Goal: Transaction & Acquisition: Purchase product/service

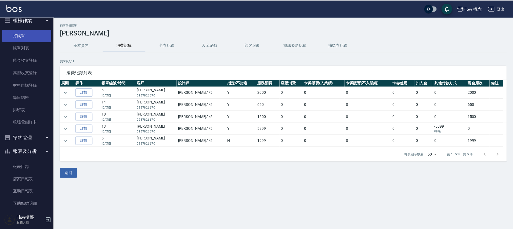
scroll to position [2, 0]
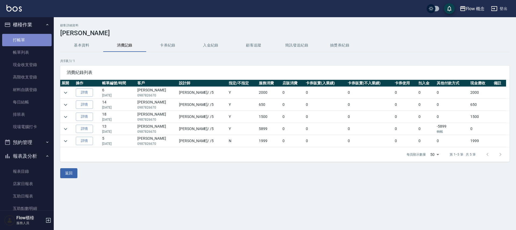
click at [33, 35] on link "打帳單" at bounding box center [26, 40] width 49 height 12
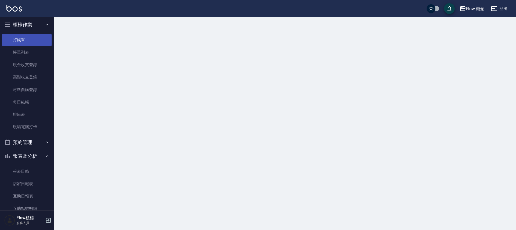
click at [33, 35] on link "打帳單" at bounding box center [26, 40] width 49 height 12
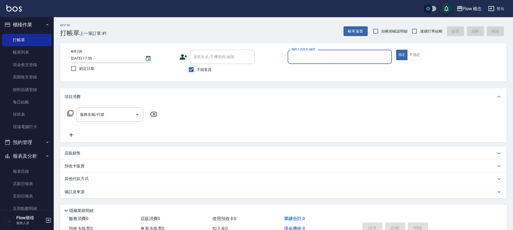
click at [191, 71] on input "不留客資" at bounding box center [191, 69] width 11 height 11
checkbox input "false"
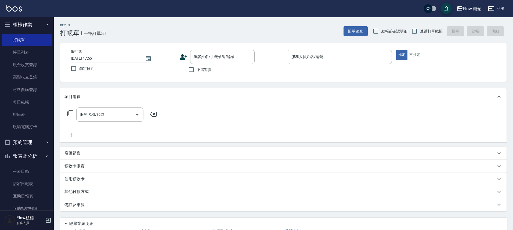
click at [181, 59] on icon at bounding box center [184, 56] width 8 height 5
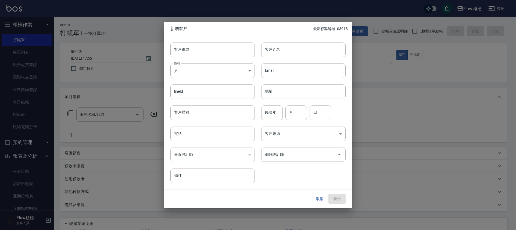
click at [224, 63] on div "性別 男 [DEMOGRAPHIC_DATA] 性別" at bounding box center [209, 67] width 91 height 21
click at [223, 55] on input "客戶編號" at bounding box center [212, 49] width 84 height 15
type input "０"
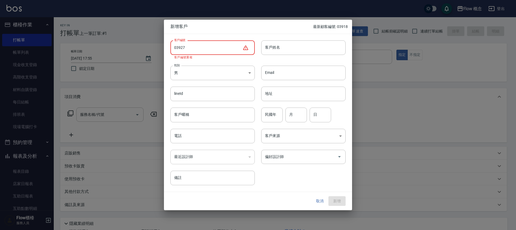
click at [178, 49] on input "03927" at bounding box center [206, 47] width 72 height 15
type input "035927"
click at [316, 201] on button "取消" at bounding box center [319, 201] width 17 height 10
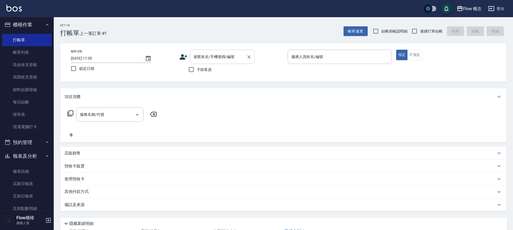
click at [240, 50] on div "顧客姓名/手機號碼/編號" at bounding box center [222, 57] width 64 height 14
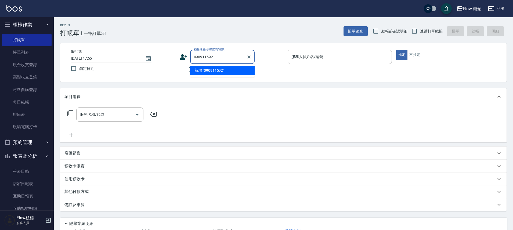
type input "0909115927"
drag, startPoint x: 194, startPoint y: 57, endPoint x: 216, endPoint y: 57, distance: 21.5
click at [216, 57] on input "0909115927" at bounding box center [219, 56] width 52 height 9
click at [183, 57] on icon at bounding box center [184, 56] width 8 height 5
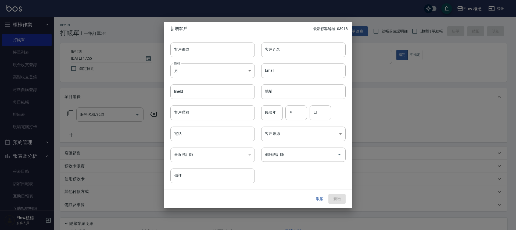
click at [183, 58] on div "性別 男 [DEMOGRAPHIC_DATA] 性別" at bounding box center [209, 67] width 91 height 21
click at [187, 51] on input "客戶編號" at bounding box center [212, 49] width 84 height 15
paste input "0909115927"
click at [187, 51] on input "0909115927" at bounding box center [206, 49] width 72 height 15
click at [184, 50] on input "0335927" at bounding box center [206, 49] width 72 height 15
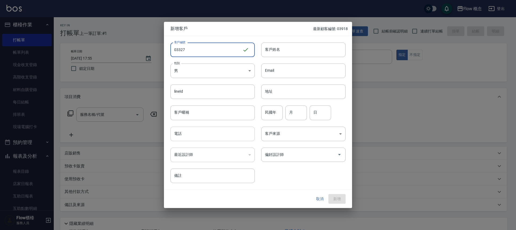
type input "03327"
click at [198, 138] on input "電話" at bounding box center [212, 134] width 84 height 15
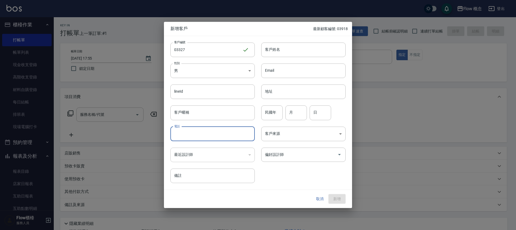
paste input "0909115927"
type input "0909115927"
click at [297, 39] on div "客戶姓名 客戶姓名" at bounding box center [300, 46] width 91 height 21
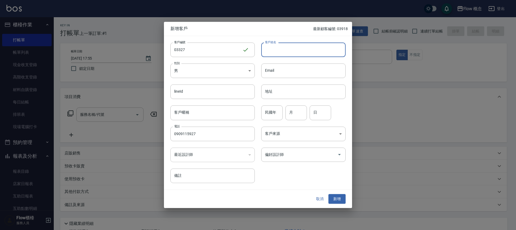
click at [292, 44] on input "客戶姓名" at bounding box center [303, 49] width 84 height 15
type input "d"
type input "許小姐"
click at [212, 74] on body "Flow 概念 登出 櫃檯作業 打帳單 帳單列表 現金收支登錄 高階收支登錄 材料自購登錄 每日結帳 排班表 現場電腦打卡 預約管理 預約管理 單日預約紀錄 …" at bounding box center [258, 134] width 516 height 269
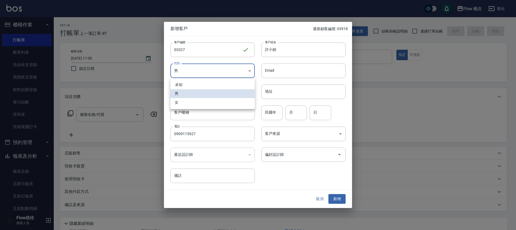
drag, startPoint x: 196, startPoint y: 99, endPoint x: 227, endPoint y: 128, distance: 41.8
click at [196, 100] on li "女" at bounding box center [212, 102] width 84 height 9
type input "[DEMOGRAPHIC_DATA]"
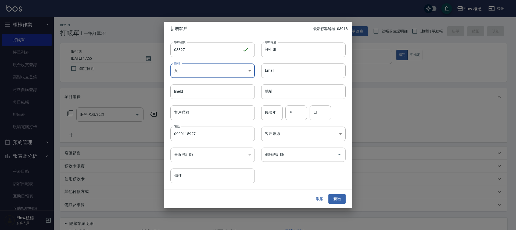
click at [279, 158] on input "偏好設計師" at bounding box center [299, 154] width 71 height 9
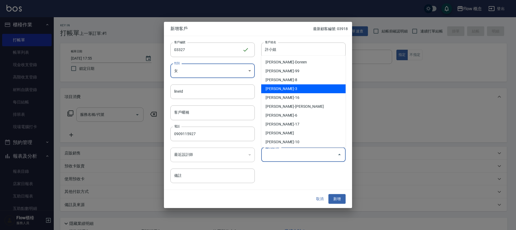
click at [288, 85] on li "[PERSON_NAME]-3" at bounding box center [303, 88] width 84 height 9
type input "陳怡君"
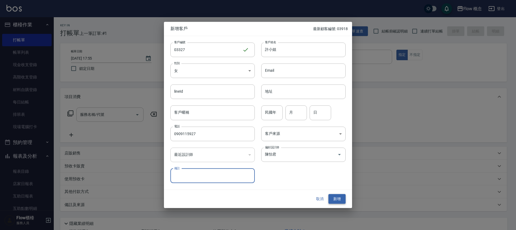
click at [335, 200] on button "新增" at bounding box center [336, 199] width 17 height 10
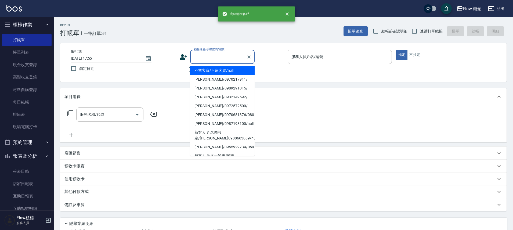
click at [223, 58] on input "顧客姓名/手機號碼/編號" at bounding box center [219, 56] width 52 height 9
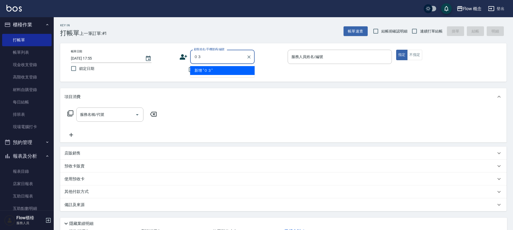
type input "０"
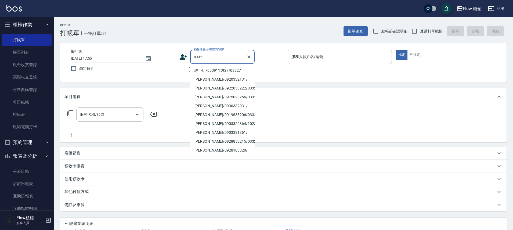
click at [194, 68] on li "許小姐/0909115927/03327" at bounding box center [222, 70] width 64 height 9
type input "許小姐/0909115927/03327"
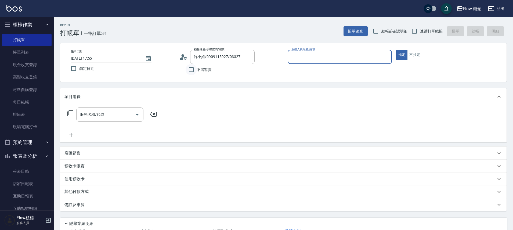
type input "Zora-3"
click at [83, 111] on div "服務名稱/代號 服務名稱/代號" at bounding box center [109, 114] width 67 height 14
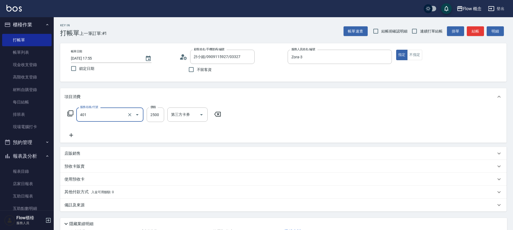
type input "染髮(401)"
type input "3000"
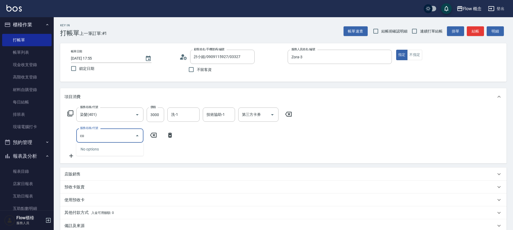
type input "c"
type input "黑"
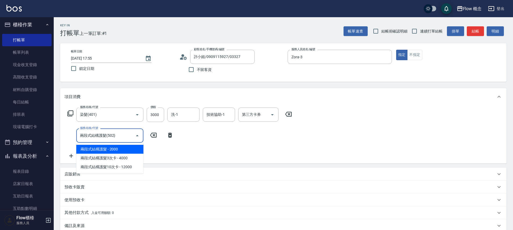
type input "兩段式結構護髮(502)"
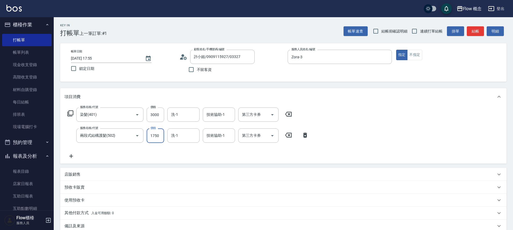
type input "1750"
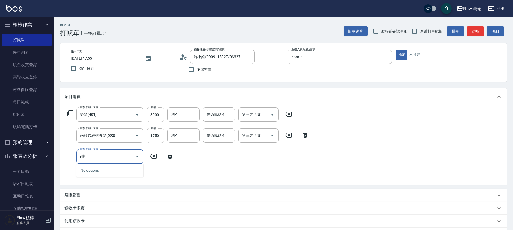
type input "r"
type input "楚"
type input "初"
type input "基礎蘊髮(601)"
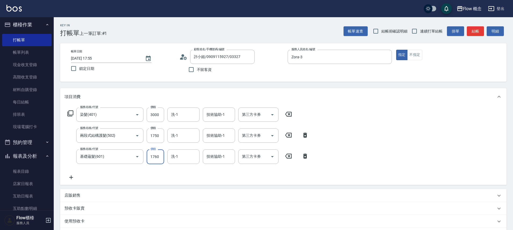
type input "1760"
click at [211, 136] on input "技術協助-1" at bounding box center [218, 135] width 27 height 9
type input "佳[PERSON_NAME]-17"
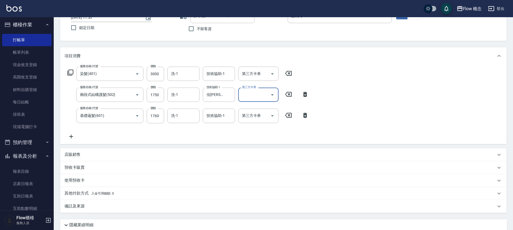
scroll to position [84, 0]
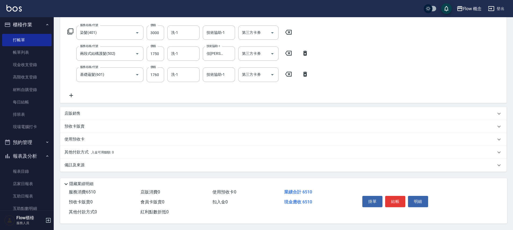
drag, startPoint x: 84, startPoint y: 155, endPoint x: 85, endPoint y: 153, distance: 2.7
click at [85, 154] on div "其他付款方式 入金可用餘額: 0" at bounding box center [283, 152] width 447 height 13
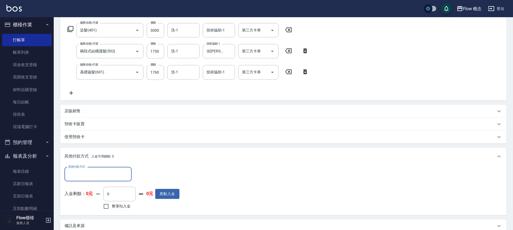
scroll to position [0, 0]
click at [84, 172] on input "其他付款方式" at bounding box center [98, 174] width 62 height 9
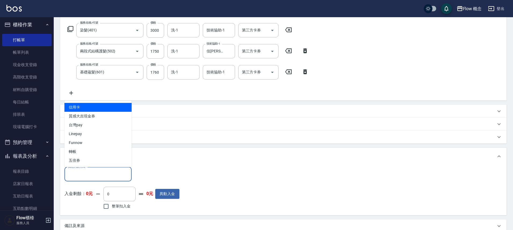
click at [100, 110] on span "信用卡" at bounding box center [97, 107] width 67 height 9
type input "信用卡"
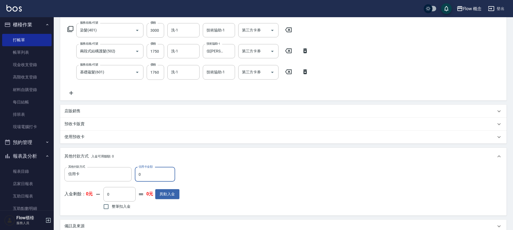
click at [143, 171] on input "0" at bounding box center [155, 174] width 40 height 15
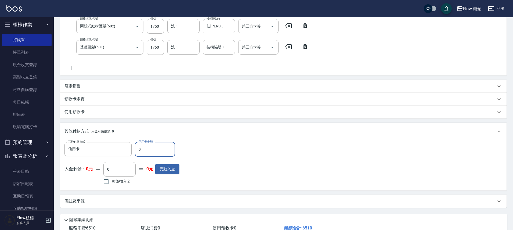
scroll to position [148, 0]
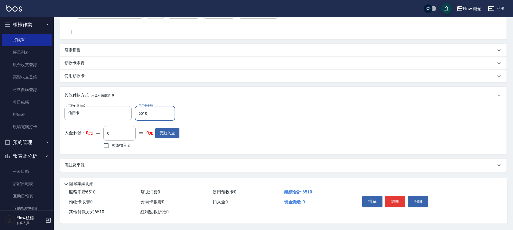
type input "6510"
click at [388, 197] on button "結帳" at bounding box center [395, 201] width 20 height 11
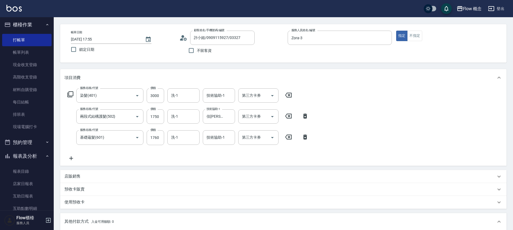
scroll to position [0, 0]
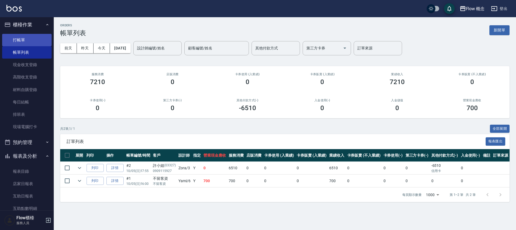
click at [25, 35] on link "打帳單" at bounding box center [26, 40] width 49 height 12
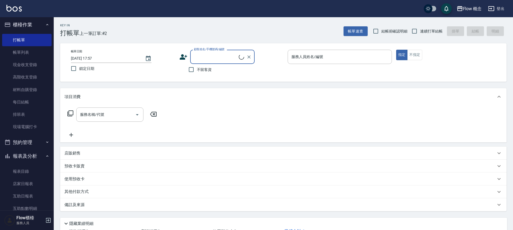
click at [198, 56] on input "顧客姓名/手機號碼/編號" at bounding box center [216, 56] width 46 height 9
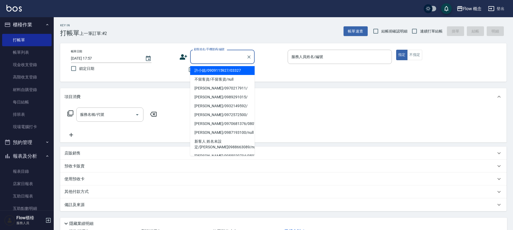
click at [198, 69] on li "許小姐/0909115927/03327" at bounding box center [222, 70] width 64 height 9
type input "許小姐/0909115927/03327"
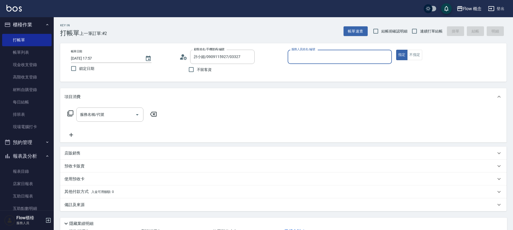
type input "Zora-3"
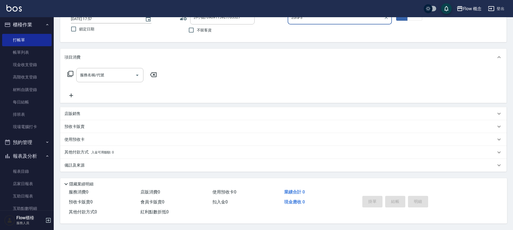
click at [78, 112] on p "店販銷售" at bounding box center [72, 114] width 16 height 6
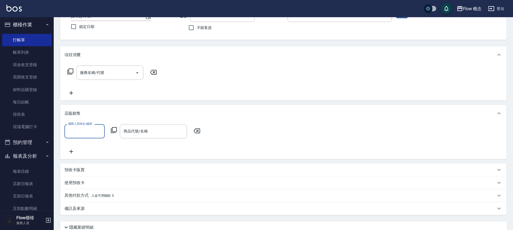
scroll to position [0, 0]
click at [80, 129] on input "服務人員姓名/編號" at bounding box center [84, 131] width 35 height 9
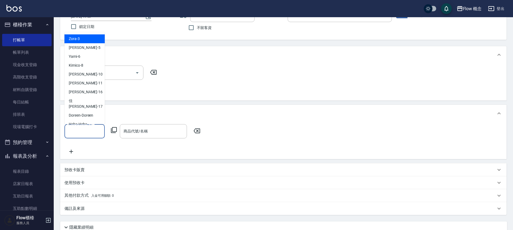
drag, startPoint x: 87, startPoint y: 39, endPoint x: 93, endPoint y: 50, distance: 12.5
click at [88, 38] on div "Zora -3" at bounding box center [84, 38] width 40 height 9
type input "Zora-3"
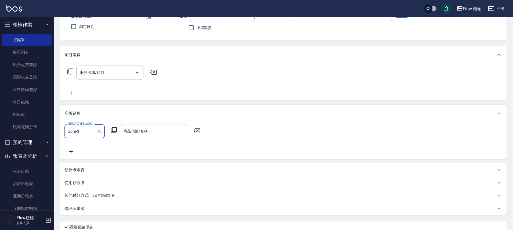
click at [150, 137] on div "商品代號/名稱" at bounding box center [153, 131] width 67 height 14
type input "m"
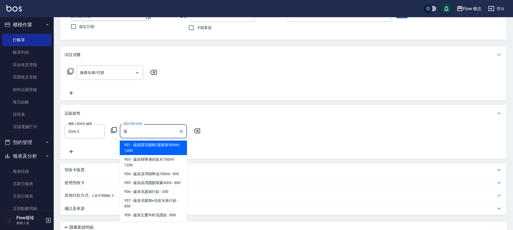
click at [143, 142] on span "Y01 - 蘊髮露洗髮精/護髮素500ml - 1200" at bounding box center [153, 148] width 67 height 15
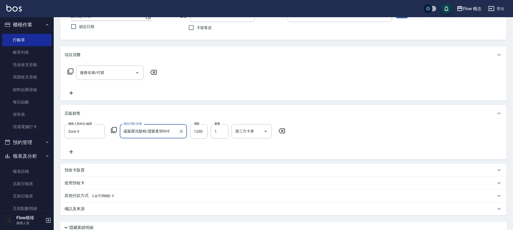
type input "蘊髮露洗髮精/護髮素500ml"
click at [73, 150] on icon at bounding box center [70, 152] width 13 height 6
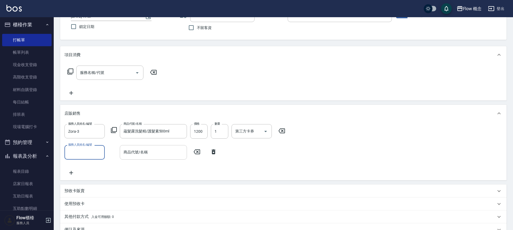
click at [127, 150] on input "商品代號/名稱" at bounding box center [153, 151] width 62 height 9
type input "激"
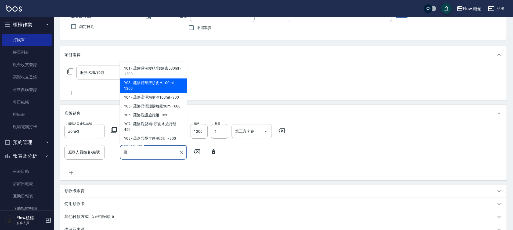
click at [157, 83] on span "Y03 - 蘊洛精華液頭皮水100ml - 1200" at bounding box center [153, 85] width 67 height 15
type input "蘊洛精華液頭皮水100ml"
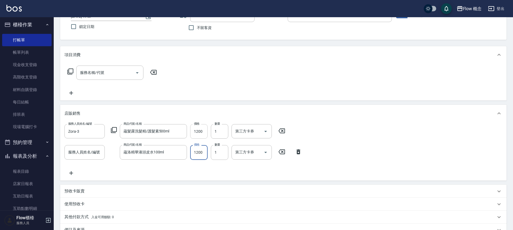
click at [204, 138] on input "1200" at bounding box center [198, 131] width 17 height 15
type input "900"
click at [207, 154] on input "1200" at bounding box center [198, 152] width 17 height 15
click at [194, 152] on input "1200" at bounding box center [198, 152] width 17 height 15
type input "900"
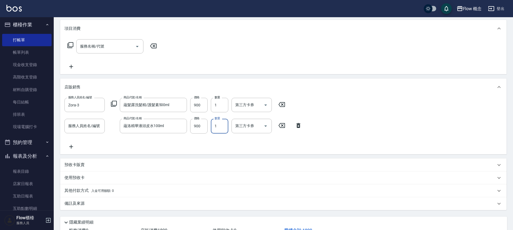
scroll to position [109, 0]
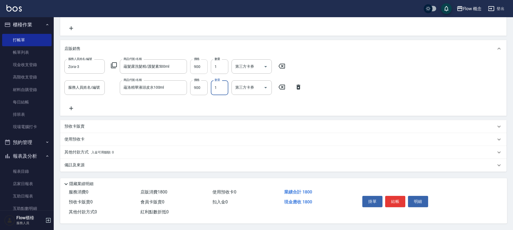
click at [205, 66] on input "900" at bounding box center [198, 66] width 17 height 15
click at [204, 70] on input "900" at bounding box center [198, 66] width 17 height 15
type input "825"
click at [194, 89] on input "900" at bounding box center [198, 87] width 17 height 15
type input "825"
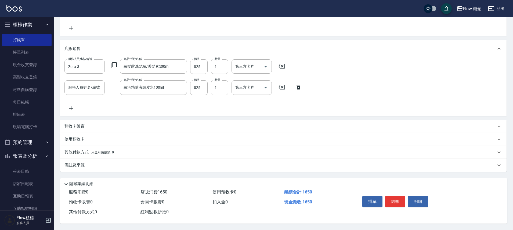
click at [97, 152] on span "入金可用餘額: 0" at bounding box center [102, 152] width 23 height 4
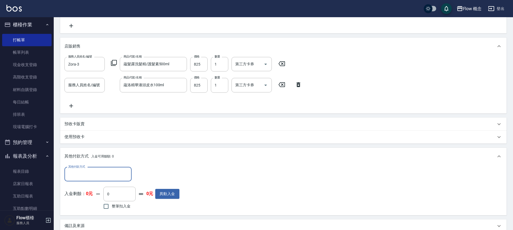
scroll to position [0, 0]
click at [83, 172] on input "其他付款方式" at bounding box center [98, 174] width 62 height 9
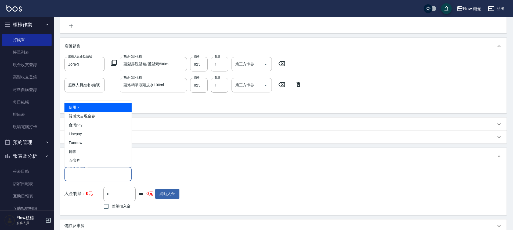
click at [96, 109] on span "信用卡" at bounding box center [97, 107] width 67 height 9
type input "信用卡"
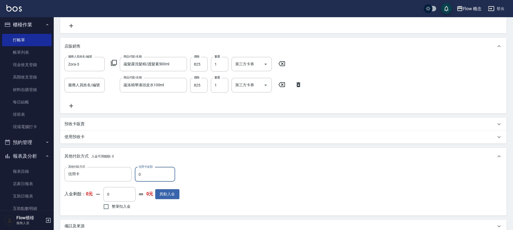
click at [168, 175] on input "0" at bounding box center [155, 174] width 40 height 15
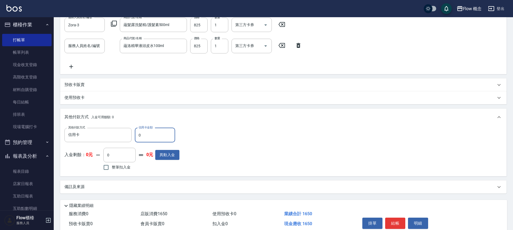
scroll to position [149, 0]
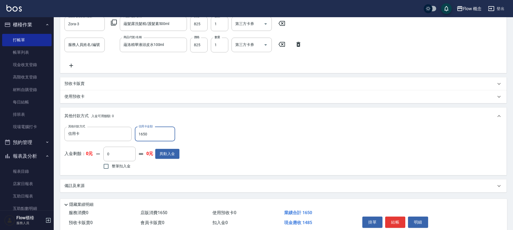
type input "1650"
click at [398, 219] on button "結帳" at bounding box center [395, 222] width 20 height 11
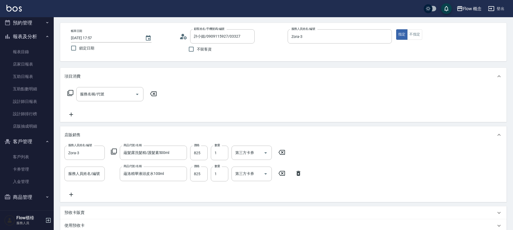
scroll to position [0, 0]
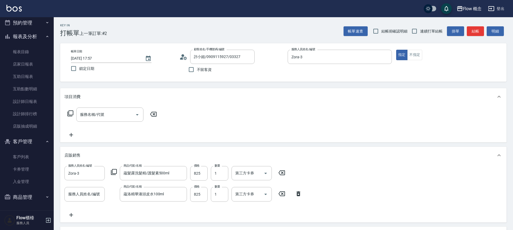
click at [206, 68] on span "不留客資" at bounding box center [204, 70] width 15 height 6
click at [197, 68] on input "不留客資" at bounding box center [191, 69] width 11 height 11
checkbox input "true"
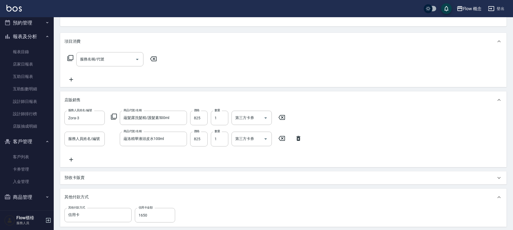
scroll to position [130, 0]
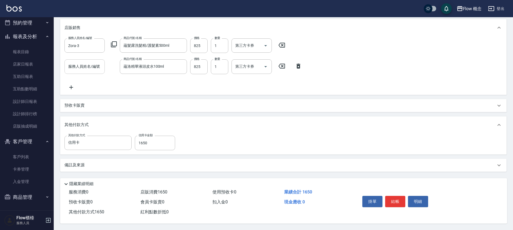
click at [96, 68] on input "服務人員姓名/編號" at bounding box center [84, 66] width 35 height 9
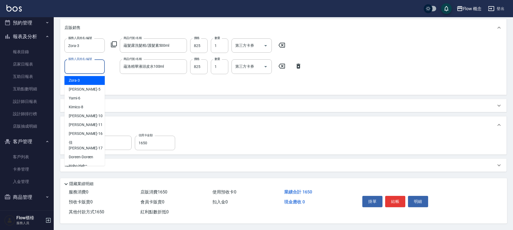
click at [93, 77] on div "Zora -3" at bounding box center [84, 80] width 40 height 9
type input "Zora-3"
type input "0"
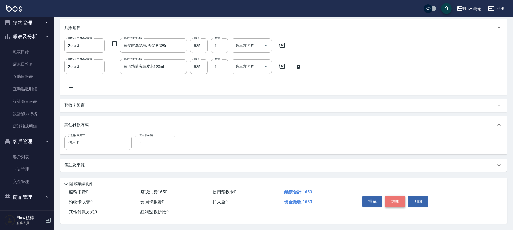
click at [393, 196] on button "結帳" at bounding box center [395, 201] width 20 height 11
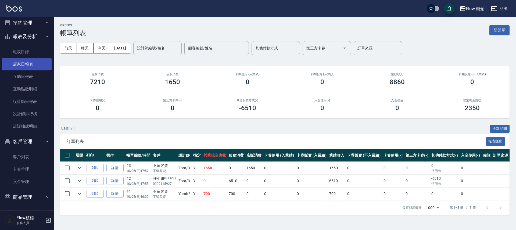
click at [28, 64] on link "店家日報表" at bounding box center [26, 64] width 49 height 12
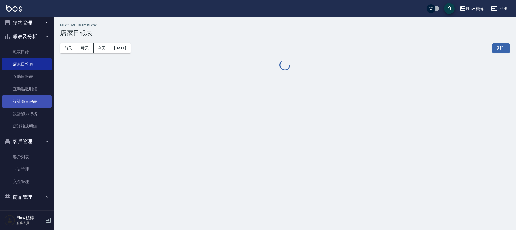
click at [33, 100] on link "設計師日報表" at bounding box center [26, 101] width 49 height 12
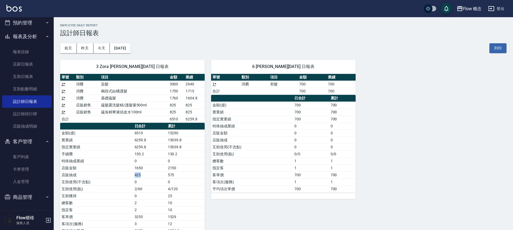
drag, startPoint x: 134, startPoint y: 175, endPoint x: 148, endPoint y: 175, distance: 14.2
click at [148, 175] on td "425" at bounding box center [149, 174] width 33 height 7
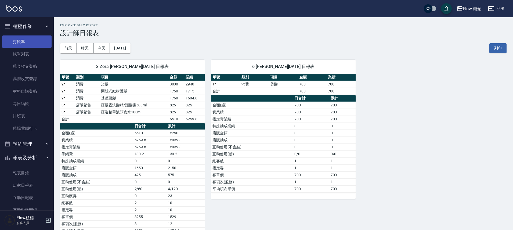
click at [35, 44] on link "打帳單" at bounding box center [26, 41] width 49 height 12
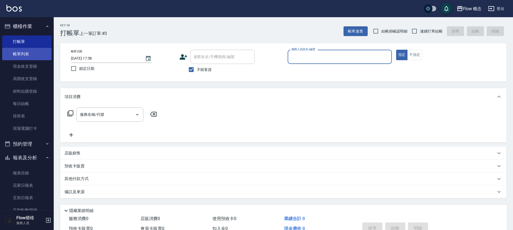
click at [16, 54] on link "帳單列表" at bounding box center [26, 54] width 49 height 12
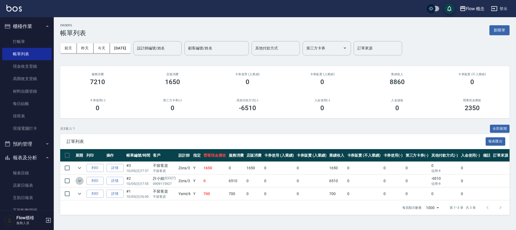
click at [78, 179] on icon "expand row" at bounding box center [79, 181] width 6 height 6
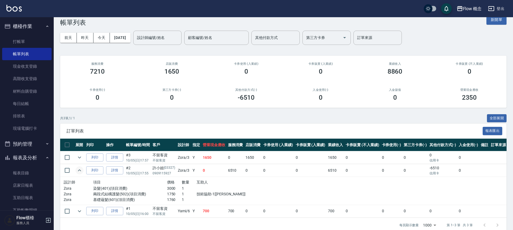
scroll to position [19, 0]
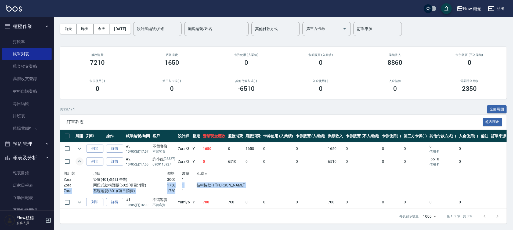
drag, startPoint x: 164, startPoint y: 182, endPoint x: 179, endPoint y: 192, distance: 17.4
click at [179, 192] on div "設計師 項目 價格 數量 互助人 Zora 染髮(401)(項目消費) 3000 1 Zora 兩段式結構護髮(502)(項目消費) 1750 1 技術協助-…" at bounding box center [152, 182] width 177 height 24
click at [120, 162] on link "詳情" at bounding box center [114, 161] width 17 height 8
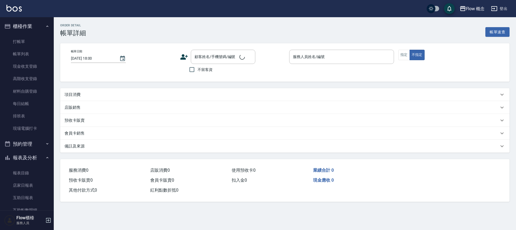
type input "[DATE] 17:55"
type input "Zora-3"
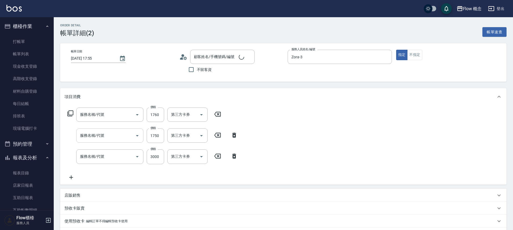
type input "許小姐/0909115927/03327"
type input "基礎蘊髮(601)"
type input "兩段式結構護髮(502)"
type input "染髮(401)"
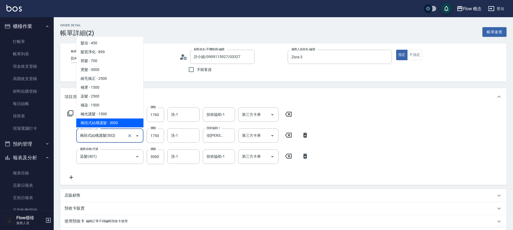
drag, startPoint x: 105, startPoint y: 137, endPoint x: 115, endPoint y: 143, distance: 11.3
click at [105, 137] on input "兩段式結構護髮(502)" at bounding box center [102, 135] width 47 height 9
click at [136, 132] on icon "Close" at bounding box center [137, 135] width 6 height 6
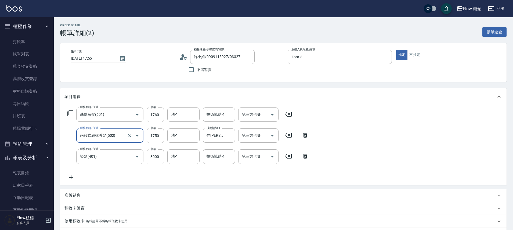
click at [133, 134] on button "Open" at bounding box center [137, 135] width 9 height 9
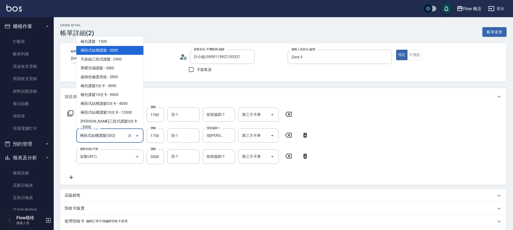
scroll to position [182, 0]
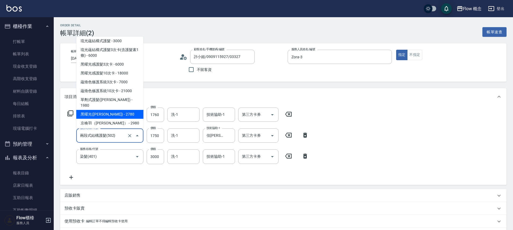
click at [119, 110] on span "黑曜光([PERSON_NAME]) - 2780" at bounding box center [109, 114] width 67 height 9
type input "黑曜光([PERSON_NAME])(520)"
type input "2780"
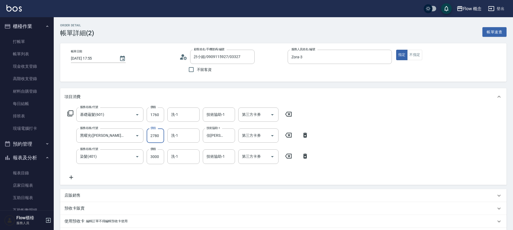
click at [156, 133] on input "2780" at bounding box center [155, 135] width 17 height 15
type input "0"
type input "1750"
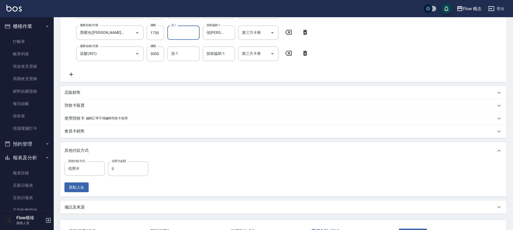
scroll to position [0, 0]
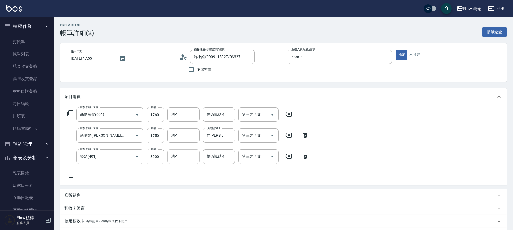
drag, startPoint x: 200, startPoint y: 160, endPoint x: 195, endPoint y: 158, distance: 5.4
click at [199, 160] on form "洗-1 洗-1" at bounding box center [184, 156] width 35 height 14
click at [185, 151] on div "洗-1" at bounding box center [183, 156] width 32 height 14
type input "佳[PERSON_NAME]-17"
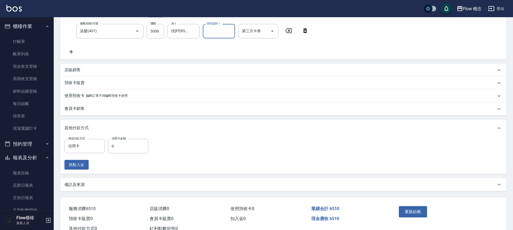
scroll to position [145, 0]
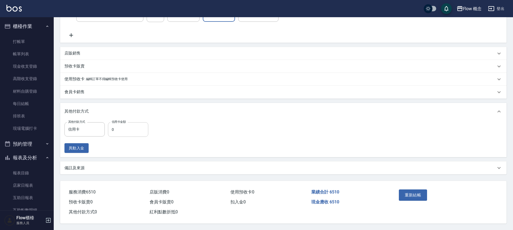
click at [141, 128] on input "0" at bounding box center [128, 129] width 40 height 15
type input "6510"
click at [420, 189] on button "重新結帳" at bounding box center [413, 194] width 28 height 11
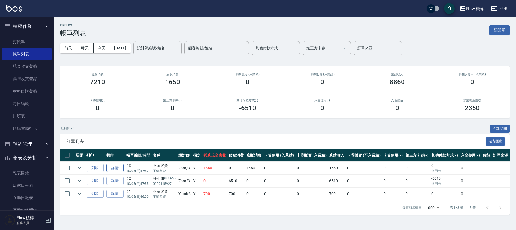
click at [116, 170] on link "詳情" at bounding box center [114, 168] width 17 height 8
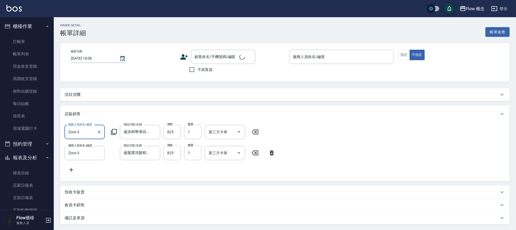
type input "[DATE] 17:57"
checkbox input "true"
type input "Zora-3"
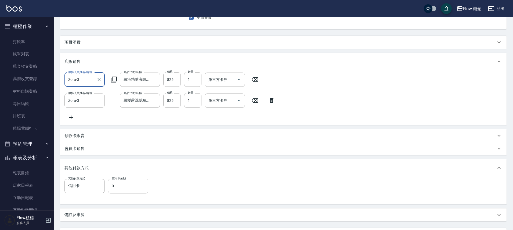
scroll to position [106, 0]
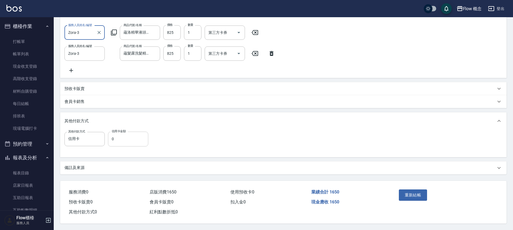
click at [131, 138] on input "0" at bounding box center [128, 139] width 40 height 15
type input "1650"
click at [392, 181] on div "重新結帳" at bounding box center [445, 199] width 110 height 36
click at [418, 202] on div "重新結帳" at bounding box center [421, 198] width 49 height 23
click at [414, 193] on button "重新結帳" at bounding box center [413, 194] width 28 height 11
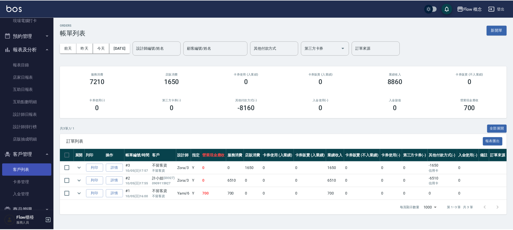
scroll to position [121, 0]
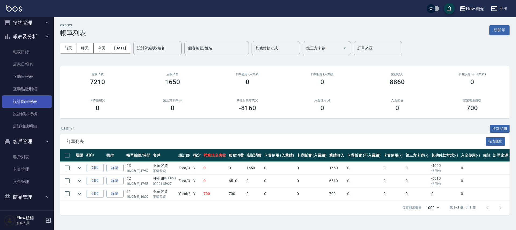
click at [41, 97] on link "設計師日報表" at bounding box center [26, 101] width 49 height 12
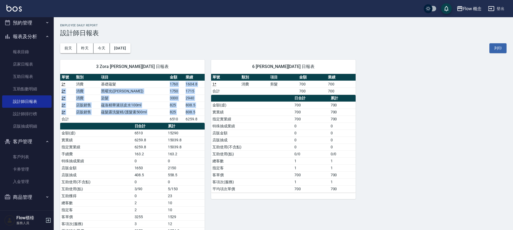
drag, startPoint x: 179, startPoint y: 91, endPoint x: 196, endPoint y: 110, distance: 25.9
click at [196, 110] on tbody "2 * 消費 基礎蘊髮 1760 1604.8 2 * 消費 黑曜光([PERSON_NAME]) 1750 1715 2 * 消費 染髮 3000 2940…" at bounding box center [132, 102] width 145 height 42
click at [196, 110] on td "808.5" at bounding box center [194, 112] width 20 height 7
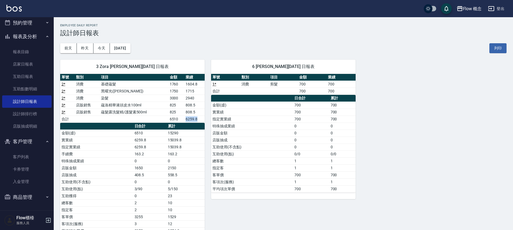
drag, startPoint x: 198, startPoint y: 122, endPoint x: 177, endPoint y: 132, distance: 23.3
click at [185, 119] on td "6259.8" at bounding box center [194, 119] width 20 height 7
click at [167, 143] on td "15039.8" at bounding box center [186, 139] width 38 height 7
drag, startPoint x: 149, startPoint y: 143, endPoint x: 128, endPoint y: 143, distance: 20.7
click at [128, 143] on tr "實業績 6259.8 15039.8" at bounding box center [132, 139] width 145 height 7
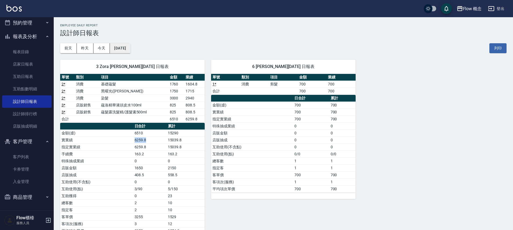
click at [130, 52] on button "[DATE]" at bounding box center [120, 48] width 20 height 10
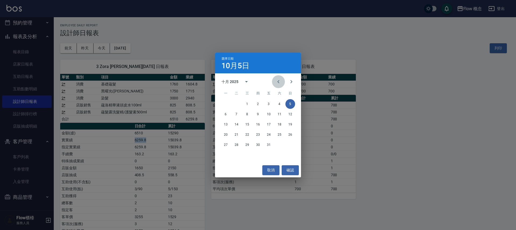
click at [280, 81] on icon "Previous month" at bounding box center [278, 81] width 6 height 6
click at [269, 103] on button "5" at bounding box center [269, 104] width 10 height 10
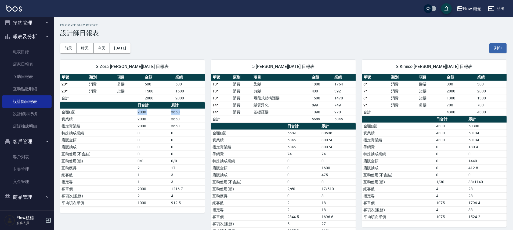
drag, startPoint x: 186, startPoint y: 112, endPoint x: 129, endPoint y: 111, distance: 57.5
click at [129, 111] on tr "金額(虛) 2000 3650" at bounding box center [132, 112] width 145 height 7
click at [102, 43] on button "今天" at bounding box center [101, 48] width 17 height 10
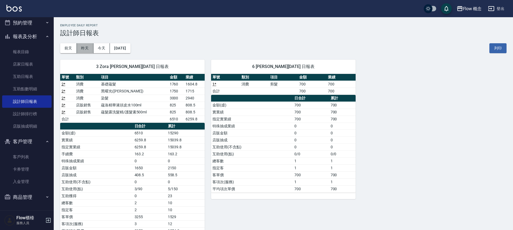
click at [92, 50] on button "昨天" at bounding box center [85, 48] width 17 height 10
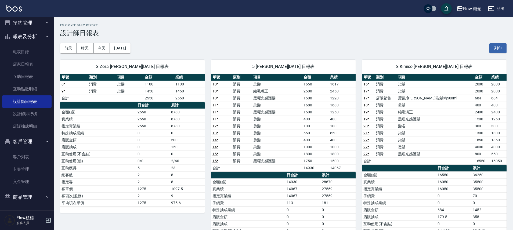
scroll to position [225, 0]
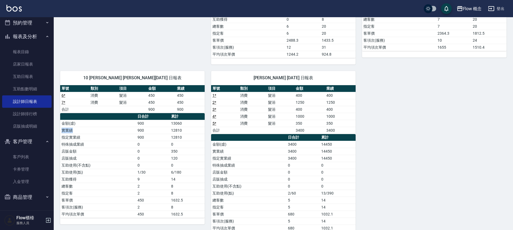
drag, startPoint x: 175, startPoint y: 124, endPoint x: 131, endPoint y: 128, distance: 44.2
click at [131, 128] on tbody "金額(虛) 900 13060 實業績 900 12810 指定實業績 900 12810 特殊抽成業績 0 0 店販金額 0 350 店販抽成 0 120 …" at bounding box center [132, 169] width 145 height 98
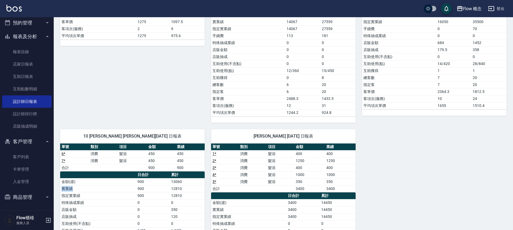
scroll to position [170, 0]
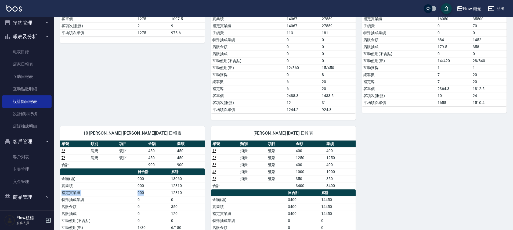
drag, startPoint x: 189, startPoint y: 188, endPoint x: 163, endPoint y: 190, distance: 26.4
click at [163, 190] on tbody "金額(虛) 900 13060 實業績 900 12810 指定實業績 900 12810 特殊抽成業績 0 0 店販金額 0 350 店販抽成 0 120 …" at bounding box center [132, 224] width 145 height 98
click at [168, 186] on td "900" at bounding box center [153, 185] width 34 height 7
drag, startPoint x: 179, startPoint y: 184, endPoint x: 190, endPoint y: 182, distance: 10.6
click at [189, 182] on tr "實業績 900 12810" at bounding box center [132, 185] width 145 height 7
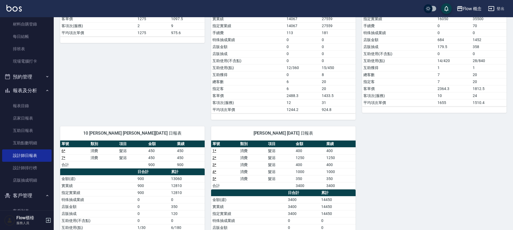
scroll to position [121, 0]
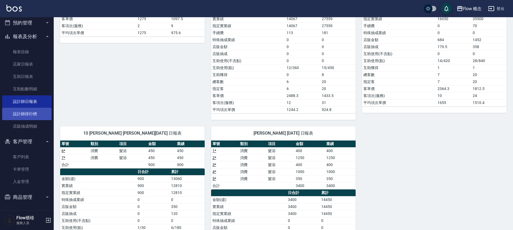
click at [36, 112] on link "設計師排行榜" at bounding box center [26, 114] width 49 height 12
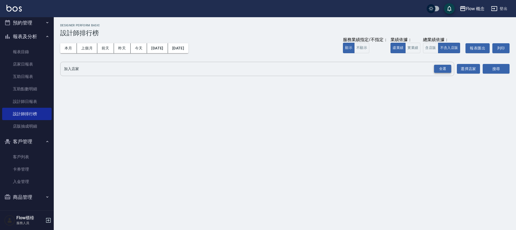
drag, startPoint x: 435, startPoint y: 64, endPoint x: 435, endPoint y: 67, distance: 3.0
click at [435, 66] on div "全選" at bounding box center [442, 69] width 19 height 14
click at [436, 67] on div "全選" at bounding box center [442, 69] width 17 height 8
click at [495, 67] on button "搜尋" at bounding box center [496, 69] width 27 height 10
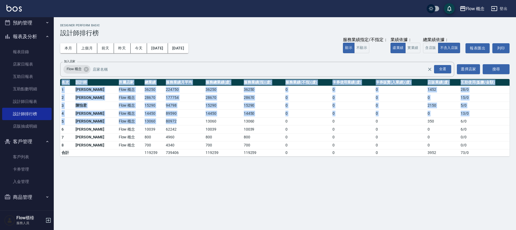
drag, startPoint x: 164, startPoint y: 158, endPoint x: 158, endPoint y: 121, distance: 37.7
click at [158, 122] on div "Flow 概念 [DATE] - [DATE] 設計師排行榜 列印時間： [DATE][PHONE_NUMBER]:03 Designer Perform B…" at bounding box center [285, 90] width 462 height 146
click at [164, 121] on td "80972" at bounding box center [183, 121] width 39 height 8
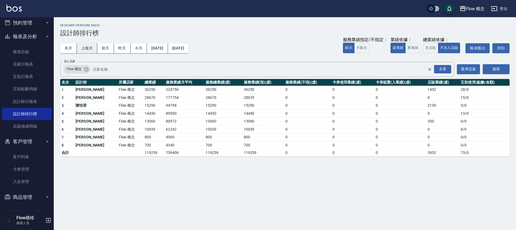
click at [90, 49] on button "上個月" at bounding box center [87, 48] width 20 height 10
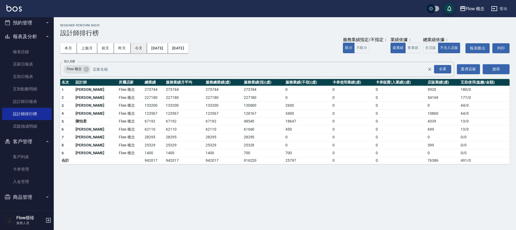
click at [142, 51] on button "今天" at bounding box center [139, 48] width 17 height 10
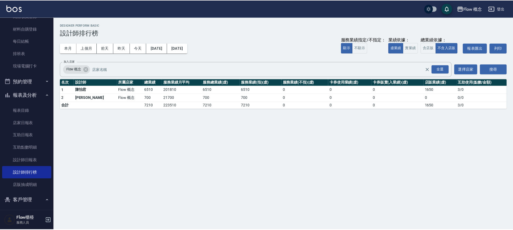
scroll to position [8, 0]
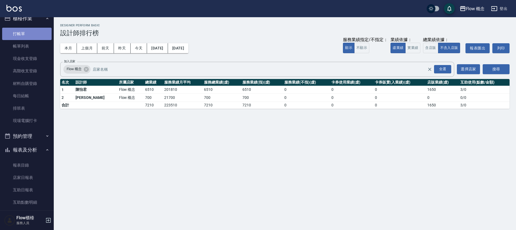
click at [31, 34] on link "打帳單" at bounding box center [26, 34] width 49 height 12
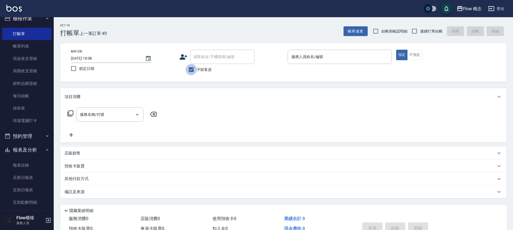
click at [193, 70] on input "不留客資" at bounding box center [191, 69] width 11 height 11
checkbox input "false"
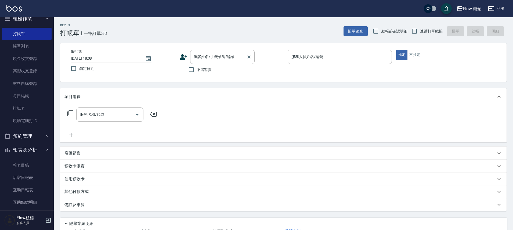
click at [208, 55] on input "顧客姓名/手機號碼/編號" at bounding box center [219, 56] width 52 height 9
paste input "如意"
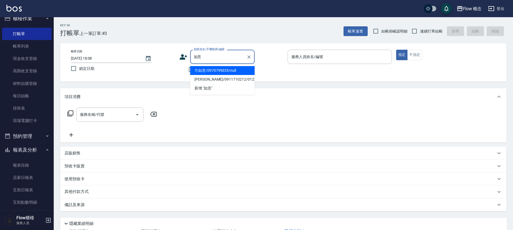
click at [211, 72] on li "方如意/0970799335/null" at bounding box center [222, 70] width 64 height 9
type input "方如意/0970799335/null"
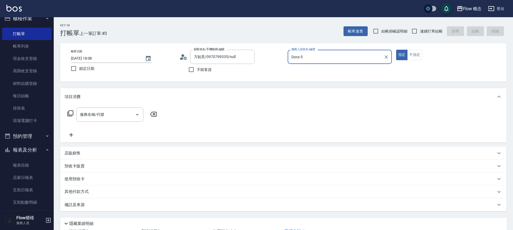
type input "Dora-5"
click at [121, 115] on input "服務名稱/代號" at bounding box center [106, 114] width 54 height 9
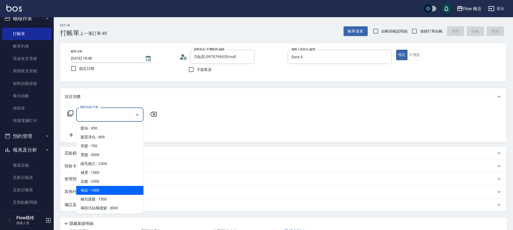
click at [101, 191] on span "補染 - 1500" at bounding box center [109, 190] width 67 height 9
type input "補染(402)"
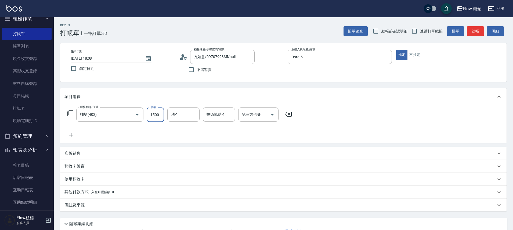
click at [156, 118] on input "1500" at bounding box center [155, 114] width 17 height 15
type input "1300"
click at [203, 132] on div "服務名稱/代號 補染(402) 服務名稱/代號 價格 1300 價格 洗-1 洗-1 技術協助-1 技術協助-1 第三方卡券 第三方卡券" at bounding box center [179, 122] width 231 height 31
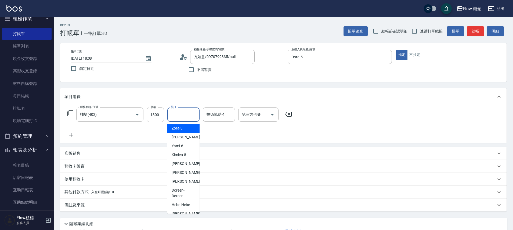
click at [190, 117] on input "洗-1" at bounding box center [183, 114] width 27 height 9
click at [230, 132] on div "服務名稱/代號 補染(402) 服務名稱/代號 價格 1300 價格 洗-1 洗-1 技術協助-1 技術協助-1 第三方卡券 第三方卡券" at bounding box center [179, 122] width 231 height 31
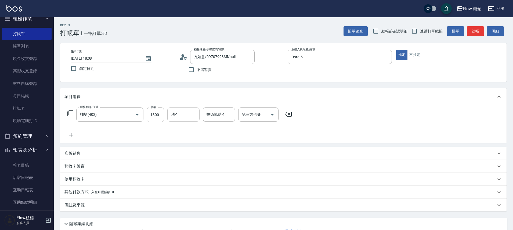
click at [193, 118] on input "洗-1" at bounding box center [183, 114] width 27 height 9
type input "佳[PERSON_NAME]-17"
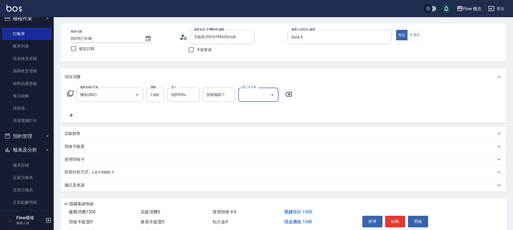
scroll to position [42, 0]
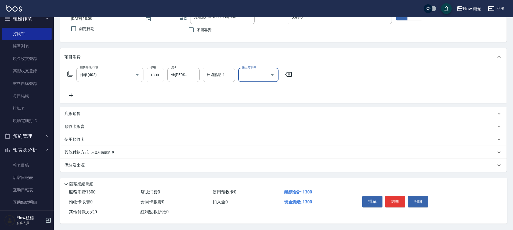
click at [107, 163] on div "備註及來源" at bounding box center [279, 166] width 431 height 6
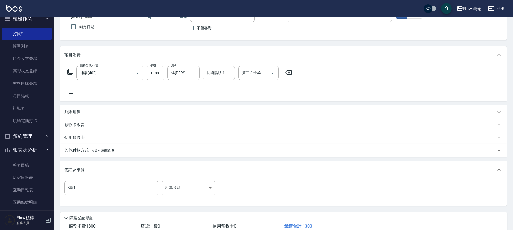
click at [178, 183] on body "Flow 概念 登出 櫃檯作業 打帳單 帳單列表 現金收支登錄 高階收支登錄 材料自購登錄 每日結帳 排班表 現場電腦打卡 預約管理 預約管理 單日預約紀錄 …" at bounding box center [256, 111] width 513 height 306
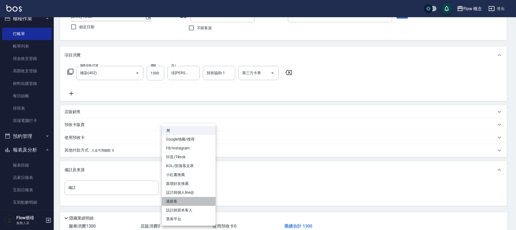
click at [192, 205] on li "過路客" at bounding box center [189, 201] width 54 height 9
click at [179, 187] on body "Flow 概念 登出 櫃檯作業 打帳單 帳單列表 現金收支登錄 高階收支登錄 材料自購登錄 每日結帳 排班表 現場電腦打卡 預約管理 預約管理 單日預約紀錄 …" at bounding box center [258, 111] width 516 height 306
click at [198, 213] on li "設計師原本客人" at bounding box center [189, 210] width 54 height 9
type input "設計師原本客人"
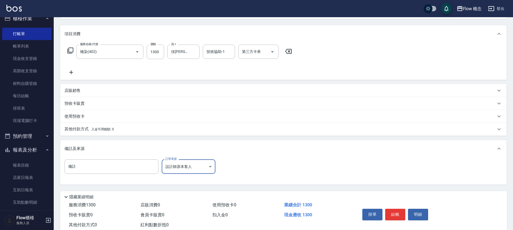
scroll to position [78, 0]
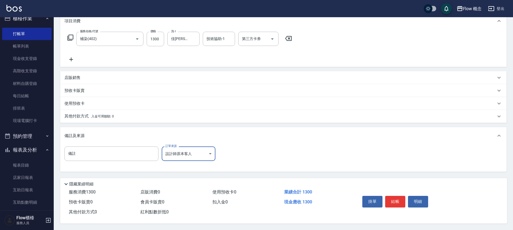
click at [395, 200] on button "結帳" at bounding box center [395, 201] width 20 height 11
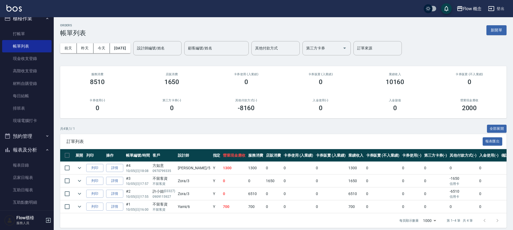
scroll to position [7, 0]
click at [35, 31] on link "打帳單" at bounding box center [26, 34] width 49 height 12
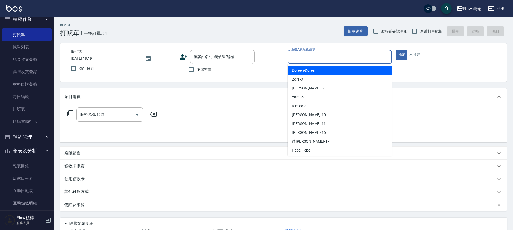
click at [327, 56] on input "服務人員姓名/編號" at bounding box center [339, 56] width 99 height 9
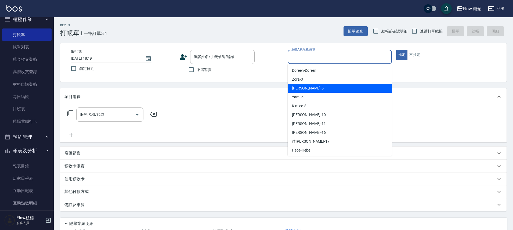
click at [308, 86] on div "Dora -5" at bounding box center [340, 88] width 104 height 9
type input "Dora-5"
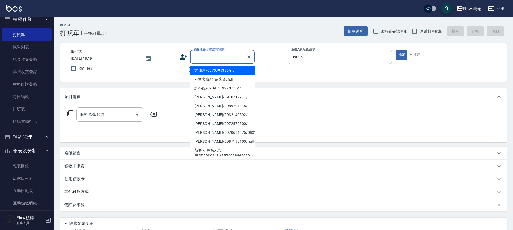
click at [215, 54] on input "顧客姓名/手機號碼/編號" at bounding box center [219, 56] width 52 height 9
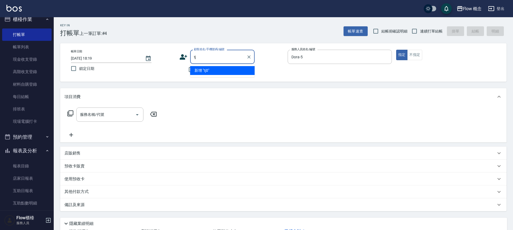
type input "t"
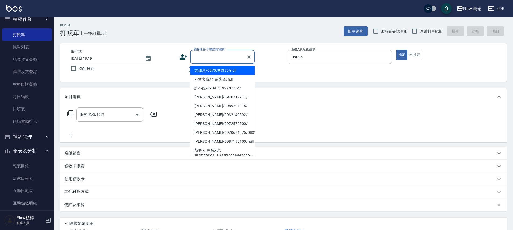
type input "ㄠ"
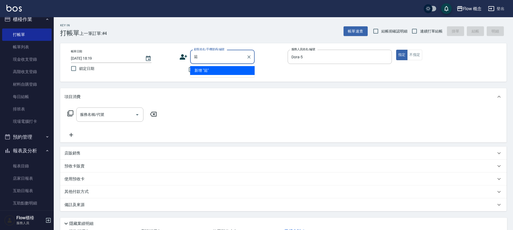
type input "傳"
type input "０"
type input "ㄗ"
click at [240, 71] on li "[PERSON_NAME]/0928034680/null" at bounding box center [222, 70] width 64 height 9
type input "[PERSON_NAME]/0928034680/null"
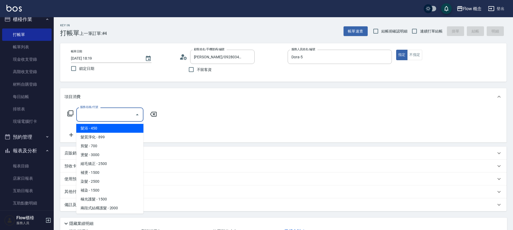
click at [105, 117] on input "服務名稱/代號" at bounding box center [106, 114] width 54 height 9
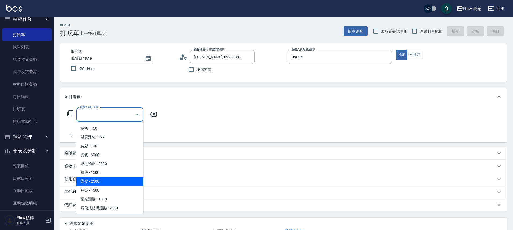
click at [95, 181] on span "染髮 - 2500" at bounding box center [109, 181] width 67 height 9
type input "染髮(401)"
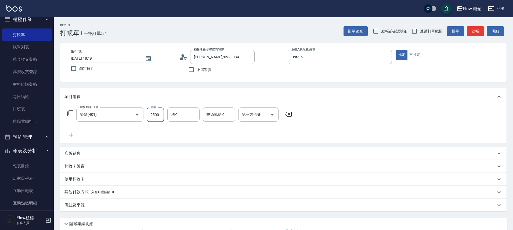
click at [159, 116] on input "2500" at bounding box center [155, 114] width 17 height 15
type input "1800"
type input "佳[PERSON_NAME]-17"
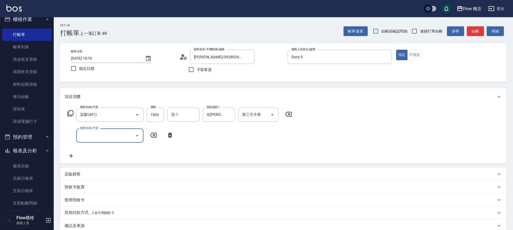
type input "c"
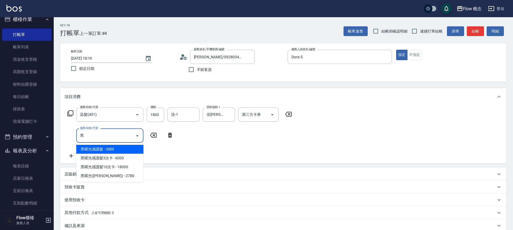
click at [91, 147] on span "黑曜光感護髮 - 3000" at bounding box center [109, 149] width 67 height 9
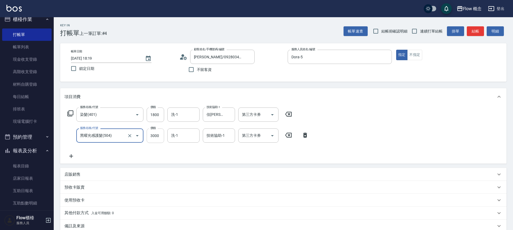
type input "黑曜光感護髮(504)"
click at [157, 139] on input "3000" at bounding box center [155, 135] width 17 height 15
type input "1500"
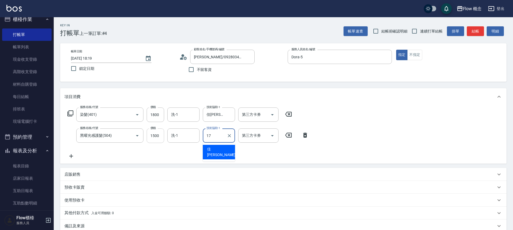
type input "佳[PERSON_NAME]-17"
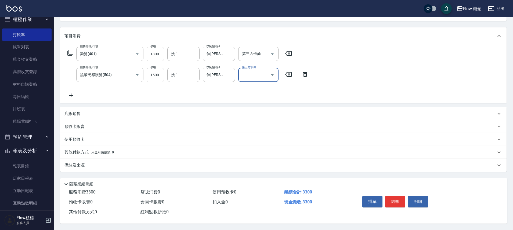
scroll to position [63, 0]
click at [161, 54] on input "1800" at bounding box center [155, 54] width 17 height 15
click at [161, 53] on input "1800" at bounding box center [155, 54] width 17 height 15
type input "1750"
click at [117, 163] on div "備註及來源" at bounding box center [279, 166] width 431 height 6
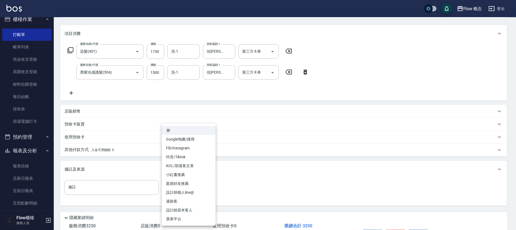
click at [171, 185] on body "Flow 概念 登出 櫃檯作業 打帳單 帳單列表 現金收支登錄 高階收支登錄 材料自購登錄 每日結帳 排班表 現場電腦打卡 預約管理 預約管理 單日預約紀錄 …" at bounding box center [258, 100] width 516 height 327
click at [178, 211] on li "設計師原本客人" at bounding box center [189, 210] width 54 height 9
type input "設計師原本客人"
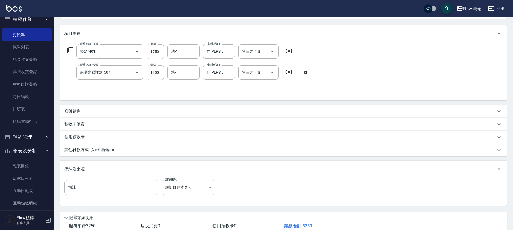
click at [97, 149] on span "入金可用餘額: 0" at bounding box center [102, 150] width 23 height 4
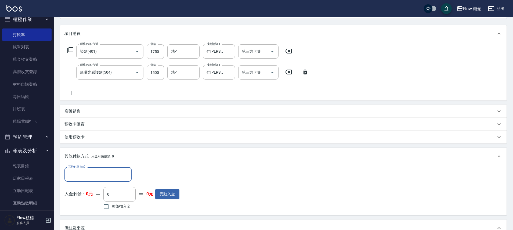
scroll to position [0, 0]
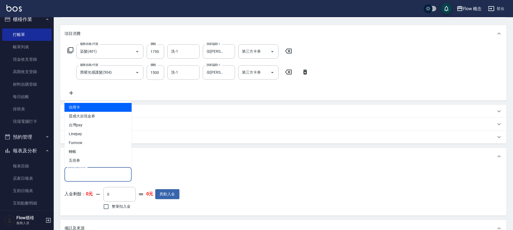
click at [77, 172] on input "其他付款方式" at bounding box center [98, 174] width 62 height 9
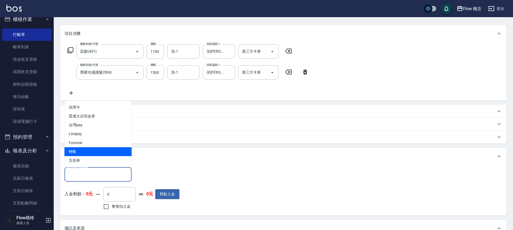
click at [82, 152] on span "轉帳" at bounding box center [97, 151] width 67 height 9
type input "轉帳"
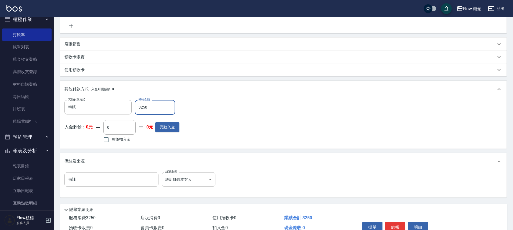
scroll to position [159, 0]
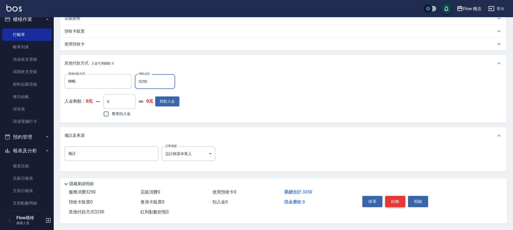
type input "3250"
click at [395, 200] on button "結帳" at bounding box center [395, 201] width 20 height 11
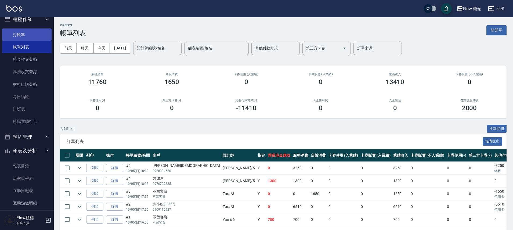
click at [21, 35] on link "打帳單" at bounding box center [26, 34] width 49 height 12
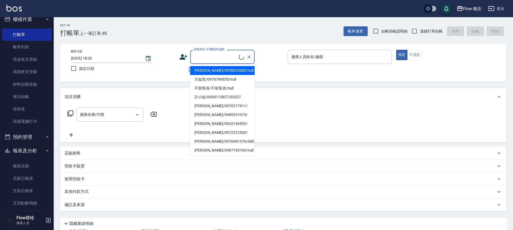
click at [217, 58] on input "顧客姓名/手機號碼/編號" at bounding box center [216, 56] width 46 height 9
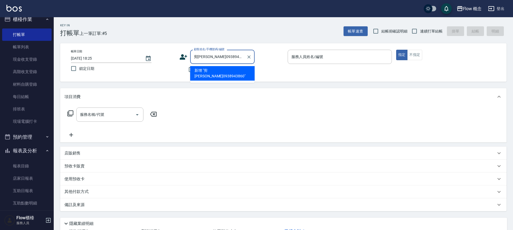
drag, startPoint x: 210, startPoint y: 57, endPoint x: 179, endPoint y: 57, distance: 30.9
click at [179, 57] on div "帳單日期 [DATE] 18:25 鎖定日期 顧客姓名/手機號碼/編號 剪[PERSON_NAME]0938943860 顧客姓名/手機號碼/編號 不留客資 …" at bounding box center [284, 63] width 434 height 26
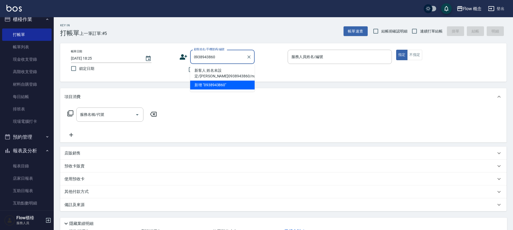
click at [234, 70] on li "新客人 姓名未設定/[PERSON_NAME]0938943860/null" at bounding box center [222, 73] width 64 height 15
type input "新客人 姓名未設定/[PERSON_NAME]0938943860/null"
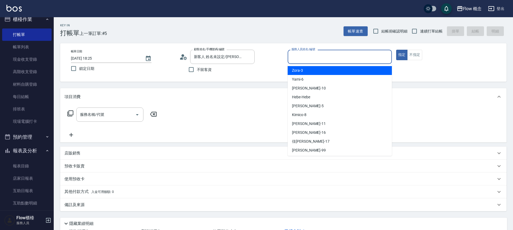
click at [306, 56] on input "服務人員姓名/編號" at bounding box center [339, 56] width 99 height 9
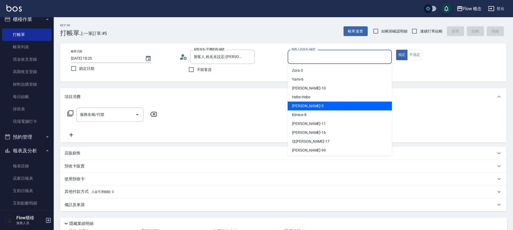
click at [313, 109] on div "Dora -5" at bounding box center [340, 106] width 104 height 9
type input "Dora-5"
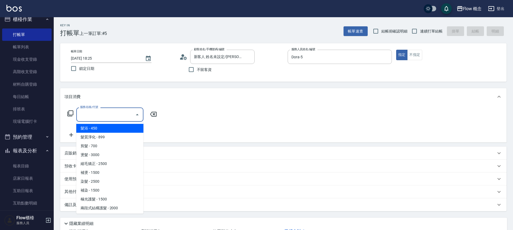
click at [128, 111] on input "服務名稱/代號" at bounding box center [106, 114] width 54 height 9
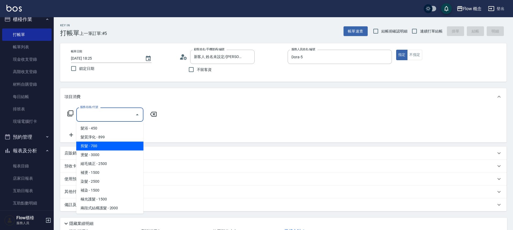
click at [108, 143] on span "剪髮 - 700" at bounding box center [109, 146] width 67 height 9
type input "剪髮(201)"
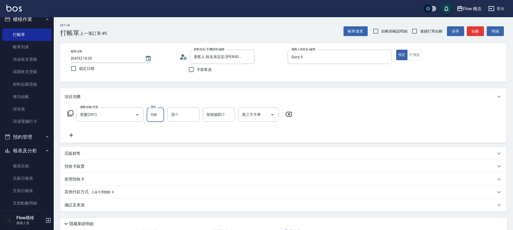
click at [160, 113] on input "700" at bounding box center [155, 114] width 17 height 15
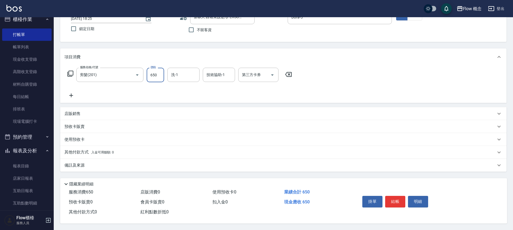
scroll to position [42, 0]
type input "650"
click at [92, 163] on div "備註及來源" at bounding box center [279, 166] width 431 height 6
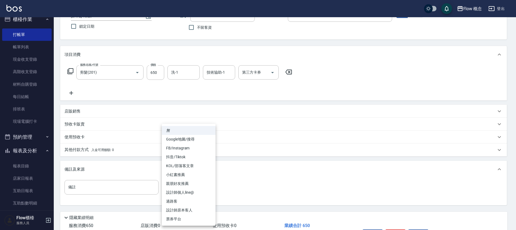
click at [192, 183] on body "Flow 概念 登出 櫃檯作業 打帳單 帳單列表 現金收支登錄 高階收支登錄 材料自購登錄 每日結帳 排班表 現場電腦打卡 預約管理 預約管理 單日預約紀錄 …" at bounding box center [258, 111] width 516 height 306
click at [192, 206] on li "設計師原本客人" at bounding box center [189, 210] width 54 height 9
type input "設計師原本客人"
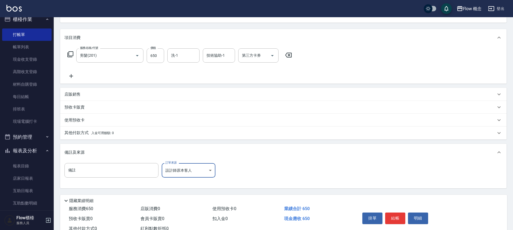
scroll to position [78, 0]
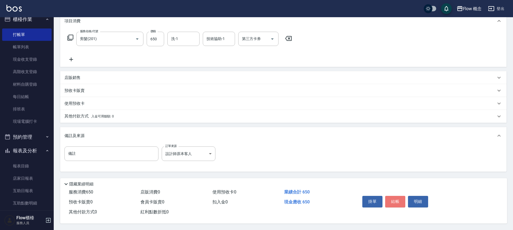
click at [402, 200] on button "結帳" at bounding box center [395, 201] width 20 height 11
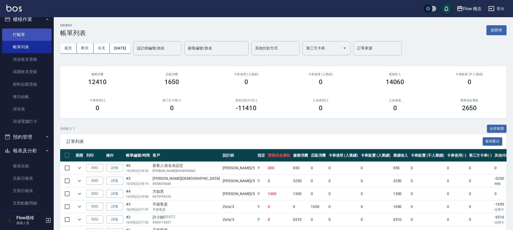
click at [19, 37] on link "打帳單" at bounding box center [26, 34] width 49 height 12
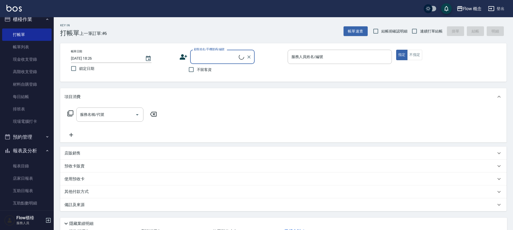
click at [199, 56] on input "顧客姓名/手機號碼/編號" at bounding box center [216, 56] width 46 height 9
click at [199, 56] on input "顧客姓名/手機號碼/編號" at bounding box center [219, 56] width 52 height 9
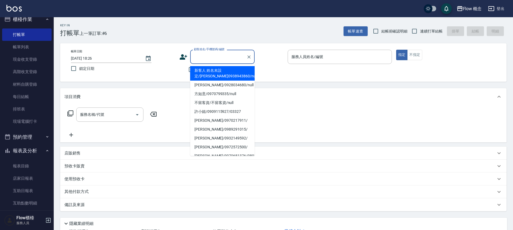
click at [199, 56] on input "顧客姓名/手機號碼/編號" at bounding box center [219, 56] width 52 height 9
type input "g"
type input "5"
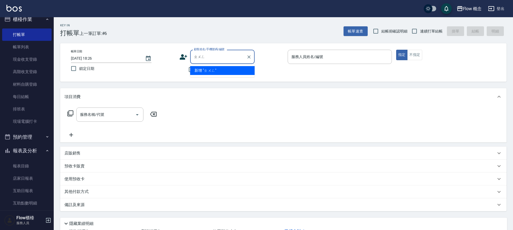
type input "終"
click at [213, 70] on li "[PERSON_NAME]/0987826670/05101470" at bounding box center [222, 70] width 64 height 9
type input "[PERSON_NAME]/0987826670/05101470"
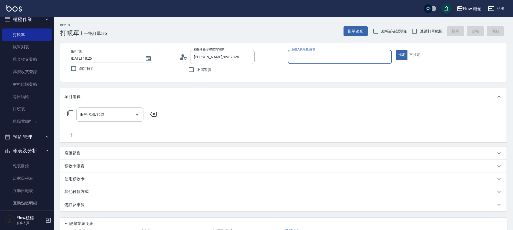
type input "Dora-5"
click at [117, 117] on input "服務名稱/代號" at bounding box center [106, 114] width 54 height 9
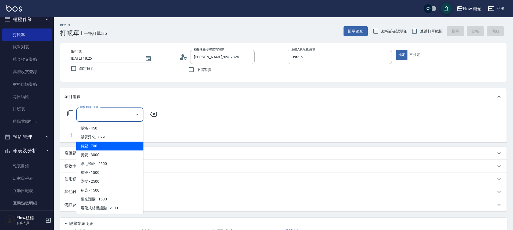
click at [111, 143] on span "剪髮 - 700" at bounding box center [109, 146] width 67 height 9
type input "剪髮(201)"
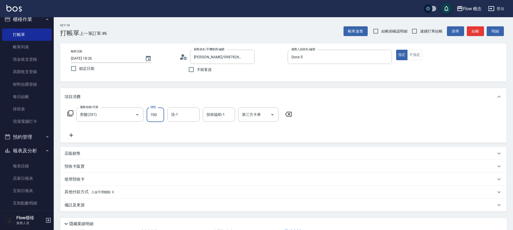
click at [149, 116] on input "700" at bounding box center [155, 114] width 17 height 15
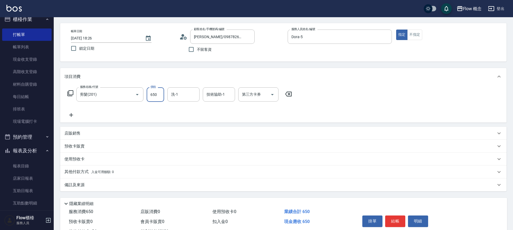
scroll to position [42, 0]
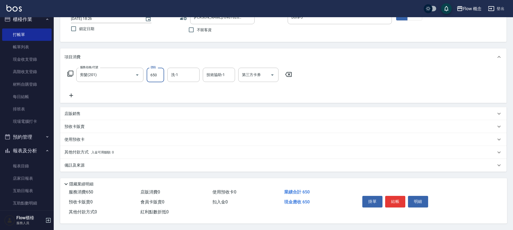
type input "650"
click at [177, 164] on div "備註及來源" at bounding box center [279, 166] width 431 height 6
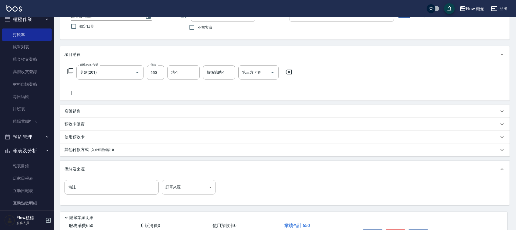
click at [189, 184] on body "Flow 概念 登出 櫃檯作業 打帳單 帳單列表 現金收支登錄 高階收支登錄 材料自購登錄 每日結帳 排班表 現場電腦打卡 預約管理 預約管理 單日預約紀錄 …" at bounding box center [258, 111] width 516 height 306
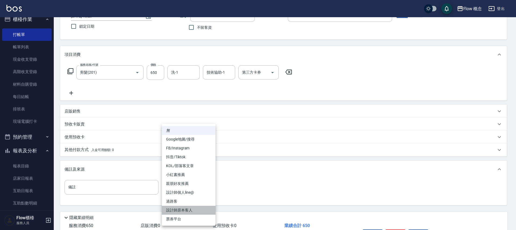
click at [190, 213] on li "設計師原本客人" at bounding box center [189, 210] width 54 height 9
type input "設計師原本客人"
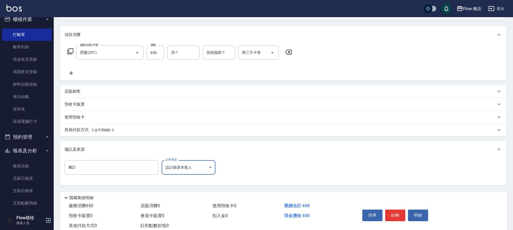
scroll to position [78, 0]
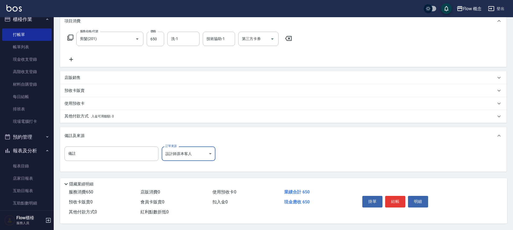
click at [390, 197] on button "結帳" at bounding box center [395, 201] width 20 height 11
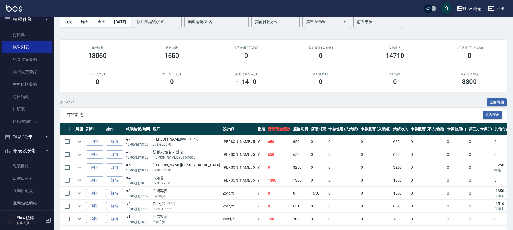
scroll to position [47, 0]
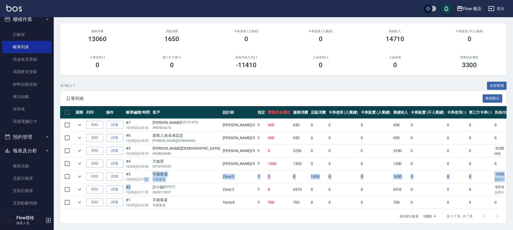
drag, startPoint x: 142, startPoint y: 183, endPoint x: 143, endPoint y: 175, distance: 8.0
click at [143, 175] on tbody "列印 詳情 #7 10/05 (日) 18:26 [PERSON_NAME] (05101470) 0987826670 [PERSON_NAME] /5 Y…" at bounding box center [322, 164] width 524 height 90
click at [166, 203] on p "不留客資" at bounding box center [186, 205] width 67 height 5
click at [111, 177] on td "詳情" at bounding box center [115, 176] width 20 height 13
click at [113, 173] on link "詳情" at bounding box center [114, 176] width 17 height 8
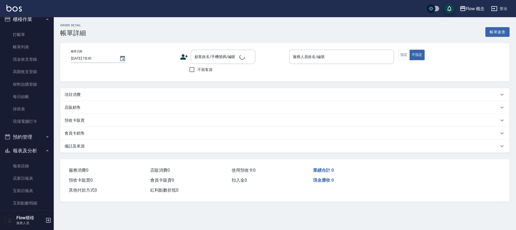
type input "[DATE] 17:57"
checkbox input "true"
type input "Zora-3"
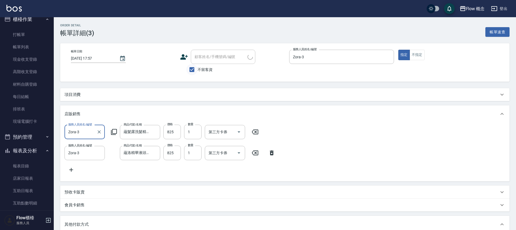
click at [190, 68] on input "不留客資" at bounding box center [191, 69] width 11 height 11
checkbox input "false"
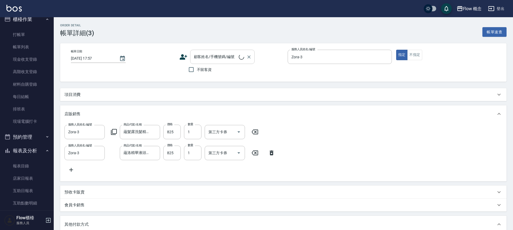
click at [202, 53] on input "顧客姓名/手機號碼/編號" at bounding box center [216, 56] width 46 height 9
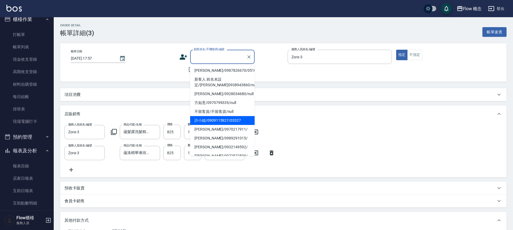
click at [226, 123] on li "許小姐/0909115927/03327" at bounding box center [222, 120] width 64 height 9
type input "許小姐/0909115927/03327"
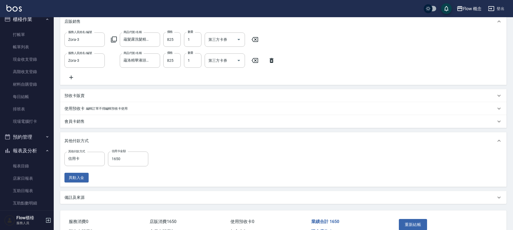
scroll to position [128, 0]
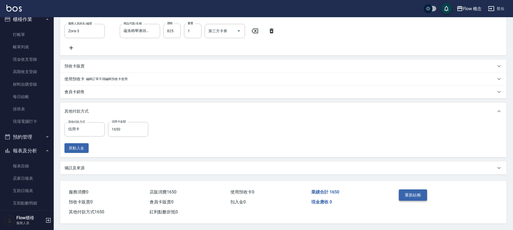
click at [406, 193] on button "重新結帳" at bounding box center [413, 194] width 28 height 11
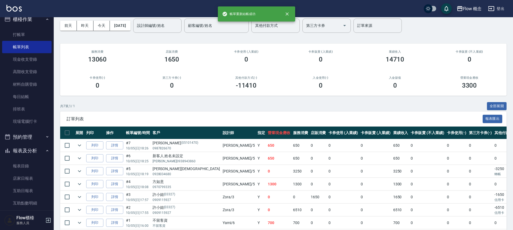
scroll to position [47, 0]
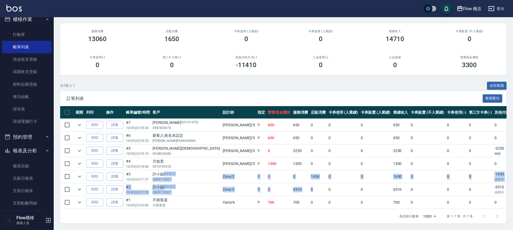
drag, startPoint x: 184, startPoint y: 172, endPoint x: 262, endPoint y: 185, distance: 78.8
click at [262, 185] on tbody "列印 詳情 #7 10/05 (日) 18:26 [PERSON_NAME] (05101470) 0987826670 [PERSON_NAME] /5 Y…" at bounding box center [322, 164] width 524 height 90
drag, startPoint x: 485, startPoint y: 180, endPoint x: 408, endPoint y: 169, distance: 77.8
click at [408, 169] on tbody "列印 詳情 #7 10/05 (日) 18:26 [PERSON_NAME] (05101470) 0987826670 [PERSON_NAME] /5 Y…" at bounding box center [322, 164] width 524 height 90
click at [446, 170] on td "0" at bounding box center [457, 176] width 22 height 13
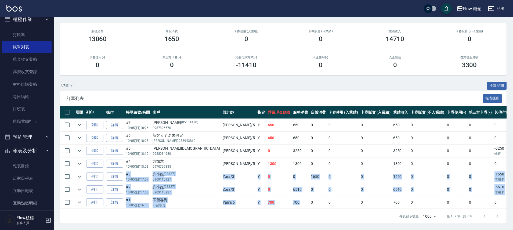
drag, startPoint x: 84, startPoint y: 173, endPoint x: 297, endPoint y: 194, distance: 214.4
click at [287, 194] on tbody "列印 詳情 #7 10/05 (日) 18:26 [PERSON_NAME] (05101470) 0987826670 [PERSON_NAME] /5 Y…" at bounding box center [322, 164] width 524 height 90
click at [392, 188] on td "6510" at bounding box center [401, 189] width 18 height 13
drag, startPoint x: 440, startPoint y: 175, endPoint x: 275, endPoint y: 162, distance: 165.7
click at [275, 162] on tbody "列印 詳情 #7 10/05 (日) 18:26 [PERSON_NAME] (05101470) 0987826670 [PERSON_NAME] /5 Y…" at bounding box center [322, 164] width 524 height 90
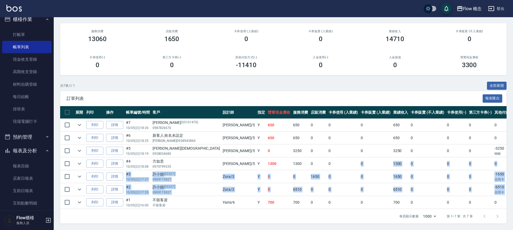
click at [327, 162] on td "0" at bounding box center [343, 163] width 33 height 13
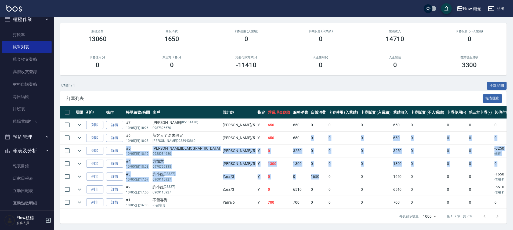
drag, startPoint x: 249, startPoint y: 132, endPoint x: 257, endPoint y: 181, distance: 49.6
click at [257, 179] on tbody "列印 詳情 #7 10/05 (日) 18:26 [PERSON_NAME] (05101470) 0987826670 [PERSON_NAME] /5 Y…" at bounding box center [322, 164] width 524 height 90
click at [309, 183] on td "0" at bounding box center [318, 189] width 18 height 13
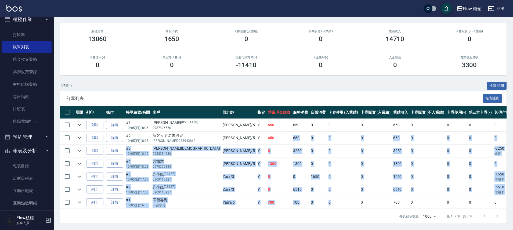
drag, startPoint x: 286, startPoint y: 199, endPoint x: 231, endPoint y: 132, distance: 86.4
click at [231, 132] on tbody "列印 詳情 #7 10/05 (日) 18:26 [PERSON_NAME] (05101470) 0987826670 [PERSON_NAME] /5 Y…" at bounding box center [322, 164] width 524 height 90
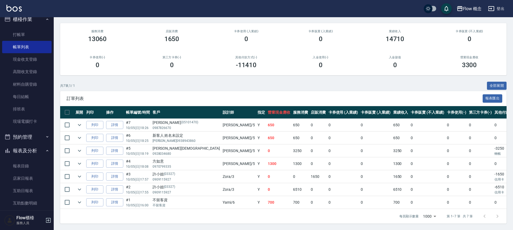
click at [267, 132] on td "650" at bounding box center [279, 138] width 25 height 13
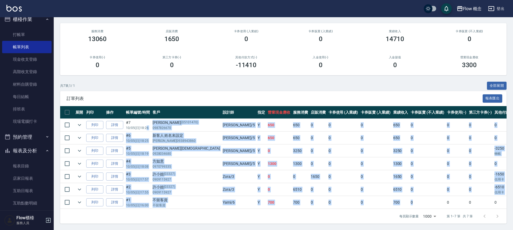
drag, startPoint x: 149, startPoint y: 121, endPoint x: 386, endPoint y: 197, distance: 249.4
click at [386, 197] on tbody "列印 詳情 #7 10/05 (日) 18:26 [PERSON_NAME] (05101470) 0987826670 [PERSON_NAME] /5 Y…" at bounding box center [322, 164] width 524 height 90
click at [409, 197] on td "0" at bounding box center [427, 202] width 36 height 13
drag, startPoint x: 377, startPoint y: 201, endPoint x: 127, endPoint y: 120, distance: 262.8
click at [127, 120] on tbody "列印 詳情 #7 10/05 (日) 18:26 [PERSON_NAME] (05101470) 0987826670 [PERSON_NAME] /5 Y…" at bounding box center [322, 164] width 524 height 90
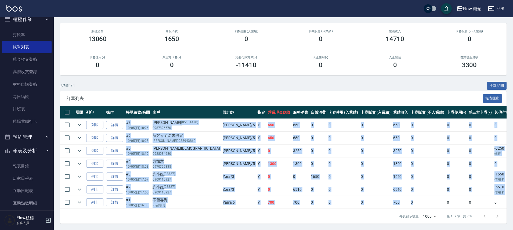
click at [127, 120] on td "#7 10/05 (日) 18:26" at bounding box center [138, 125] width 27 height 13
drag, startPoint x: 127, startPoint y: 120, endPoint x: 449, endPoint y: 202, distance: 332.1
click at [431, 202] on tbody "列印 詳情 #7 10/05 (日) 18:26 [PERSON_NAME] (05101470) 0987826670 [PERSON_NAME] /5 Y…" at bounding box center [322, 164] width 524 height 90
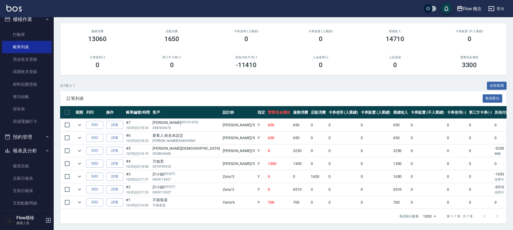
click at [493, 201] on td "0" at bounding box center [508, 202] width 30 height 13
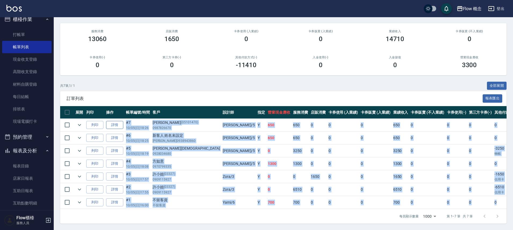
drag, startPoint x: 449, startPoint y: 196, endPoint x: 123, endPoint y: 118, distance: 335.3
click at [123, 119] on tbody "列印 詳情 #7 10/05 (日) 18:26 [PERSON_NAME] (05101470) 0987826670 [PERSON_NAME] /5 Y…" at bounding box center [322, 164] width 524 height 90
click at [123, 121] on link "詳情" at bounding box center [114, 125] width 17 height 8
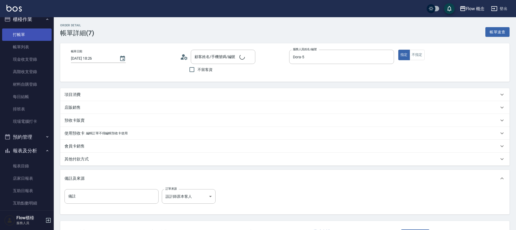
click at [10, 40] on link "打帳單" at bounding box center [26, 34] width 49 height 12
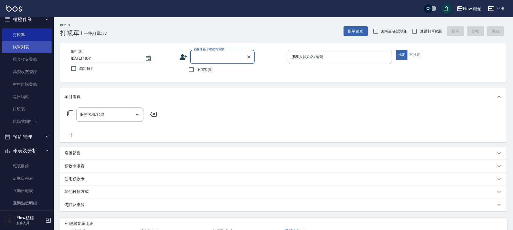
click at [38, 42] on link "帳單列表" at bounding box center [26, 47] width 49 height 12
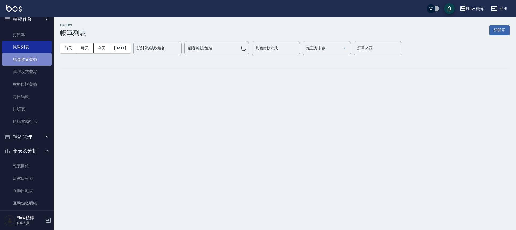
click at [40, 54] on link "現金收支登錄" at bounding box center [26, 59] width 49 height 12
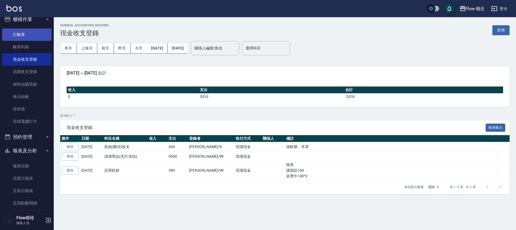
click at [29, 40] on link "打帳單" at bounding box center [26, 34] width 49 height 12
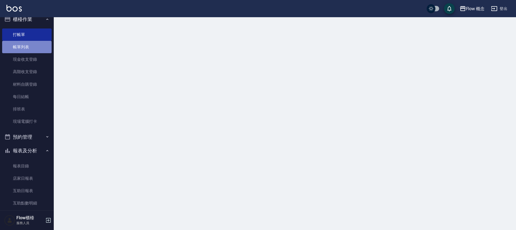
click at [28, 52] on link "帳單列表" at bounding box center [26, 47] width 49 height 12
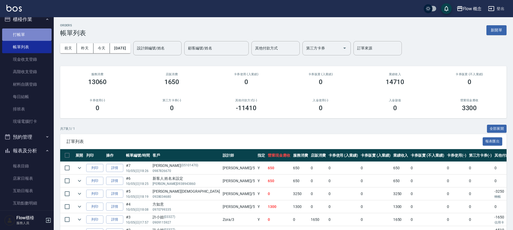
click at [32, 37] on link "打帳單" at bounding box center [26, 34] width 49 height 12
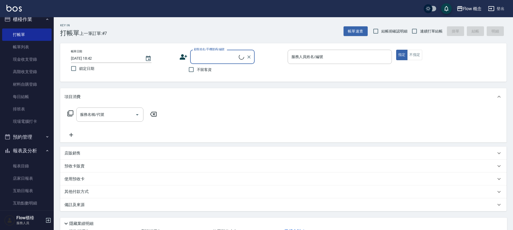
click at [307, 70] on div "帳單日期 [DATE] 18:42 鎖定日期 顧客姓名/手機號碼/編號 顧客姓名/手機號碼/編號 不留客資 服務人員姓名/編號 服務人員姓名/編號 指定 不指定" at bounding box center [284, 63] width 434 height 26
click at [307, 57] on div "服務人員姓名/編號 服務人員姓名/編號" at bounding box center [340, 57] width 104 height 14
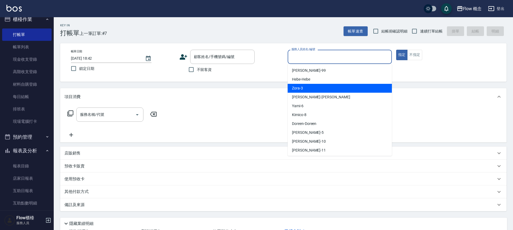
click at [310, 89] on div "Zora -3" at bounding box center [340, 88] width 104 height 9
type input "Zora-3"
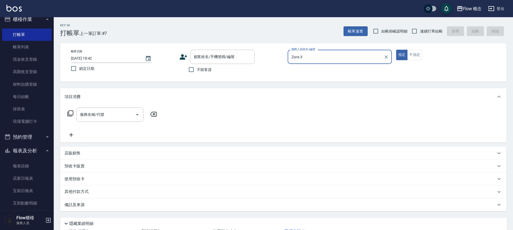
click at [201, 68] on span "不留客資" at bounding box center [204, 70] width 15 height 6
click at [197, 68] on input "不留客資" at bounding box center [191, 69] width 11 height 11
checkbox input "true"
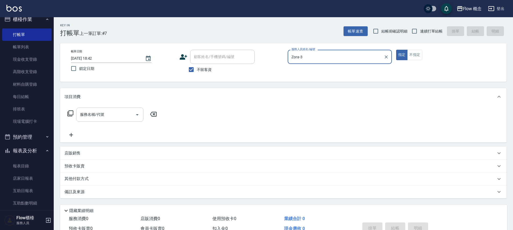
click at [102, 109] on div "服務名稱/代號" at bounding box center [109, 114] width 67 height 14
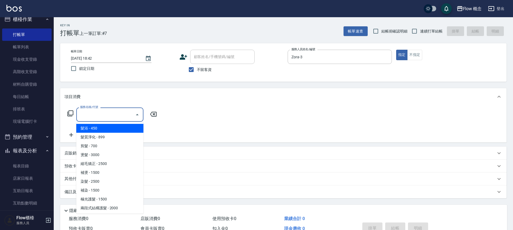
click at [107, 129] on span "髮浴 - 450" at bounding box center [109, 128] width 67 height 9
type input "髮浴 (101)"
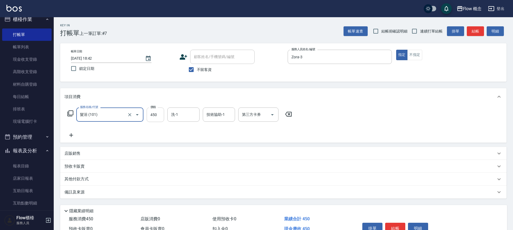
click at [154, 112] on input "450" at bounding box center [155, 114] width 17 height 15
click at [111, 122] on div "服務名稱/代號 髮浴 (101) 服務名稱/代號" at bounding box center [109, 114] width 67 height 15
click at [127, 116] on icon "Clear" at bounding box center [129, 114] width 5 height 5
click at [102, 116] on input "服務名稱/代號" at bounding box center [102, 114] width 47 height 9
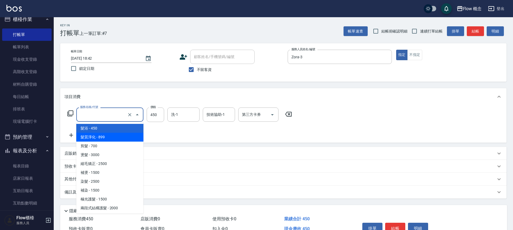
click at [105, 139] on span "髮質淨化 - 899" at bounding box center [109, 137] width 67 height 9
type input "髮質淨化(102)"
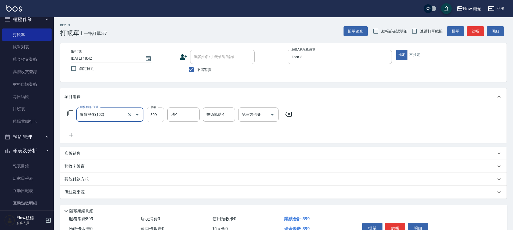
click at [147, 117] on input "899" at bounding box center [155, 114] width 17 height 15
type input "999"
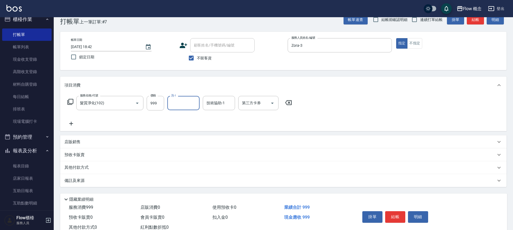
scroll to position [29, 0]
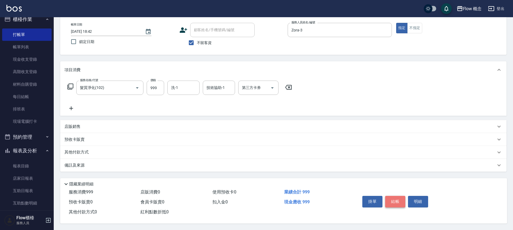
click at [397, 197] on button "結帳" at bounding box center [395, 201] width 20 height 11
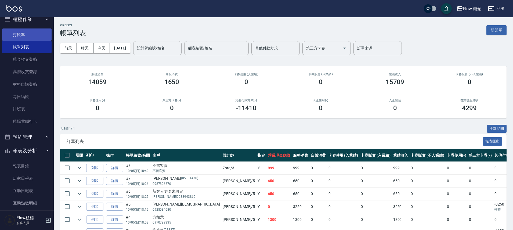
click at [20, 35] on link "打帳單" at bounding box center [26, 34] width 49 height 12
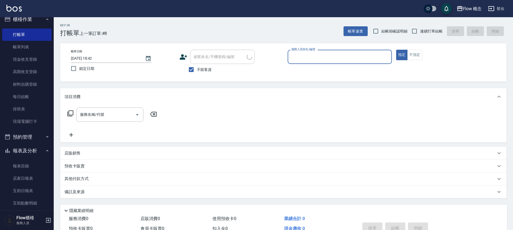
click at [314, 51] on label "服務人員姓名/編號" at bounding box center [303, 49] width 24 height 4
click at [314, 52] on input "服務人員姓名/編號" at bounding box center [339, 56] width 99 height 9
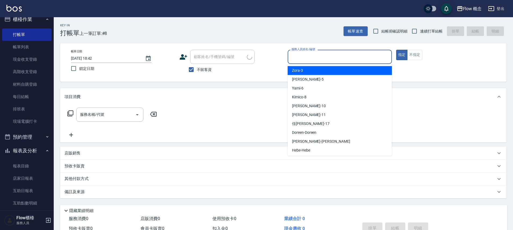
click at [312, 57] on input "服務人員姓名/編號" at bounding box center [339, 56] width 99 height 9
click at [313, 67] on div "Zora -3" at bounding box center [340, 70] width 104 height 9
type input "Zora-3"
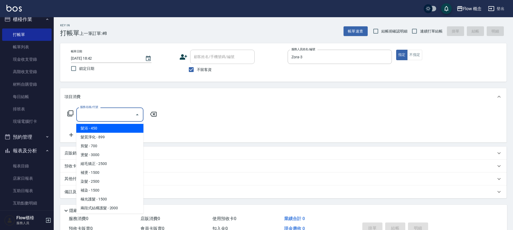
click at [120, 116] on input "服務名稱/代號" at bounding box center [106, 114] width 54 height 9
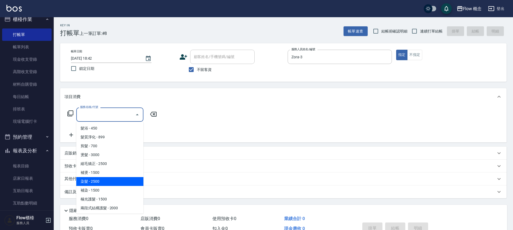
click at [110, 177] on span "染髮 - 2500" at bounding box center [109, 181] width 67 height 9
type input "染髮(401)"
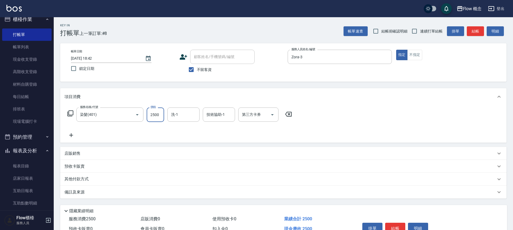
click at [155, 114] on input "2500" at bounding box center [155, 114] width 17 height 15
click at [158, 115] on input "2500" at bounding box center [155, 114] width 17 height 15
drag, startPoint x: 152, startPoint y: 116, endPoint x: 162, endPoint y: 117, distance: 9.7
click at [162, 117] on input "2500" at bounding box center [155, 114] width 17 height 15
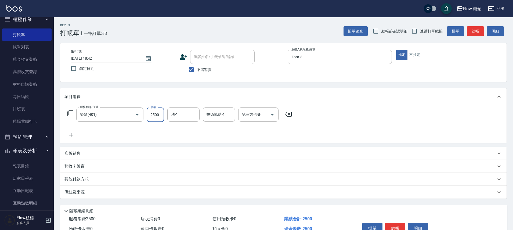
click at [162, 117] on input "2500" at bounding box center [155, 114] width 17 height 15
click at [159, 116] on input "2500" at bounding box center [155, 114] width 17 height 15
type input "1200"
click at [208, 68] on span "不留客資" at bounding box center [204, 70] width 15 height 6
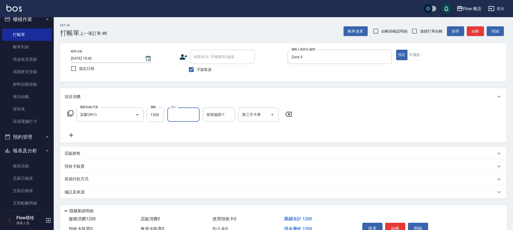
click at [197, 68] on input "不留客資" at bounding box center [191, 69] width 11 height 11
checkbox input "false"
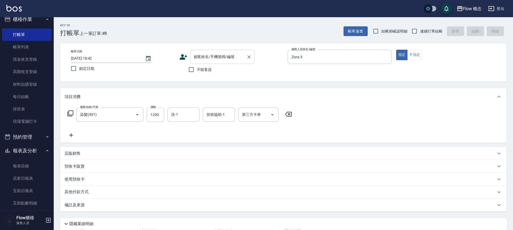
click at [221, 62] on div "顧客姓名/手機號碼/編號" at bounding box center [222, 57] width 64 height 14
click at [305, 105] on div "項目消費" at bounding box center [283, 96] width 447 height 17
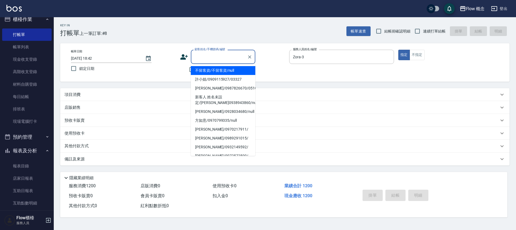
click at [213, 56] on input "顧客姓名/手機號碼/編號" at bounding box center [219, 56] width 52 height 9
drag, startPoint x: 195, startPoint y: 56, endPoint x: 199, endPoint y: 55, distance: 4.0
click at [199, 55] on input "顧客姓名/手機號碼/編號" at bounding box center [219, 56] width 52 height 9
click at [208, 56] on input "顧客姓名/手機號碼/編號" at bounding box center [219, 56] width 52 height 9
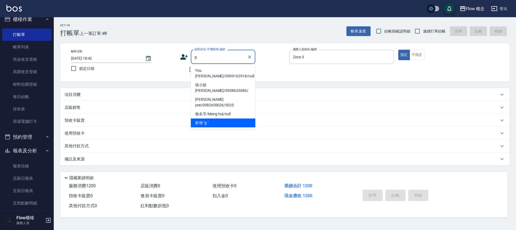
type input "g"
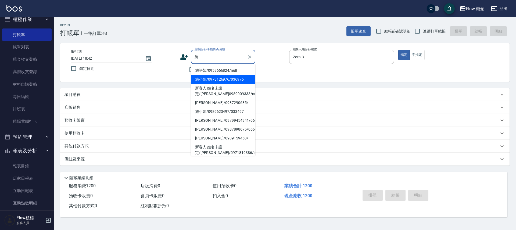
click at [249, 80] on li "施小姐/0973126976/036976" at bounding box center [223, 79] width 64 height 9
type input "施小姐/0973126976/036976"
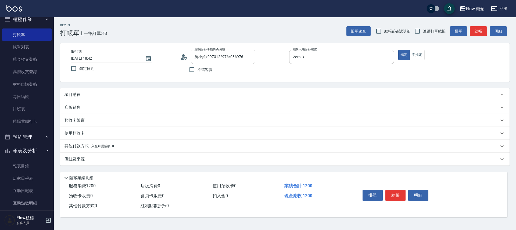
click at [79, 96] on p "項目消費" at bounding box center [72, 95] width 16 height 6
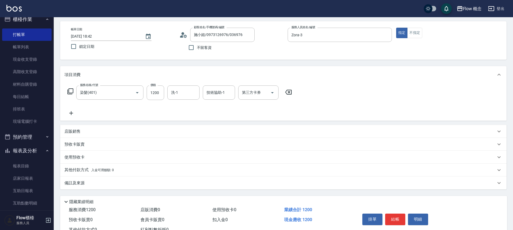
scroll to position [42, 0]
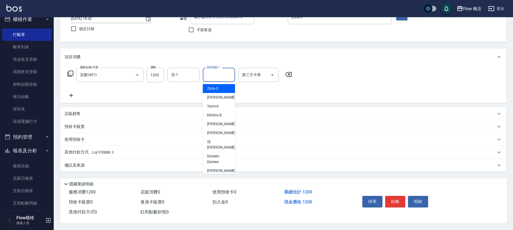
click at [222, 73] on input "技術協助-1" at bounding box center [218, 74] width 27 height 9
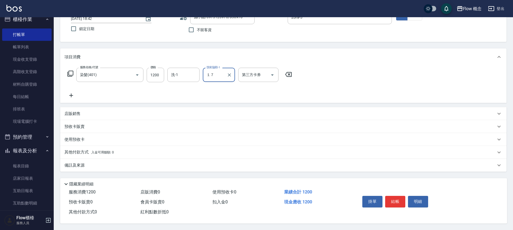
type input "１７"
type input "FUNNOW"
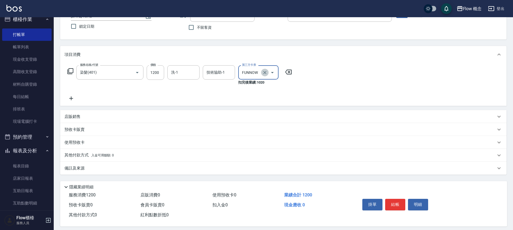
click at [264, 71] on icon "Clear" at bounding box center [264, 72] width 3 height 3
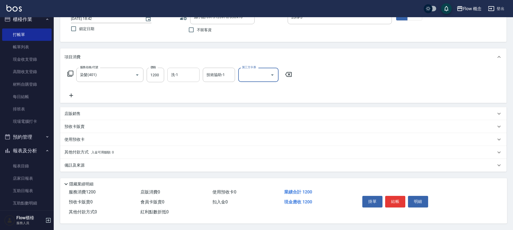
click at [175, 72] on div "洗-1 洗-1" at bounding box center [183, 75] width 32 height 14
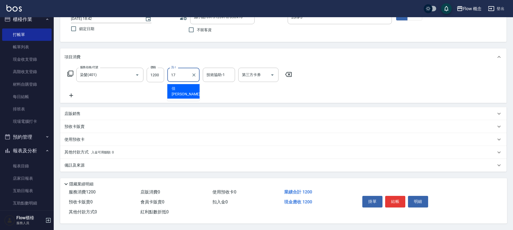
type input "佳[PERSON_NAME]-17"
click at [400, 199] on button "結帳" at bounding box center [395, 201] width 20 height 11
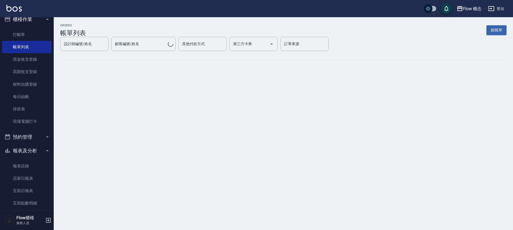
click at [79, 152] on div "ORDERS 帳單列表 新開單 設計師編號/姓名 設計師編號/姓名 顧客編號/姓名 顧客編號/姓名 其他付款方式 其他付款方式 第三方卡券 第三方卡券 訂單來…" at bounding box center [256, 115] width 513 height 230
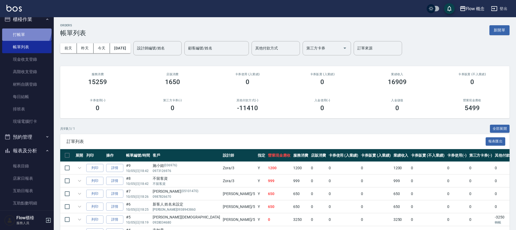
click at [23, 28] on link "打帳單" at bounding box center [26, 34] width 49 height 12
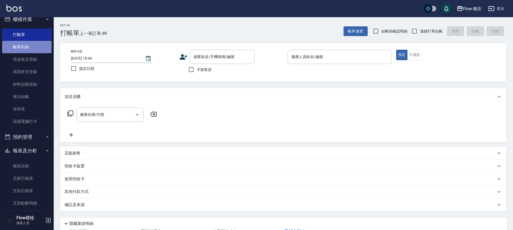
click at [35, 48] on link "帳單列表" at bounding box center [26, 47] width 49 height 12
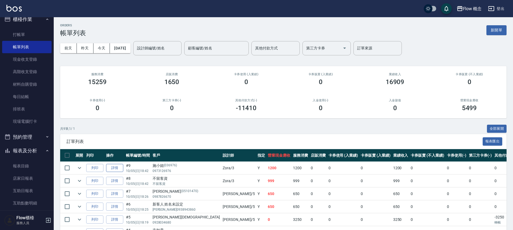
click at [114, 167] on link "詳情" at bounding box center [114, 168] width 17 height 8
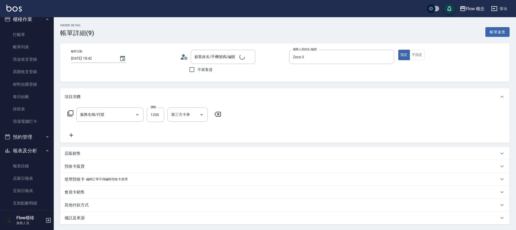
type input "[DATE] 18:42"
type input "Zora-3"
type input "染髮(401)"
type input "施小姐/0973126976/036976"
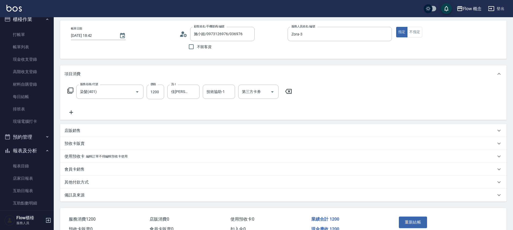
scroll to position [52, 0]
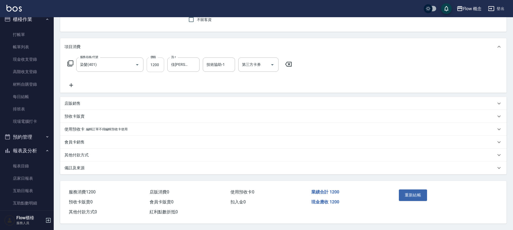
click at [153, 66] on input "1200" at bounding box center [155, 64] width 17 height 15
type input "1200"
click at [296, 89] on div "服務名稱/代號 染髮(401) 服務名稱/代號 價格 1200 價格 洗-1 佳蒨-17 洗-1 技術協助-1 技術協助-1 第三方卡券 第三方卡券" at bounding box center [283, 73] width 447 height 37
click at [74, 157] on div "其他付款方式" at bounding box center [283, 155] width 447 height 13
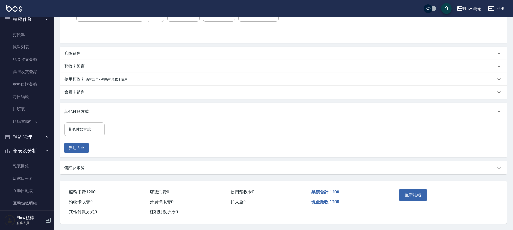
scroll to position [102, 0]
click at [88, 129] on input "其他付款方式" at bounding box center [84, 129] width 35 height 9
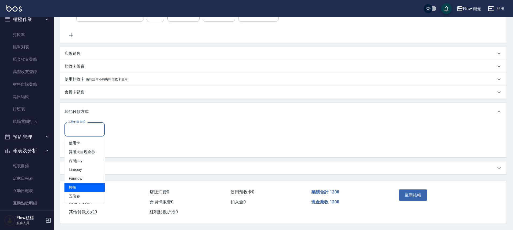
click at [88, 188] on span "轉帳" at bounding box center [84, 187] width 40 height 9
type input "轉帳"
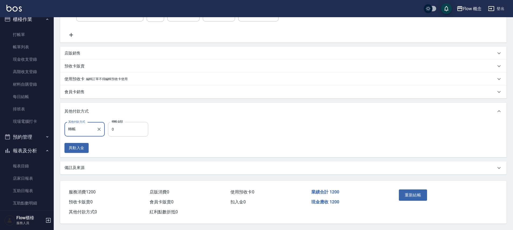
click at [126, 131] on input "0" at bounding box center [128, 129] width 40 height 15
type input "1200"
click at [413, 192] on button "重新結帳" at bounding box center [413, 194] width 28 height 11
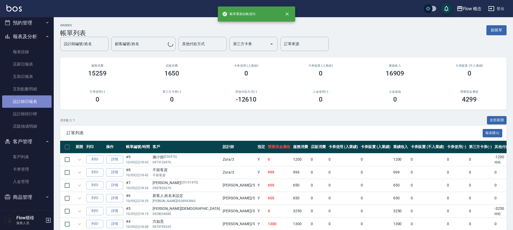
click at [27, 105] on link "設計師日報表" at bounding box center [26, 101] width 49 height 12
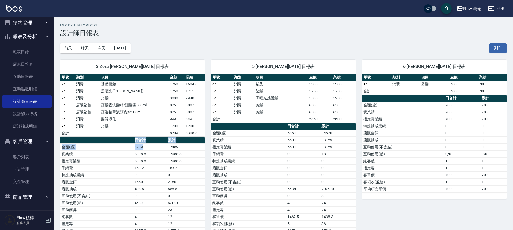
drag, startPoint x: 160, startPoint y: 149, endPoint x: 120, endPoint y: 142, distance: 40.6
click at [120, 142] on table "日合計 累計 金額(虛) 8709 17489 實業績 8308.8 17088.8 指定實業績 8308.8 17088.8 手續費 163.2 163.2…" at bounding box center [132, 193] width 145 height 112
click at [119, 143] on th "a dense table" at bounding box center [96, 140] width 73 height 7
drag, startPoint x: 126, startPoint y: 151, endPoint x: 147, endPoint y: 150, distance: 21.2
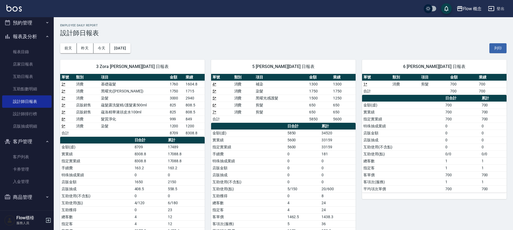
click at [147, 150] on tr "實業績 8308.8 17088.8" at bounding box center [132, 153] width 145 height 7
click at [147, 150] on td "8308.8" at bounding box center [149, 153] width 33 height 7
drag, startPoint x: 199, startPoint y: 99, endPoint x: 185, endPoint y: 108, distance: 17.1
click at [185, 105] on tbody "2 * 消費 基礎蘊髮 1760 1604.8 2 * 消費 黑曜光([PERSON_NAME]) 1750 1715 2 * 消費 染髮 3000 2940…" at bounding box center [132, 109] width 145 height 56
click at [185, 108] on td "808.5" at bounding box center [194, 105] width 20 height 7
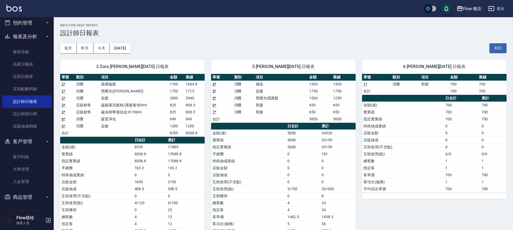
click at [106, 109] on td "蘊洛精華液頭皮水100ml" at bounding box center [134, 112] width 69 height 7
drag, startPoint x: 171, startPoint y: 120, endPoint x: 192, endPoint y: 119, distance: 21.3
click at [192, 119] on tr "8 * 消費 髮質淨化 999 849" at bounding box center [132, 119] width 145 height 7
drag, startPoint x: 178, startPoint y: 109, endPoint x: 196, endPoint y: 111, distance: 18.1
click at [194, 111] on tr "3 * 店販銷售 蘊洛精華液頭皮水100ml 825 808.5" at bounding box center [132, 112] width 145 height 7
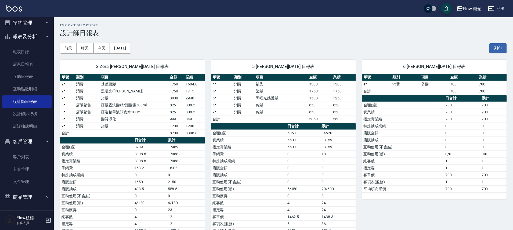
click at [197, 111] on td "808.5" at bounding box center [194, 112] width 20 height 7
drag, startPoint x: 197, startPoint y: 111, endPoint x: 189, endPoint y: 102, distance: 12.4
click at [189, 102] on tbody "2 * 消費 基礎蘊髮 1760 1604.8 2 * 消費 黑曜光([PERSON_NAME]) 1750 1715 2 * 消費 染髮 3000 2940…" at bounding box center [132, 109] width 145 height 56
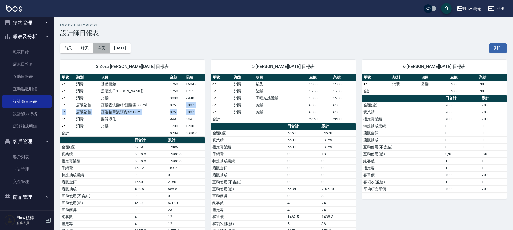
click at [100, 51] on button "今天" at bounding box center [101, 48] width 17 height 10
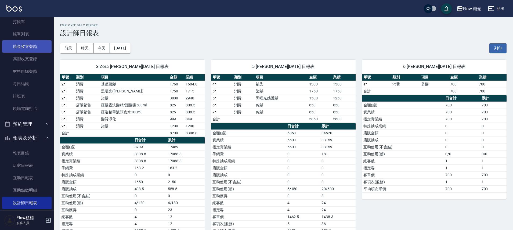
scroll to position [2, 0]
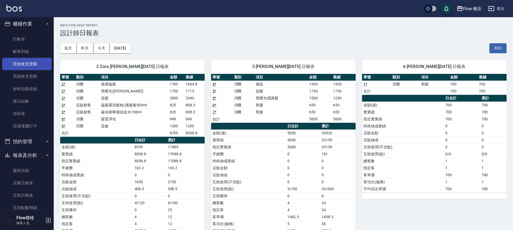
click at [19, 61] on link "現金收支登錄" at bounding box center [26, 64] width 49 height 12
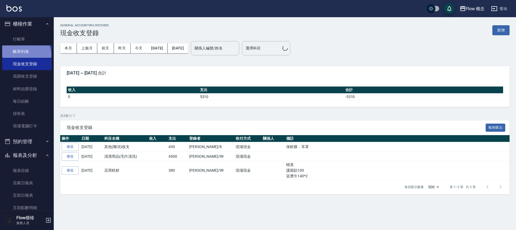
click at [24, 56] on link "帳單列表" at bounding box center [26, 51] width 49 height 12
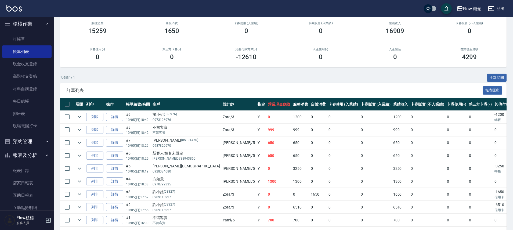
scroll to position [53, 0]
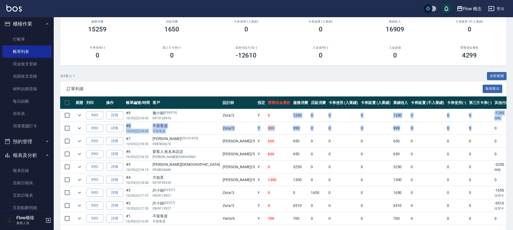
drag, startPoint x: 238, startPoint y: 114, endPoint x: 447, endPoint y: 123, distance: 208.7
click at [447, 123] on tbody "列印 詳情 #9 10/05 (日) 18:42 施小姐 (036976) 0973126976 Zora /3 Y 0 1200 0 0 0 1200 0 …" at bounding box center [322, 167] width 524 height 116
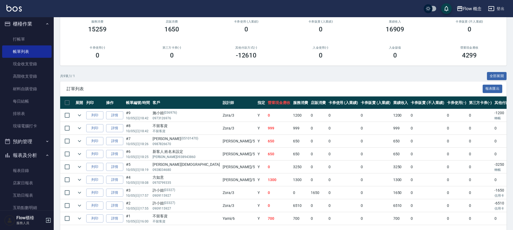
click at [468, 159] on td "0" at bounding box center [481, 154] width 26 height 13
click at [493, 165] on td "-3250 轉帳" at bounding box center [508, 167] width 30 height 13
click at [256, 117] on td "Y" at bounding box center [261, 115] width 10 height 13
click at [256, 131] on td "Y" at bounding box center [261, 128] width 10 height 13
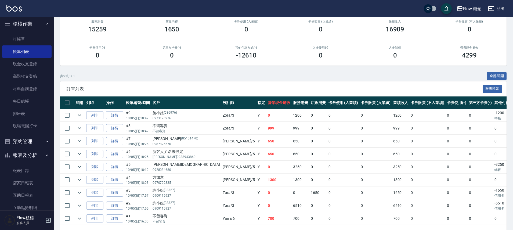
scroll to position [63, 0]
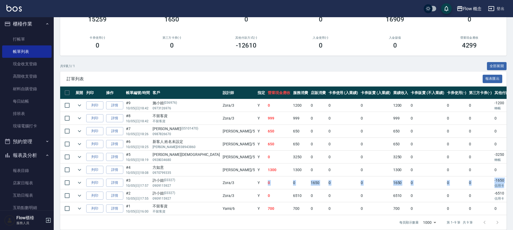
drag, startPoint x: 209, startPoint y: 181, endPoint x: 460, endPoint y: 197, distance: 251.1
click at [455, 188] on tr "列印 詳情 #3 10/05 (日) 17:57 許小姐 [PHONE_NUMBER] Zora /3 Y 0 0 1650 0 0 1650 0 0 0 -…" at bounding box center [322, 183] width 524 height 13
click at [495, 197] on p "信用卡" at bounding box center [508, 198] width 27 height 5
click at [493, 156] on td "-3250 轉帳" at bounding box center [508, 157] width 30 height 13
drag, startPoint x: 148, startPoint y: 157, endPoint x: 169, endPoint y: 155, distance: 21.7
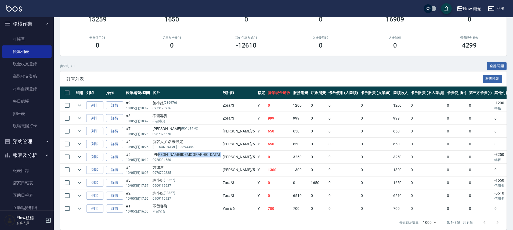
click at [168, 155] on td "[PERSON_NAME] 0928034680" at bounding box center [186, 157] width 70 height 13
click at [327, 142] on td "0" at bounding box center [343, 144] width 33 height 13
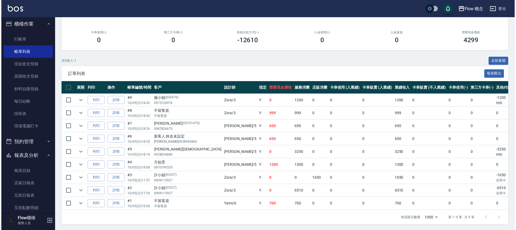
scroll to position [73, 0]
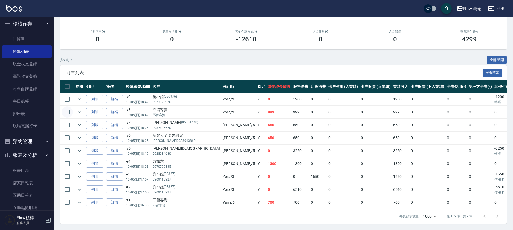
click at [68, 106] on input "checkbox" at bounding box center [67, 111] width 11 height 11
checkbox input "true"
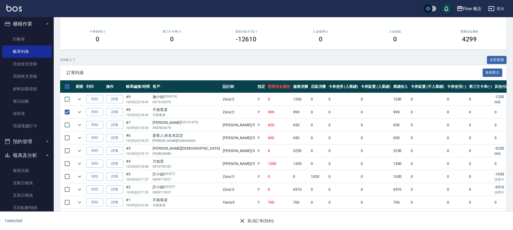
click at [245, 224] on icon "button" at bounding box center [242, 221] width 6 height 6
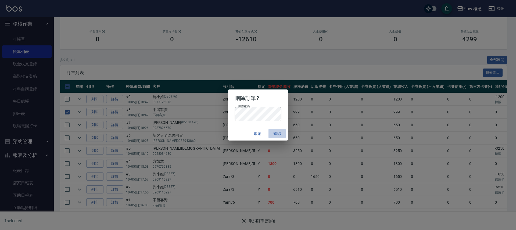
click at [279, 135] on button "確認" at bounding box center [276, 134] width 17 height 10
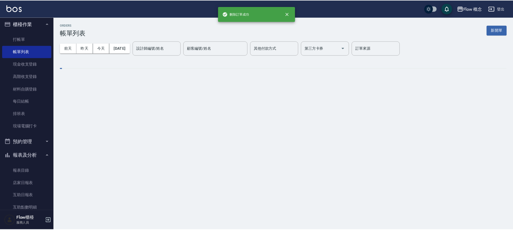
scroll to position [0, 0]
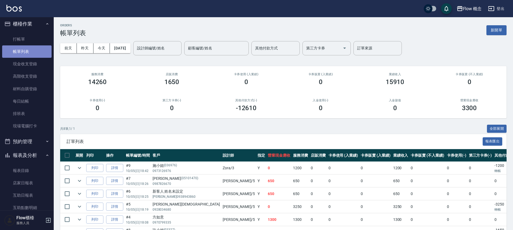
click at [34, 49] on link "帳單列表" at bounding box center [26, 51] width 49 height 12
click at [106, 48] on button "今天" at bounding box center [101, 48] width 17 height 10
click at [105, 48] on button "今天" at bounding box center [101, 48] width 17 height 10
click at [105, 50] on button "今天" at bounding box center [101, 48] width 17 height 10
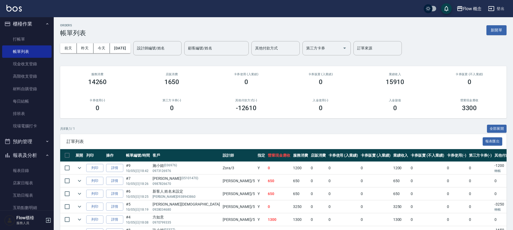
click at [102, 55] on div "[DATE] [DATE] [DATE] [DATE] 設計師編號/姓名 設計師編號/姓名 顧客編號/姓名 顧客編號/姓名 其他付款方式 其他付款方式 第三方…" at bounding box center [283, 48] width 447 height 23
click at [104, 52] on button "今天" at bounding box center [101, 48] width 17 height 10
click at [109, 49] on button "今天" at bounding box center [101, 48] width 17 height 10
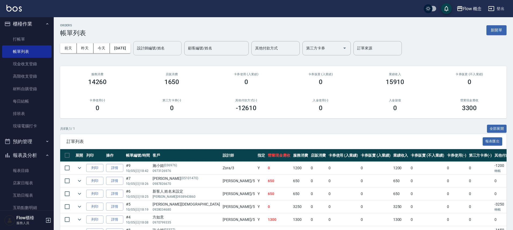
click at [171, 51] on input "設計師編號/姓名" at bounding box center [158, 48] width 44 height 9
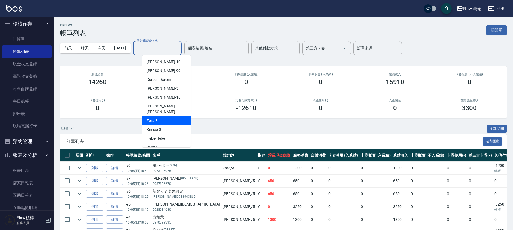
click at [173, 116] on div "Zora -3" at bounding box center [166, 120] width 48 height 9
type input "Zora-3"
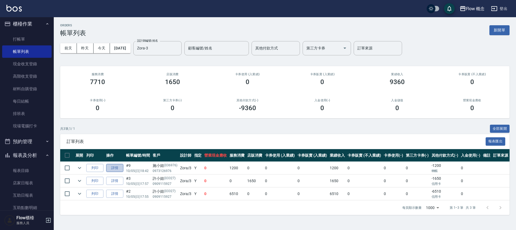
click at [118, 167] on link "詳情" at bounding box center [114, 168] width 17 height 8
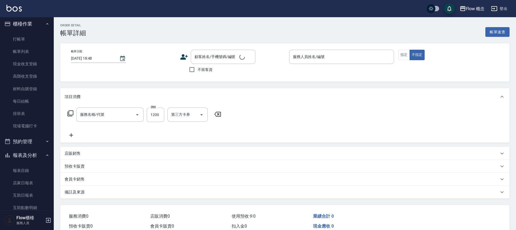
type input "[DATE] 18:42"
type input "Zora-3"
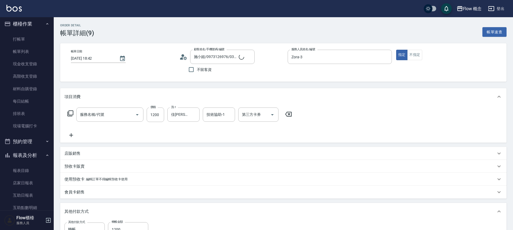
type input "施小姐/0973126976/036976"
type input "染髮(401)"
click at [129, 121] on div at bounding box center [133, 114] width 15 height 14
drag, startPoint x: 133, startPoint y: 111, endPoint x: 133, endPoint y: 114, distance: 3.2
click at [133, 111] on div at bounding box center [133, 114] width 15 height 14
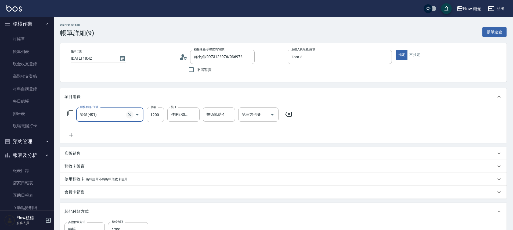
click at [132, 117] on button "Clear" at bounding box center [130, 115] width 8 height 8
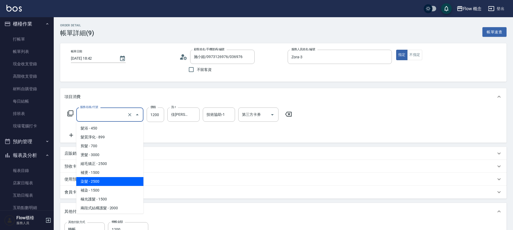
click at [95, 119] on input "服務名稱/代號" at bounding box center [102, 114] width 47 height 9
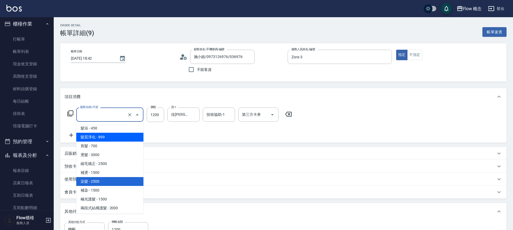
drag, startPoint x: 106, startPoint y: 136, endPoint x: 131, endPoint y: 138, distance: 24.8
click at [106, 136] on span "髮質淨化 - 899" at bounding box center [109, 137] width 67 height 9
type input "髮質淨化(102)"
type input "899"
type input "0"
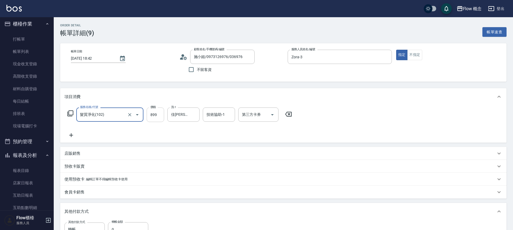
click at [154, 116] on input "899" at bounding box center [155, 114] width 17 height 15
type input "1000"
click at [76, 136] on icon at bounding box center [70, 135] width 13 height 6
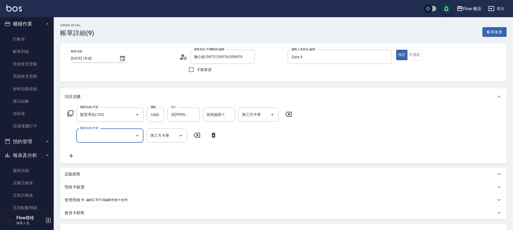
click at [83, 141] on div "服務名稱/代號" at bounding box center [109, 135] width 67 height 14
type input "201"
type input "0"
type input "剪髮(201)"
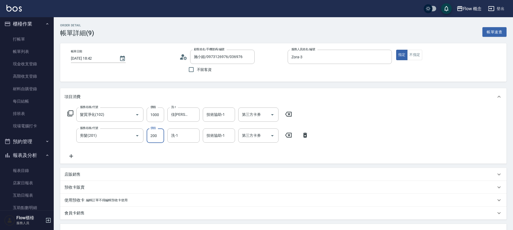
type input "200"
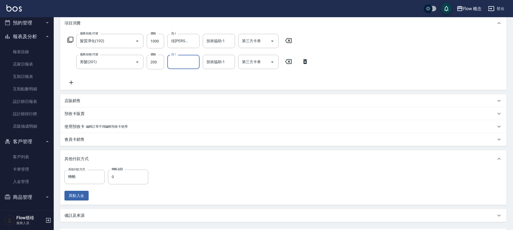
scroll to position [124, 0]
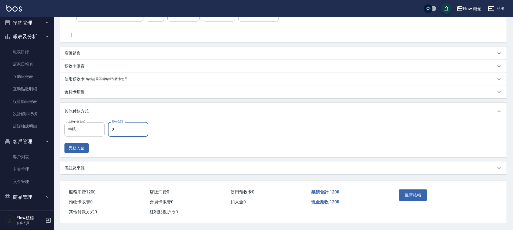
click at [134, 133] on input "0" at bounding box center [128, 129] width 40 height 15
type input "1200"
click at [413, 189] on button "重新結帳" at bounding box center [413, 194] width 28 height 11
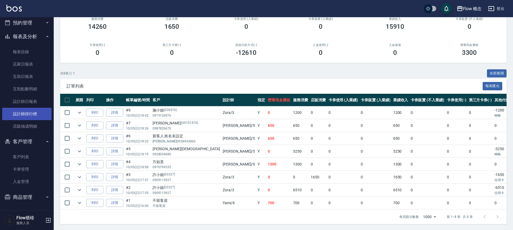
scroll to position [60, 0]
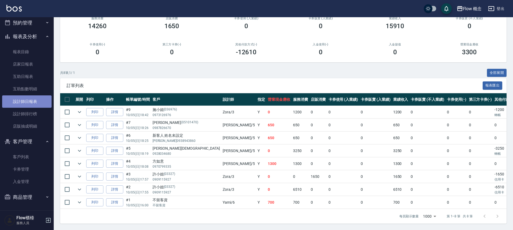
click at [34, 105] on link "設計師日報表" at bounding box center [26, 101] width 49 height 12
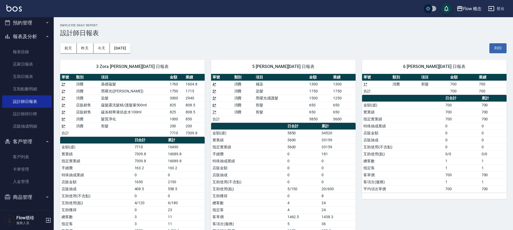
click at [164, 85] on td "基礎蘊髮" at bounding box center [134, 84] width 69 height 7
click at [127, 122] on td "髮質淨化" at bounding box center [134, 119] width 69 height 7
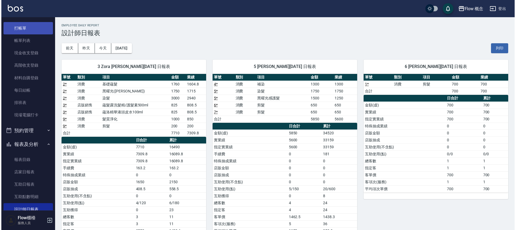
scroll to position [2, 0]
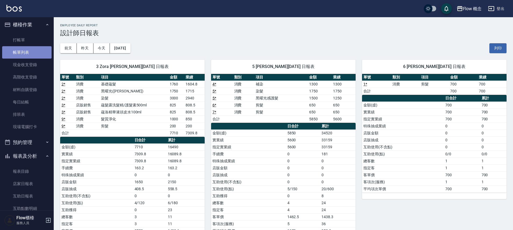
click at [33, 52] on link "帳單列表" at bounding box center [26, 52] width 49 height 12
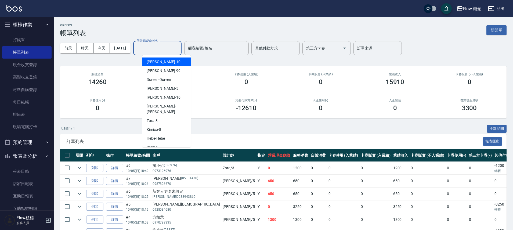
click at [177, 50] on input "設計師編號/姓名" at bounding box center [158, 48] width 44 height 9
click at [170, 116] on div "Zora -3" at bounding box center [166, 120] width 48 height 9
type input "Zora-3"
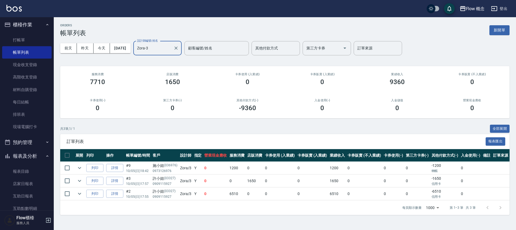
click at [229, 168] on td "1200" at bounding box center [237, 168] width 18 height 13
click at [233, 186] on td "0" at bounding box center [237, 181] width 18 height 13
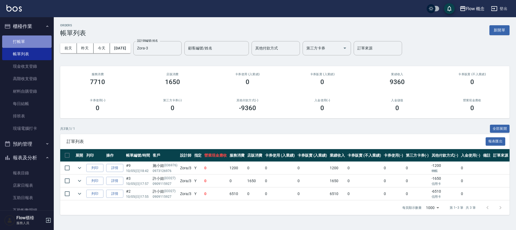
click at [46, 43] on link "打帳單" at bounding box center [26, 41] width 49 height 12
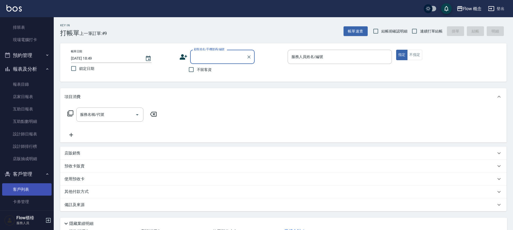
scroll to position [121, 0]
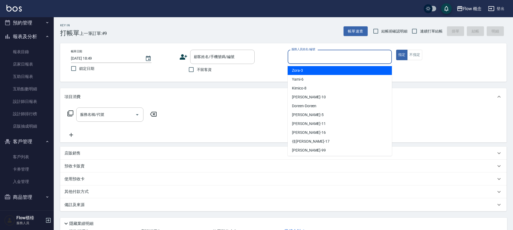
click at [330, 60] on input "服務人員姓名/編號" at bounding box center [339, 56] width 99 height 9
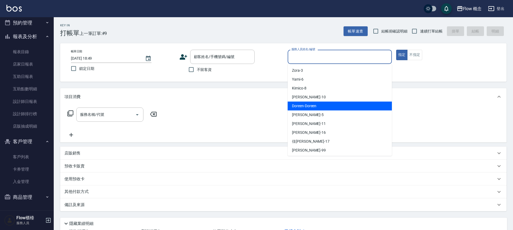
click at [336, 109] on div "Doreen -Doreen" at bounding box center [340, 106] width 104 height 9
type input "Doreen-Doreen"
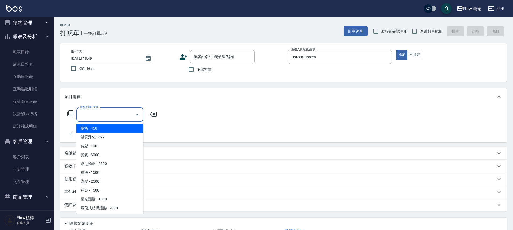
click at [95, 113] on input "服務名稱/代號" at bounding box center [106, 114] width 54 height 9
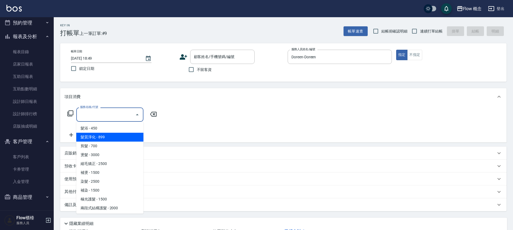
click at [121, 129] on span "髮浴 - 450" at bounding box center [109, 128] width 67 height 9
type input "髮浴 (101)"
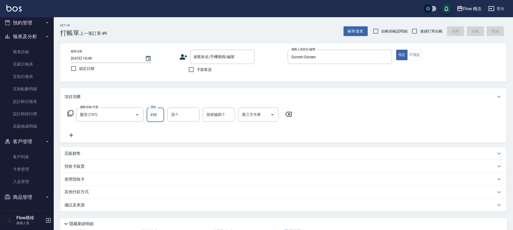
click at [154, 110] on input "450" at bounding box center [155, 114] width 17 height 15
type input "4000"
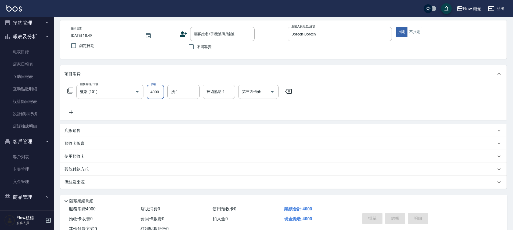
drag, startPoint x: 157, startPoint y: 111, endPoint x: 232, endPoint y: 77, distance: 82.4
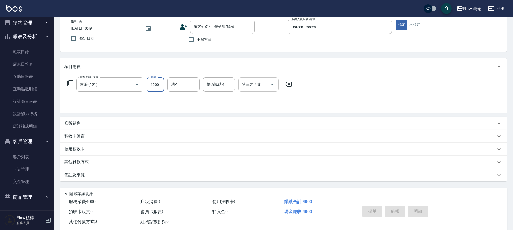
scroll to position [42, 0]
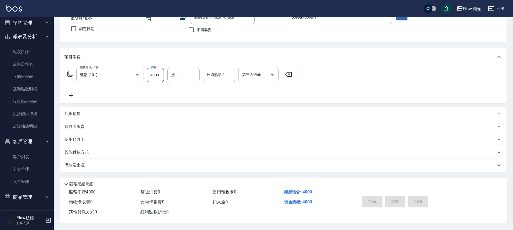
click at [78, 98] on div "服務名稱/代號 髮浴 (101) 服務名稱/代號 價格 4000 價格 洗-1 洗-1 技術協助-1 技術協助-1 第三方卡券 第三方卡券" at bounding box center [283, 84] width 447 height 37
click at [74, 94] on icon at bounding box center [70, 95] width 13 height 6
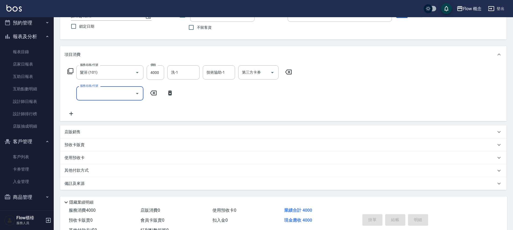
drag, startPoint x: 74, startPoint y: 94, endPoint x: 94, endPoint y: 94, distance: 19.9
click at [94, 94] on input "服務名稱/代號" at bounding box center [106, 93] width 54 height 9
type input "髮浴 (101)"
type input "1000"
click at [71, 117] on icon at bounding box center [70, 114] width 13 height 6
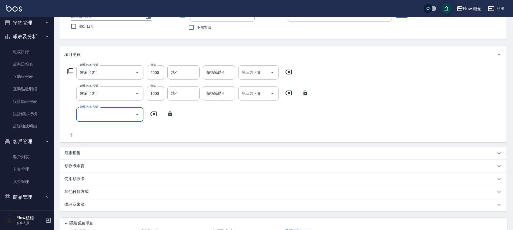
click at [81, 114] on input "服務名稱/代號" at bounding box center [106, 114] width 54 height 9
type input "髮浴 (101)"
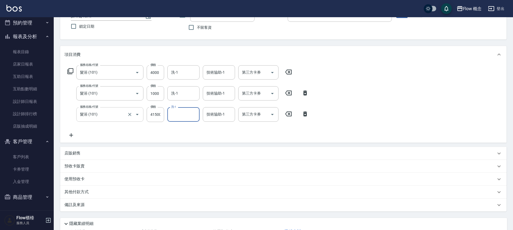
scroll to position [0, 0]
click at [154, 120] on input "41500" at bounding box center [155, 114] width 17 height 15
type input "1500"
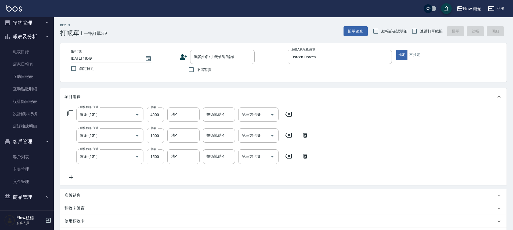
click at [189, 75] on div "帳單日期 [DATE] 18:49 鎖定日期 顧客姓名/手機號碼/編號 顧客姓名/手機號碼/編號 不留客資 服務人員姓名/編號 [PERSON_NAME] 服…" at bounding box center [283, 62] width 447 height 38
click at [194, 72] on input "不留客資" at bounding box center [191, 69] width 11 height 11
checkbox input "true"
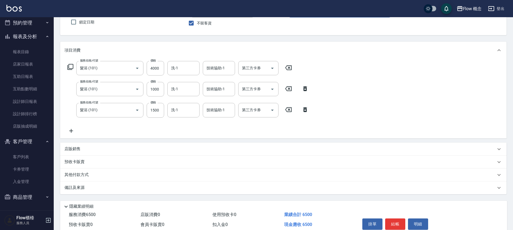
scroll to position [71, 0]
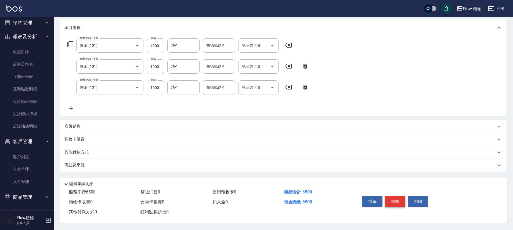
click at [399, 200] on button "結帳" at bounding box center [395, 201] width 20 height 11
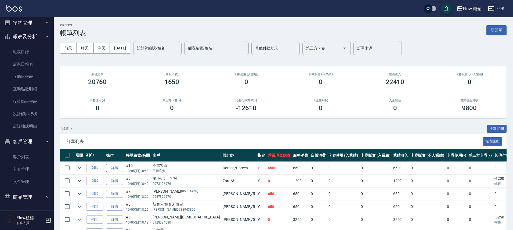
click at [117, 169] on link "詳情" at bounding box center [114, 168] width 17 height 8
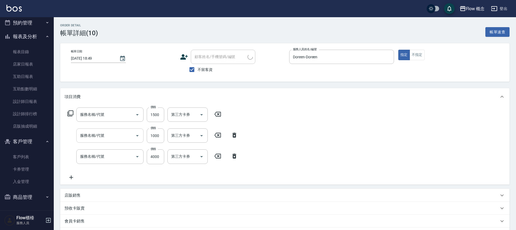
type input "[DATE] 18:49"
checkbox input "true"
type input "Doreen-Doreen"
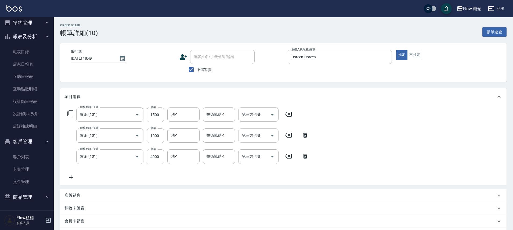
type input "髮浴 (101)"
click at [304, 134] on icon at bounding box center [305, 135] width 4 height 5
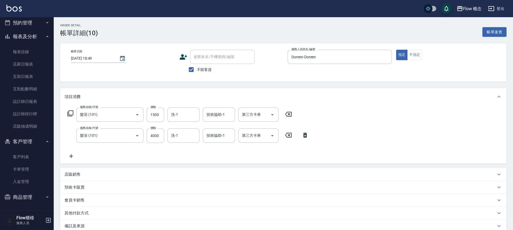
click at [308, 135] on icon at bounding box center [304, 135] width 13 height 6
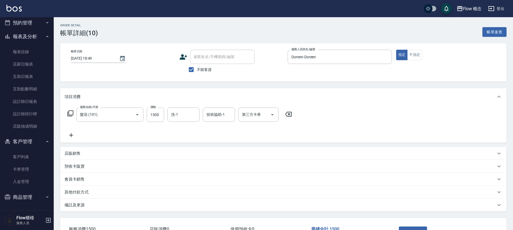
scroll to position [39, 0]
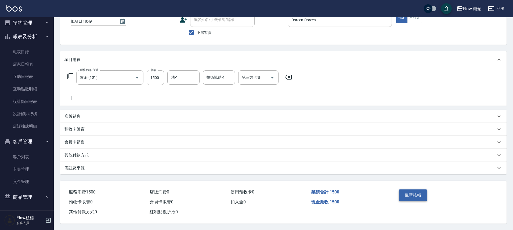
click at [414, 189] on button "重新結帳" at bounding box center [413, 194] width 28 height 11
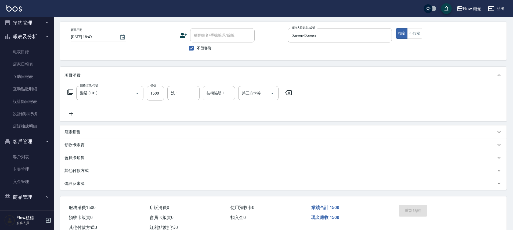
scroll to position [0, 0]
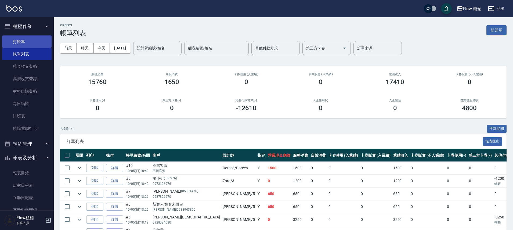
click at [19, 37] on link "打帳單" at bounding box center [26, 41] width 49 height 12
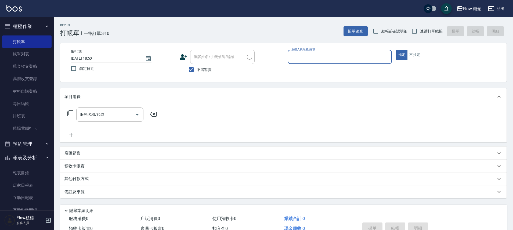
click at [325, 48] on div "帳單日期 [DATE] 18:50 鎖定日期 顧客姓名/手機號碼/編號 顧客姓名/手機號碼/編號 不留客資 服務人員姓名/編號 服務人員姓名/編號 指定 不指定" at bounding box center [283, 62] width 447 height 38
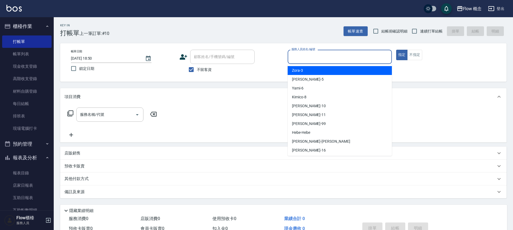
click at [322, 54] on input "服務人員姓名/編號" at bounding box center [339, 56] width 99 height 9
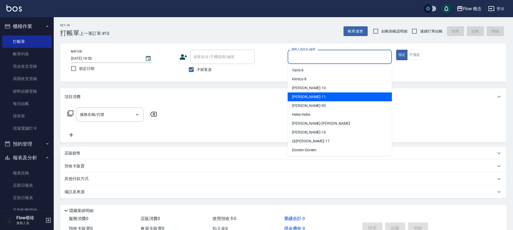
scroll to position [19, 0]
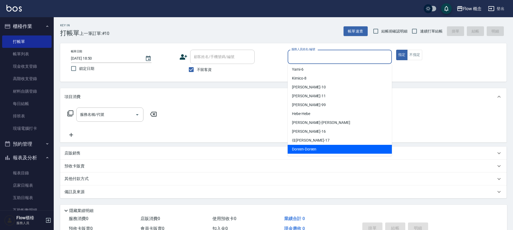
click at [298, 150] on span "Doreen -Doreen" at bounding box center [304, 149] width 24 height 6
type input "Doreen-Doreen"
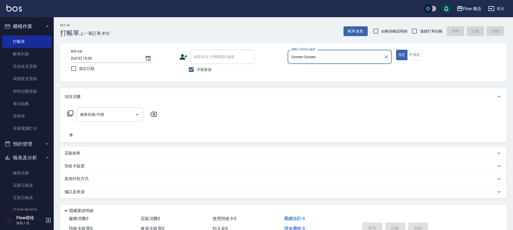
click at [97, 116] on input "服務名稱/代號" at bounding box center [106, 114] width 54 height 9
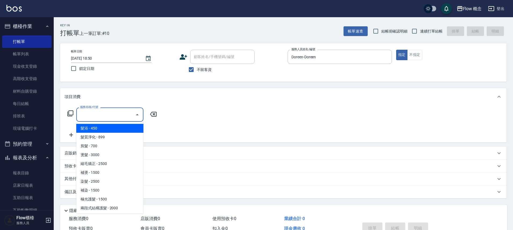
drag, startPoint x: 133, startPoint y: 124, endPoint x: 145, endPoint y: 129, distance: 13.1
click at [133, 125] on span "髮浴 - 450" at bounding box center [109, 128] width 67 height 9
type input "髮浴 (101)"
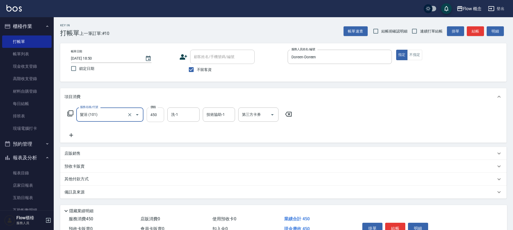
click at [153, 114] on input "450" at bounding box center [155, 114] width 17 height 15
click at [157, 116] on input "4000" at bounding box center [155, 114] width 17 height 15
type input "4000"
click at [398, 225] on button "結帳" at bounding box center [395, 228] width 20 height 11
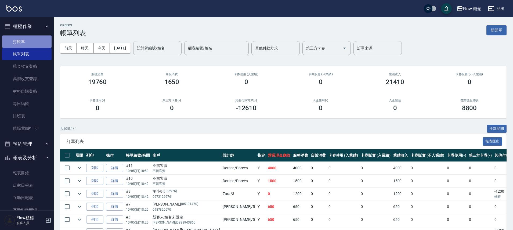
click at [35, 42] on link "打帳單" at bounding box center [26, 41] width 49 height 12
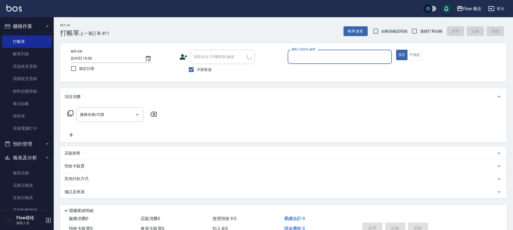
click at [333, 64] on p at bounding box center [340, 67] width 104 height 6
click at [322, 51] on div "服務人員姓名/編號" at bounding box center [340, 57] width 104 height 14
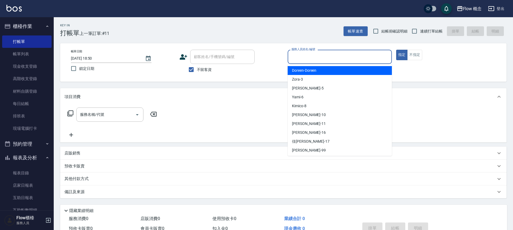
click at [308, 66] on div "Doreen -Doreen" at bounding box center [340, 70] width 104 height 9
type input "Doreen-Doreen"
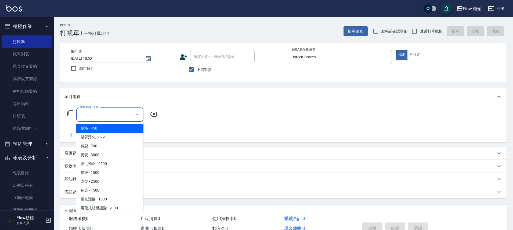
click at [107, 112] on input "服務名稱/代號" at bounding box center [106, 114] width 54 height 9
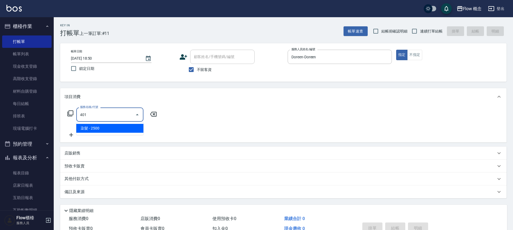
type input "染髮(401)"
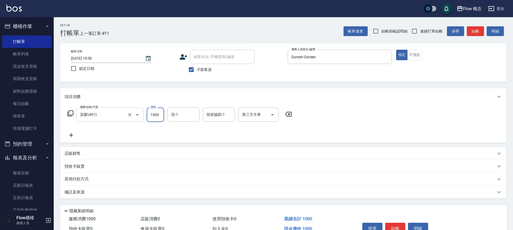
type input "1000"
click at [404, 226] on button "結帳" at bounding box center [395, 228] width 20 height 11
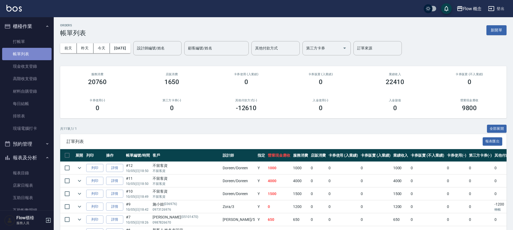
click at [33, 49] on link "帳單列表" at bounding box center [26, 54] width 49 height 12
click at [26, 21] on button "櫃檯作業" at bounding box center [26, 26] width 49 height 14
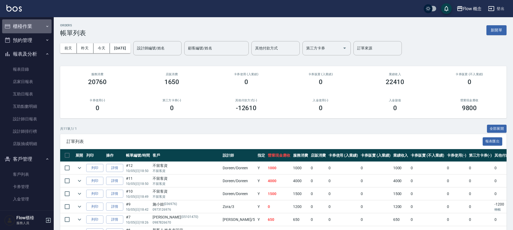
click at [31, 28] on button "櫃檯作業" at bounding box center [26, 26] width 49 height 14
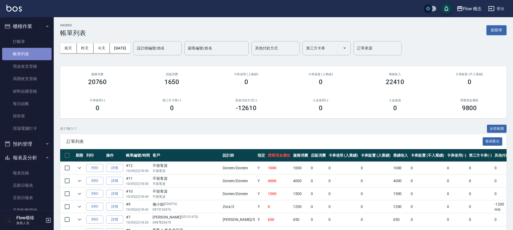
click at [28, 48] on link "帳單列表" at bounding box center [26, 54] width 49 height 12
click at [40, 37] on link "打帳單" at bounding box center [26, 41] width 49 height 12
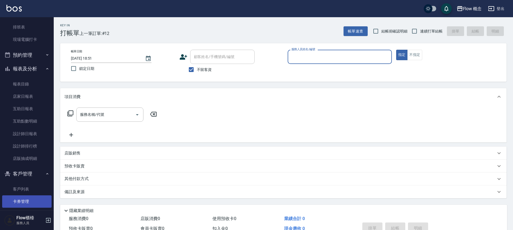
scroll to position [121, 0]
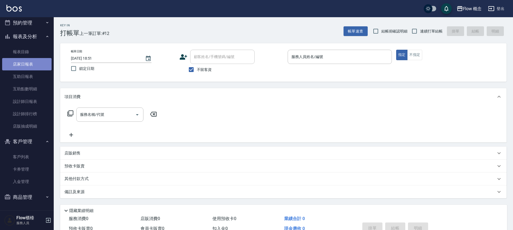
click at [30, 65] on link "店家日報表" at bounding box center [26, 64] width 49 height 12
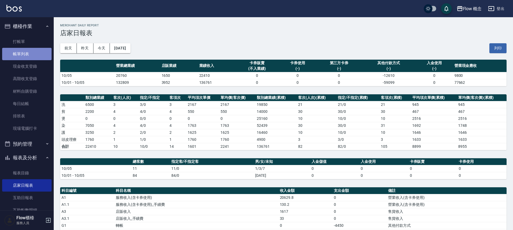
click at [27, 51] on link "帳單列表" at bounding box center [26, 54] width 49 height 12
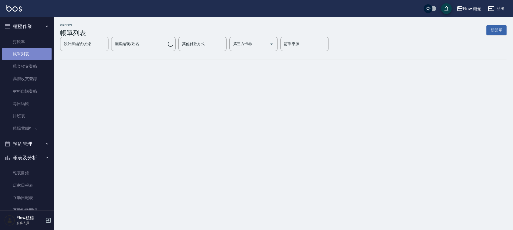
click at [38, 51] on link "帳單列表" at bounding box center [26, 54] width 49 height 12
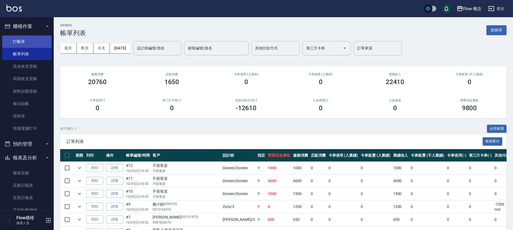
click at [17, 42] on link "打帳單" at bounding box center [26, 41] width 49 height 12
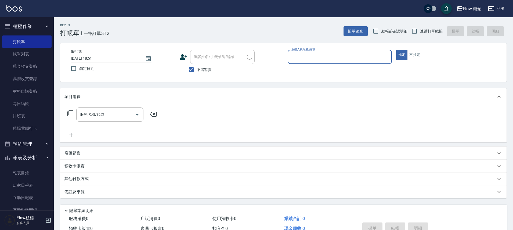
click at [314, 56] on input "服務人員姓名/編號" at bounding box center [339, 56] width 99 height 9
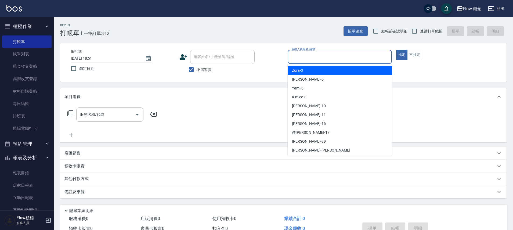
click at [312, 70] on div "Zora -3" at bounding box center [340, 70] width 104 height 9
type input "Zora-3"
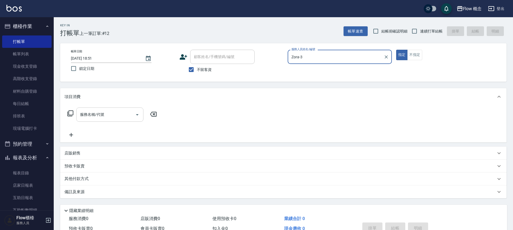
drag, startPoint x: 78, startPoint y: 112, endPoint x: 91, endPoint y: 110, distance: 13.3
click at [78, 112] on div "服務名稱/代號" at bounding box center [109, 114] width 67 height 14
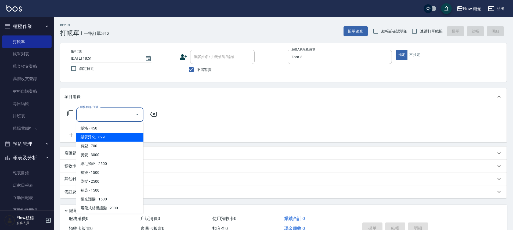
click at [120, 135] on span "髮質淨化 - 899" at bounding box center [109, 137] width 67 height 9
type input "髮質淨化(102)"
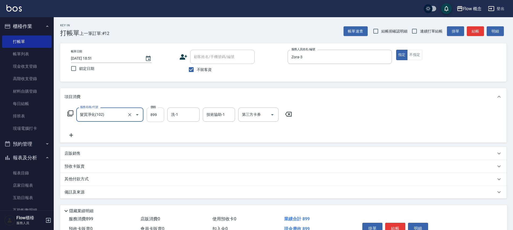
click at [144, 115] on div "服務名稱/代號 髮質淨化(102) 服務名稱/代號 價格 899 價格 洗-1 洗-1 技術協助-1 技術協助-1 第三方卡券 第三方卡券" at bounding box center [179, 114] width 231 height 15
click at [157, 120] on input "899" at bounding box center [155, 114] width 17 height 15
type input "999"
click at [424, 154] on div "店販銷售" at bounding box center [279, 154] width 431 height 6
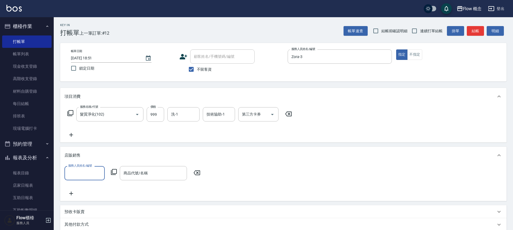
scroll to position [75, 0]
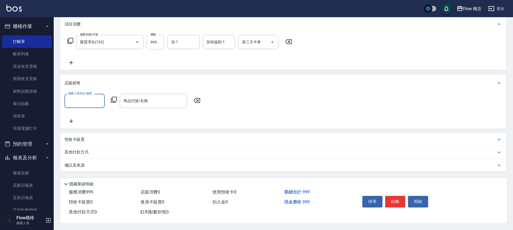
click at [146, 70] on div "項目消費 服務名稱/代號 髮質淨化(102) 服務名稱/代號 價格 999 價格 洗-1 洗-1 技術協助-1 技術協助-1 第三方卡券 第三方卡券 店販銷售…" at bounding box center [283, 94] width 447 height 156
click at [71, 61] on icon at bounding box center [71, 63] width 4 height 4
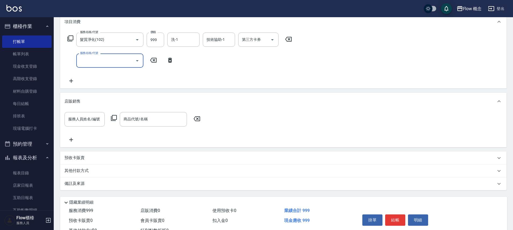
click at [85, 63] on input "服務名稱/代號" at bounding box center [106, 60] width 54 height 9
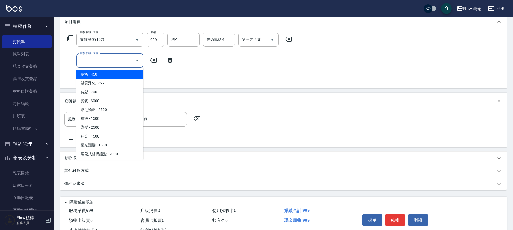
click at [134, 78] on span "髮浴 - 450" at bounding box center [109, 74] width 67 height 9
type input "髮浴 (101)"
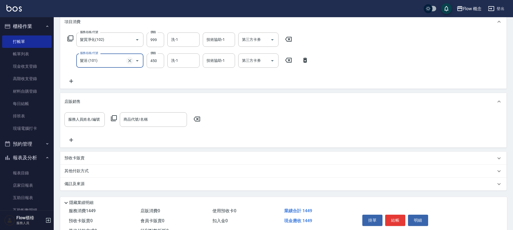
click at [130, 62] on icon "Clear" at bounding box center [129, 60] width 5 height 5
click at [111, 63] on input "服務名稱/代號" at bounding box center [102, 60] width 47 height 9
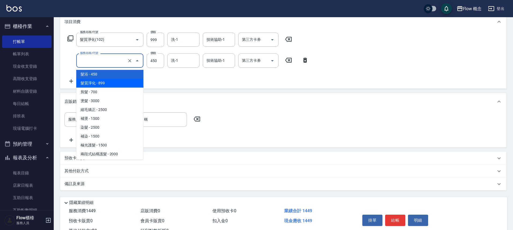
click at [106, 86] on span "髮質淨化 - 899" at bounding box center [109, 83] width 67 height 9
type input "髮質淨化(102)"
type input "899"
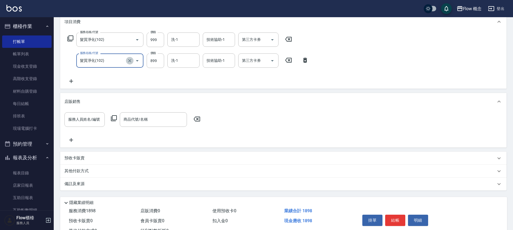
click at [129, 58] on icon "Clear" at bounding box center [129, 60] width 5 height 5
click at [132, 61] on div at bounding box center [133, 60] width 15 height 14
click at [129, 60] on icon "Clear" at bounding box center [129, 60] width 3 height 3
click at [137, 60] on icon "Open" at bounding box center [137, 60] width 6 height 6
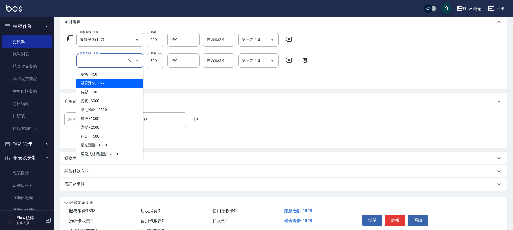
click at [105, 61] on input "服務名稱/代號" at bounding box center [102, 60] width 47 height 9
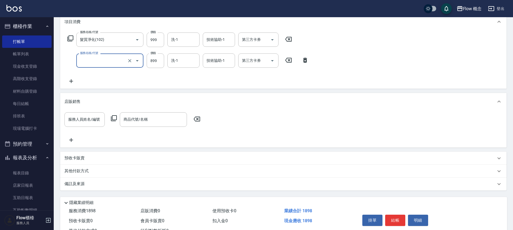
click at [105, 62] on input "服務名稱/代號" at bounding box center [102, 60] width 47 height 9
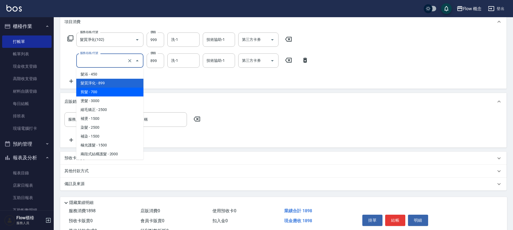
click at [102, 90] on span "剪髮 - 700" at bounding box center [109, 92] width 67 height 9
type input "剪髮(201)"
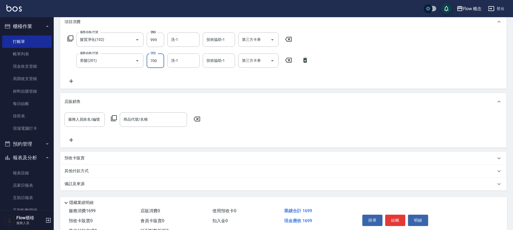
click at [155, 64] on input "700" at bounding box center [155, 60] width 17 height 15
click at [150, 63] on input "2000" at bounding box center [155, 60] width 17 height 15
type input "200"
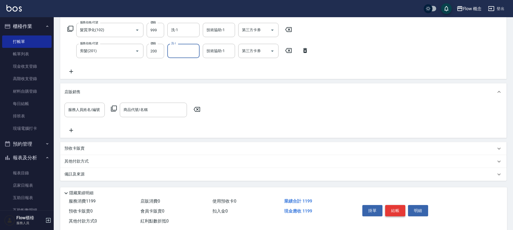
scroll to position [96, 0]
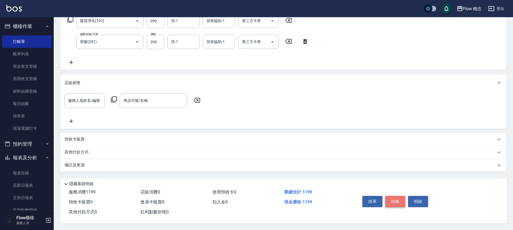
click at [390, 196] on button "結帳" at bounding box center [395, 201] width 20 height 11
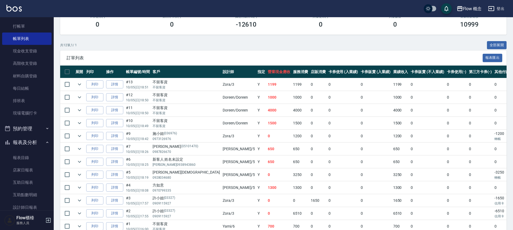
scroll to position [118, 0]
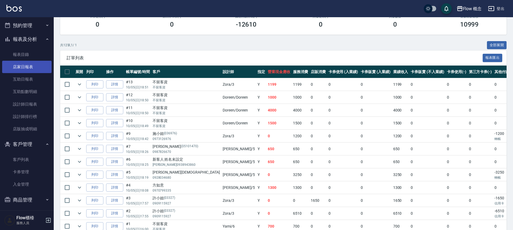
click at [25, 66] on link "店家日報表" at bounding box center [26, 67] width 49 height 12
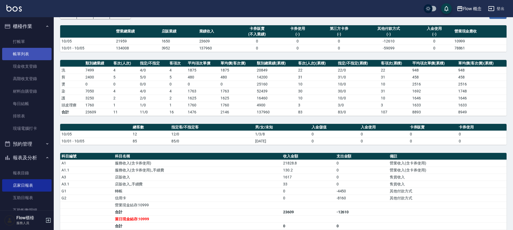
scroll to position [34, 0]
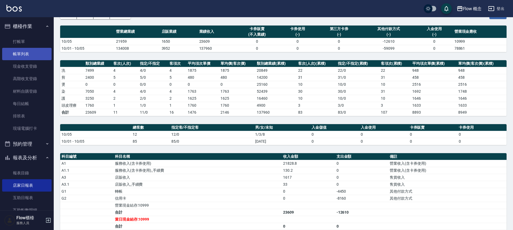
click at [19, 57] on link "帳單列表" at bounding box center [26, 54] width 49 height 12
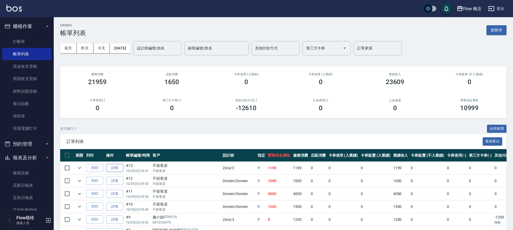
click at [110, 171] on link "詳情" at bounding box center [114, 168] width 17 height 8
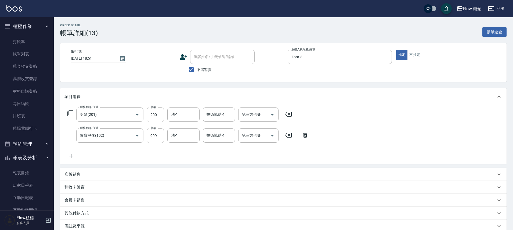
type input "[DATE] 18:51"
checkbox input "true"
type input "Zora-3"
type input "剪髮(201)"
type input "髮質淨化(102)"
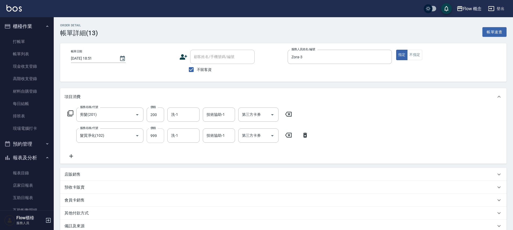
click at [157, 142] on input "999" at bounding box center [155, 135] width 17 height 15
type input "1000"
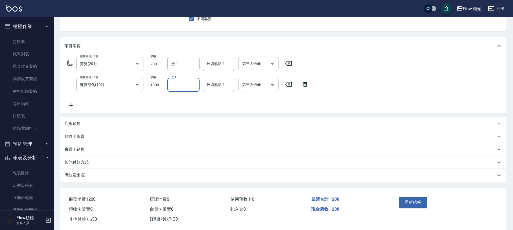
scroll to position [60, 0]
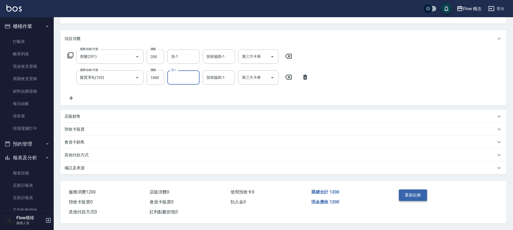
click at [425, 189] on button "重新結帳" at bounding box center [413, 194] width 28 height 11
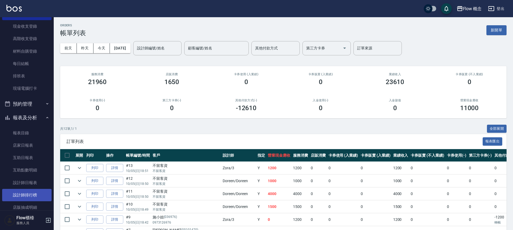
scroll to position [40, 0]
click at [40, 184] on link "設計師日報表" at bounding box center [26, 182] width 49 height 12
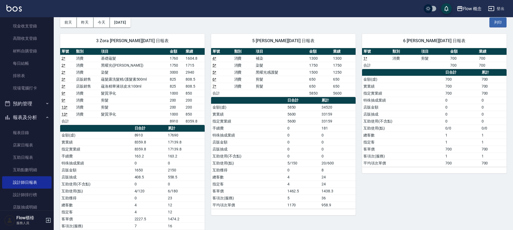
scroll to position [31, 0]
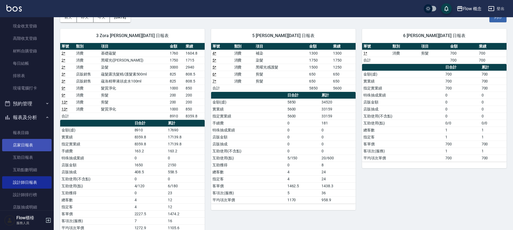
click at [31, 146] on link "店家日報表" at bounding box center [26, 145] width 49 height 12
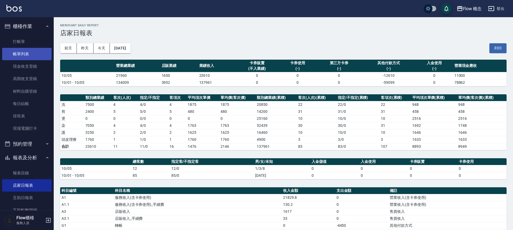
click at [17, 54] on link "帳單列表" at bounding box center [26, 54] width 49 height 12
click at [42, 56] on link "帳單列表" at bounding box center [26, 54] width 49 height 12
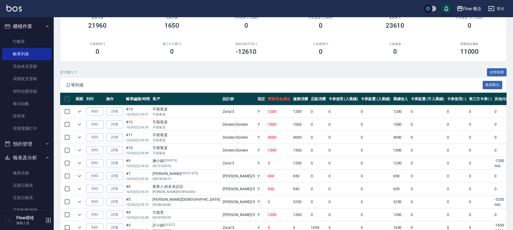
scroll to position [111, 0]
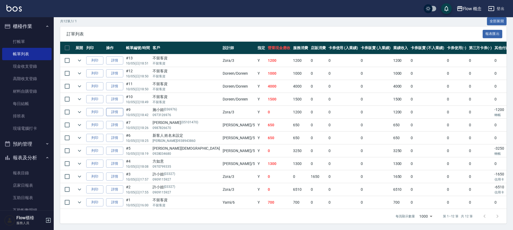
click at [115, 110] on link "詳情" at bounding box center [114, 112] width 17 height 8
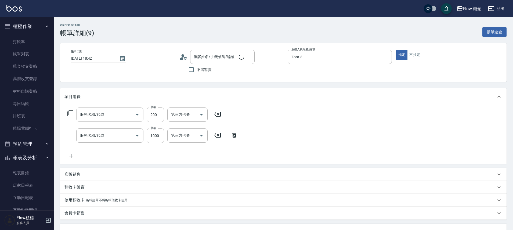
type input "[DATE] 18:42"
type input "Zora-3"
type input "施小姐/0973126976/036976"
type input "剪髮(201)"
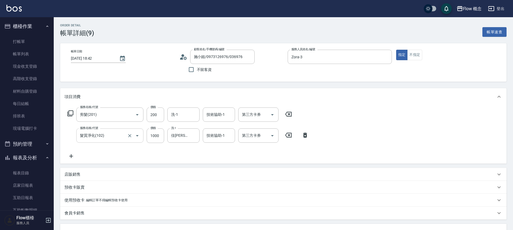
drag, startPoint x: 135, startPoint y: 130, endPoint x: 136, endPoint y: 134, distance: 4.1
click at [135, 131] on div at bounding box center [133, 135] width 15 height 14
click at [136, 135] on icon "Open" at bounding box center [137, 135] width 6 height 6
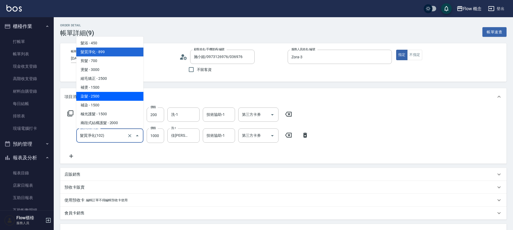
click at [108, 96] on span "染髮 - 2500" at bounding box center [109, 96] width 67 height 9
type input "染髮(401)"
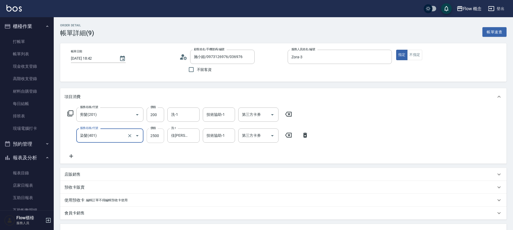
click at [153, 137] on input "2500" at bounding box center [155, 135] width 17 height 15
type input "500"
type input "0"
type input "1000"
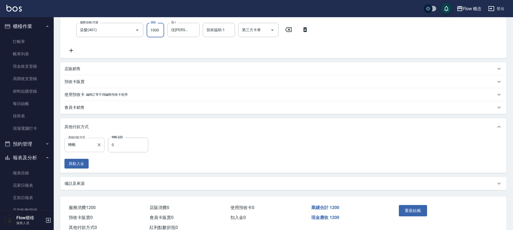
scroll to position [124, 0]
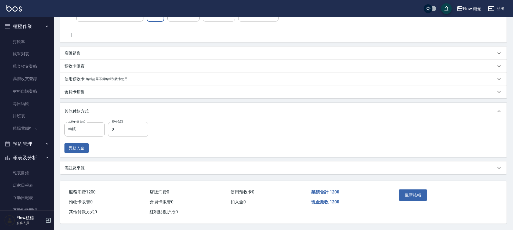
click at [134, 128] on input "0" at bounding box center [128, 129] width 40 height 15
type input "1200"
click at [420, 194] on button "重新結帳" at bounding box center [413, 194] width 28 height 11
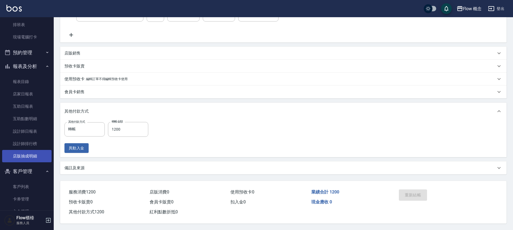
scroll to position [121, 0]
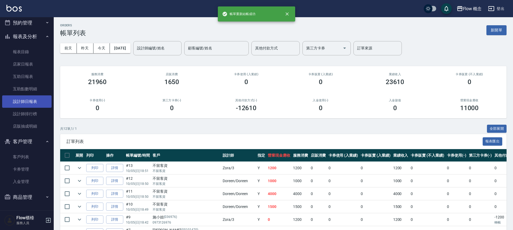
click at [28, 104] on link "設計師日報表" at bounding box center [26, 101] width 49 height 12
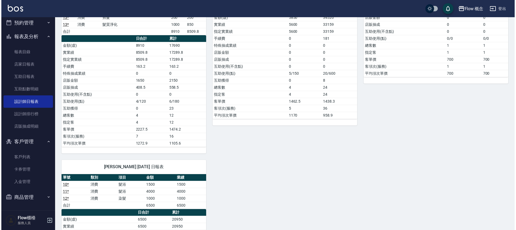
scroll to position [15, 0]
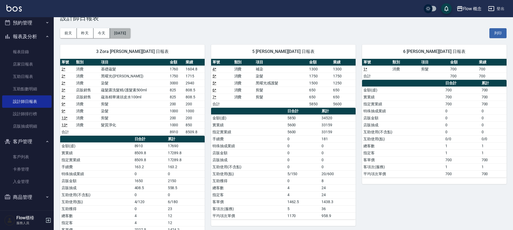
click at [130, 32] on button "[DATE]" at bounding box center [120, 33] width 20 height 10
click at [130, 34] on button "[DATE]" at bounding box center [120, 33] width 20 height 10
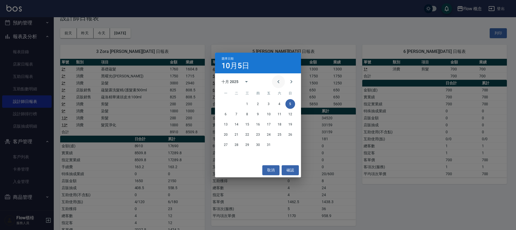
click at [280, 81] on icon "Previous month" at bounding box center [278, 81] width 6 height 6
click at [270, 105] on button "5" at bounding box center [269, 104] width 10 height 10
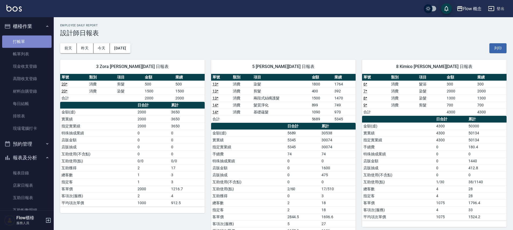
click at [33, 47] on link "打帳單" at bounding box center [26, 41] width 49 height 12
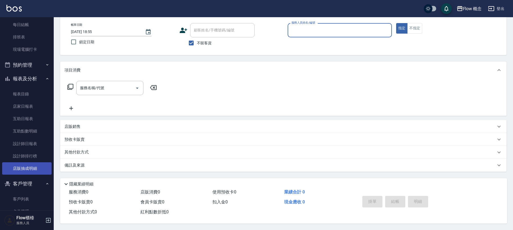
scroll to position [95, 0]
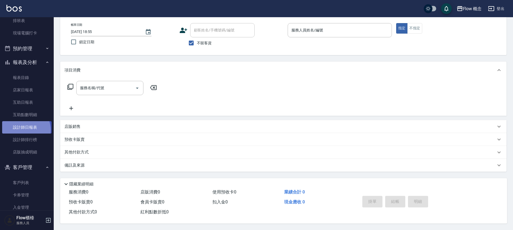
click at [23, 130] on link "設計師日報表" at bounding box center [26, 127] width 49 height 12
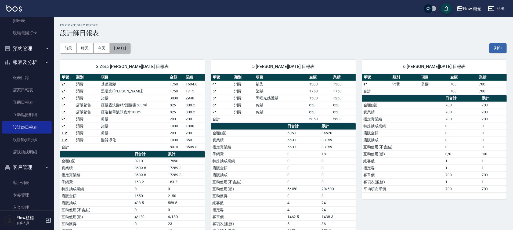
click at [129, 46] on button "[DATE]" at bounding box center [120, 48] width 20 height 10
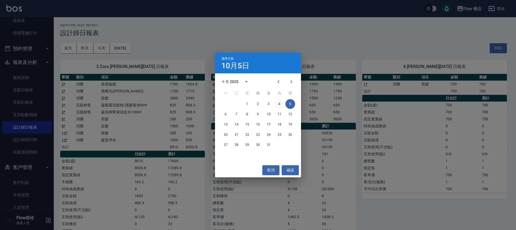
click at [278, 103] on button "4" at bounding box center [280, 104] width 10 height 10
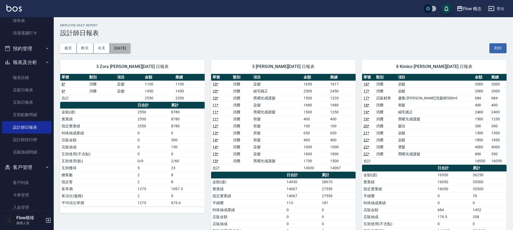
click at [130, 47] on button "[DATE]" at bounding box center [120, 48] width 20 height 10
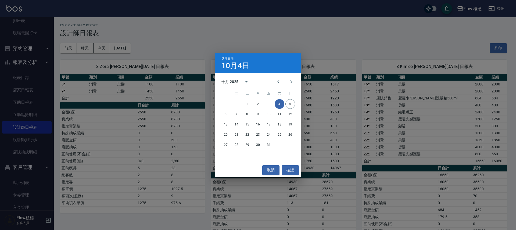
click at [325, 116] on div "選擇日期 10月4日 十月 2025 一 二 三 四 五 六 日 1 2 3 4 5 6 7 8 9 10 11 12 13 14 15 16 17 18 1…" at bounding box center [258, 115] width 516 height 230
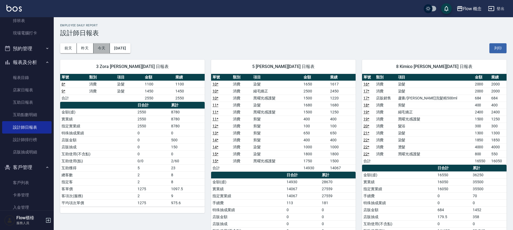
click at [96, 49] on button "今天" at bounding box center [101, 48] width 17 height 10
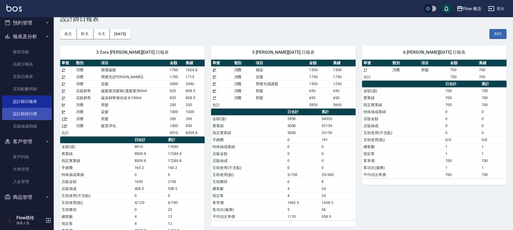
scroll to position [40, 0]
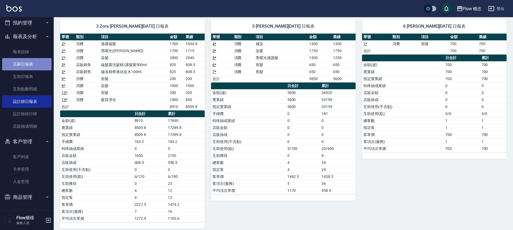
click at [33, 67] on link "店家日報表" at bounding box center [26, 64] width 49 height 12
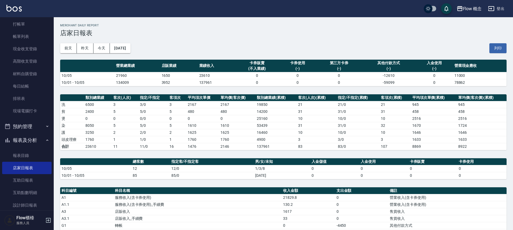
scroll to position [4, 0]
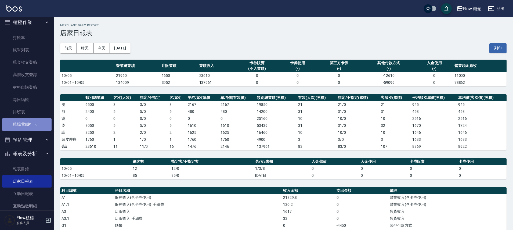
click at [40, 122] on link "現場電腦打卡" at bounding box center [26, 124] width 49 height 12
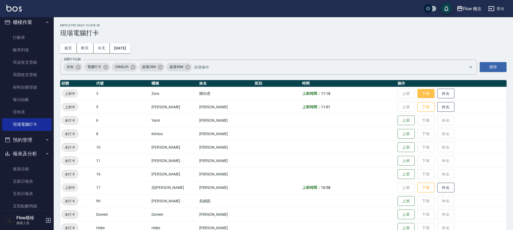
click at [417, 93] on button "下班" at bounding box center [425, 93] width 17 height 9
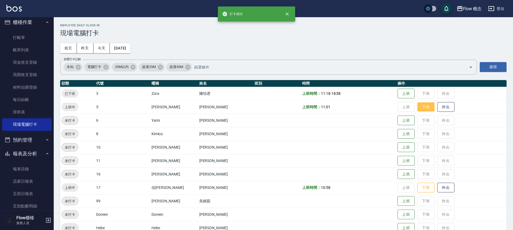
click at [417, 108] on button "下班" at bounding box center [425, 106] width 17 height 9
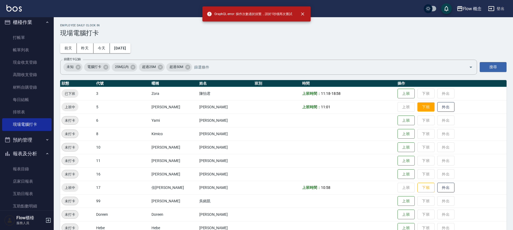
click at [417, 110] on button "下班" at bounding box center [425, 106] width 17 height 9
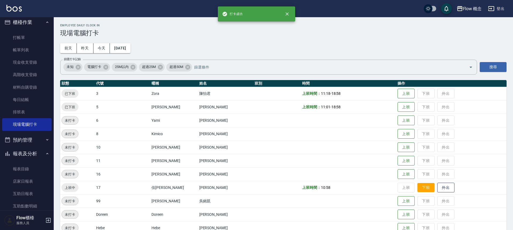
click at [417, 186] on button "下班" at bounding box center [425, 187] width 17 height 9
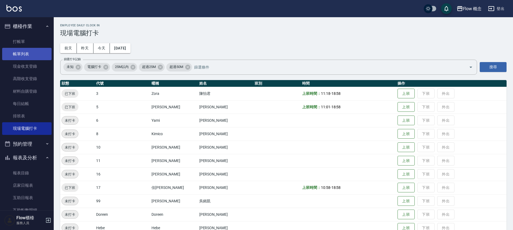
click at [25, 55] on link "帳單列表" at bounding box center [26, 54] width 49 height 12
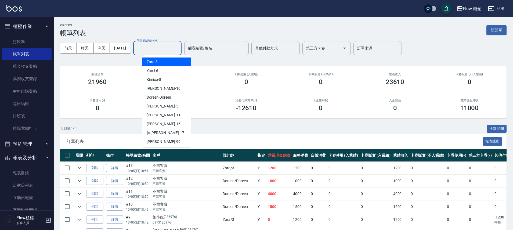
click at [150, 48] on input "設計師編號/姓名" at bounding box center [158, 48] width 44 height 9
click at [157, 99] on span "Doreen -Doreen" at bounding box center [159, 98] width 24 height 6
type input "Doreen-Doreen"
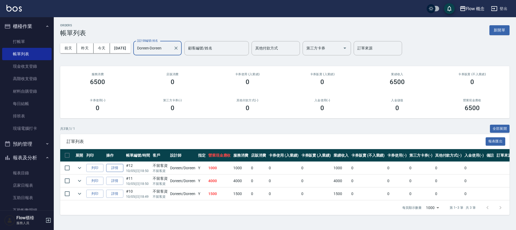
click at [112, 168] on link "詳情" at bounding box center [114, 168] width 17 height 8
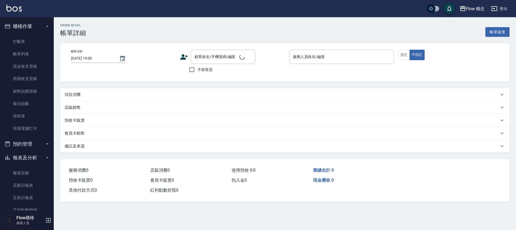
type input "[DATE] 18:50"
checkbox input "true"
type input "Doreen-Doreen"
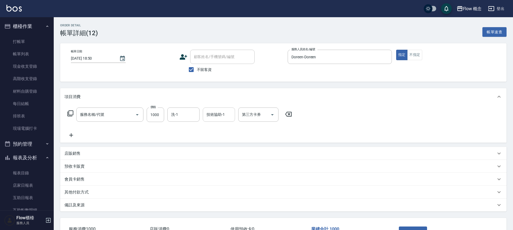
type input "染髮(401)"
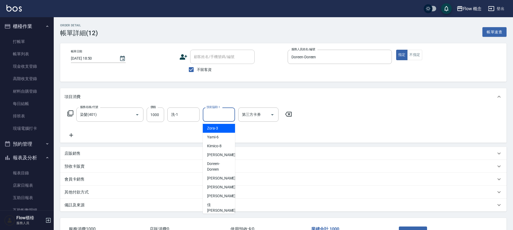
click at [219, 118] on input "技術協助-1" at bounding box center [218, 114] width 27 height 9
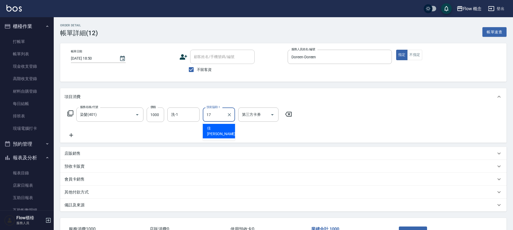
type input "佳[PERSON_NAME]-17"
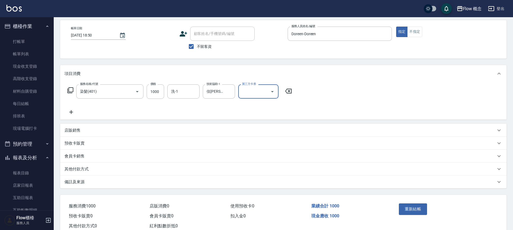
scroll to position [39, 0]
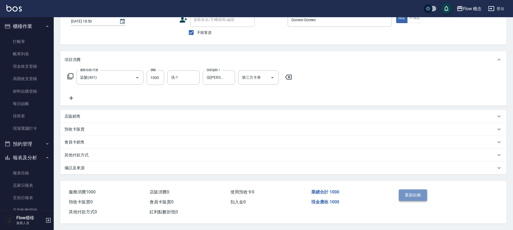
click at [416, 195] on button "重新結帳" at bounding box center [413, 194] width 28 height 11
click at [416, 195] on div "重新結帳" at bounding box center [421, 198] width 49 height 23
